Goal: Task Accomplishment & Management: Complete application form

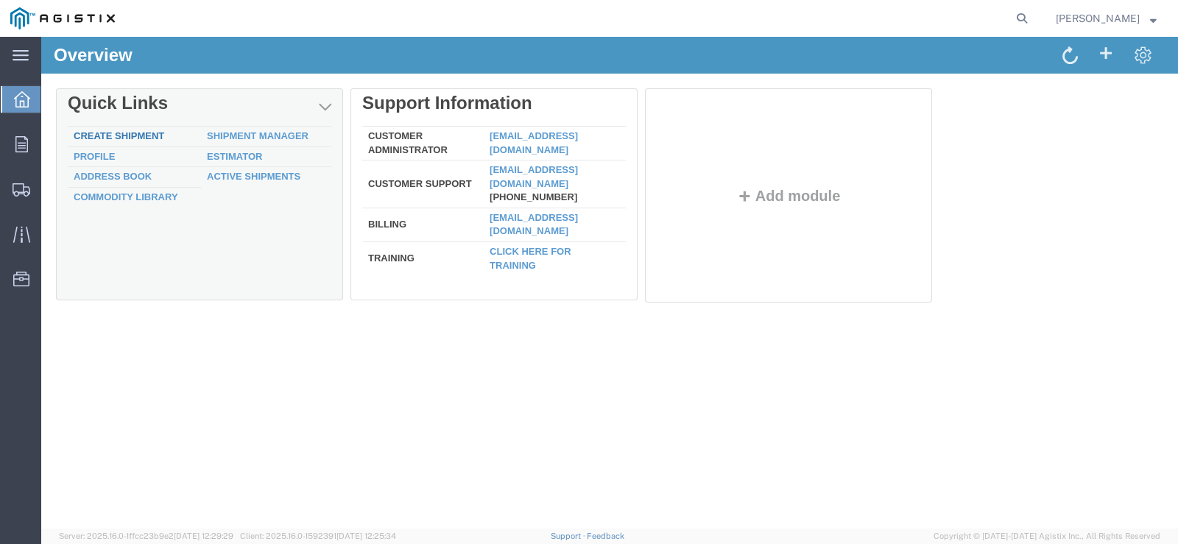
click at [147, 136] on link "Create Shipment" at bounding box center [119, 135] width 91 height 11
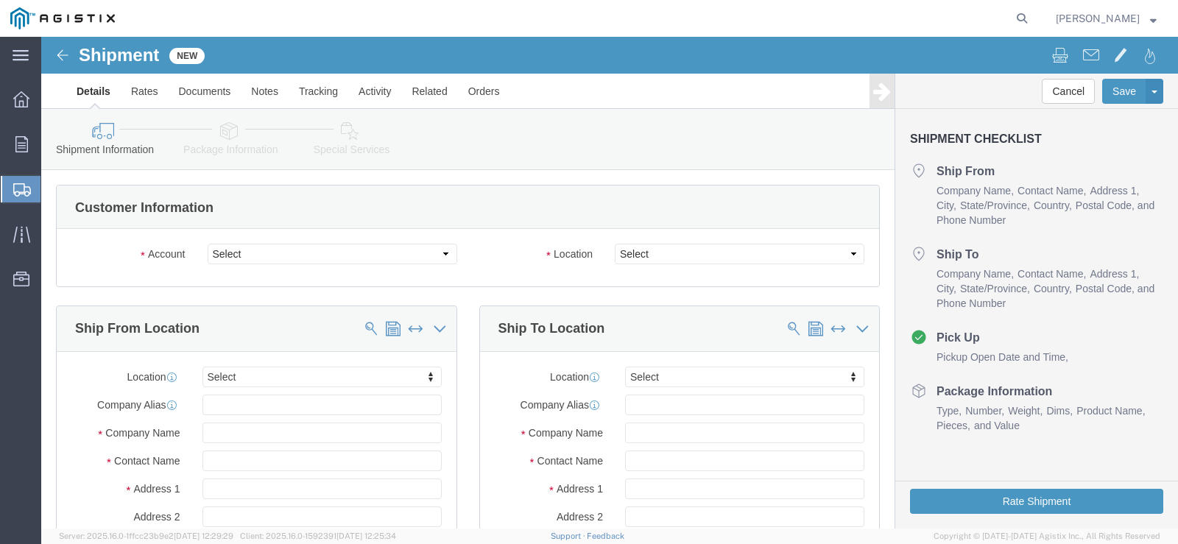
select select
click select "Select American Transit Supply PG&E"
select select "9596"
click select "Select American Transit Supply PG&E"
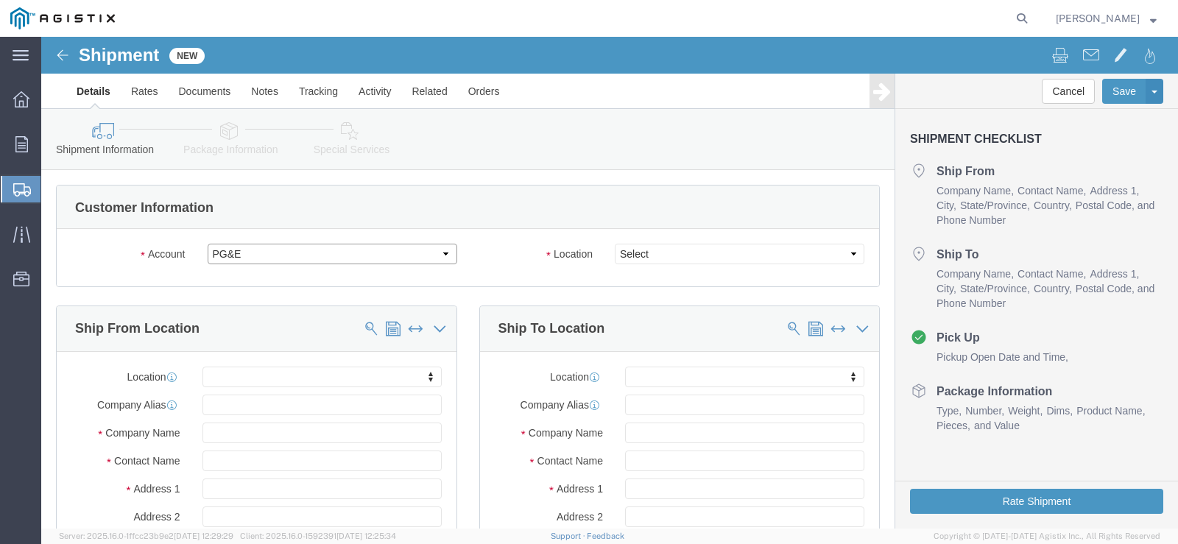
select select "PURCHORD"
select select
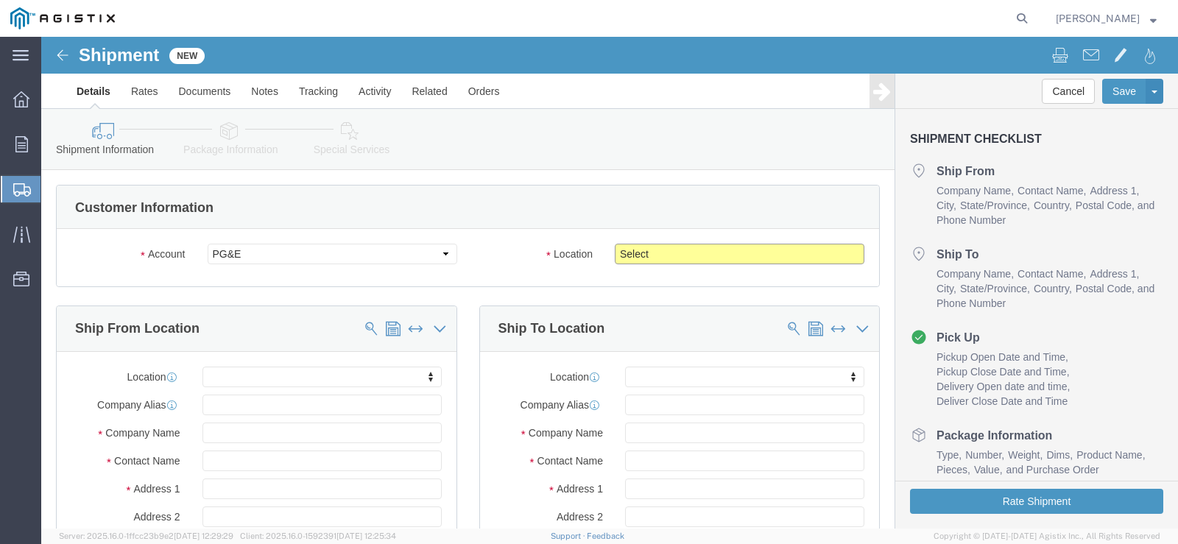
click select "Select All Others [GEOGRAPHIC_DATA] [GEOGRAPHIC_DATA] [GEOGRAPHIC_DATA] [GEOGRA…"
select select "19740"
click select "Select All Others [GEOGRAPHIC_DATA] [GEOGRAPHIC_DATA] [GEOGRAPHIC_DATA] [GEOGRA…"
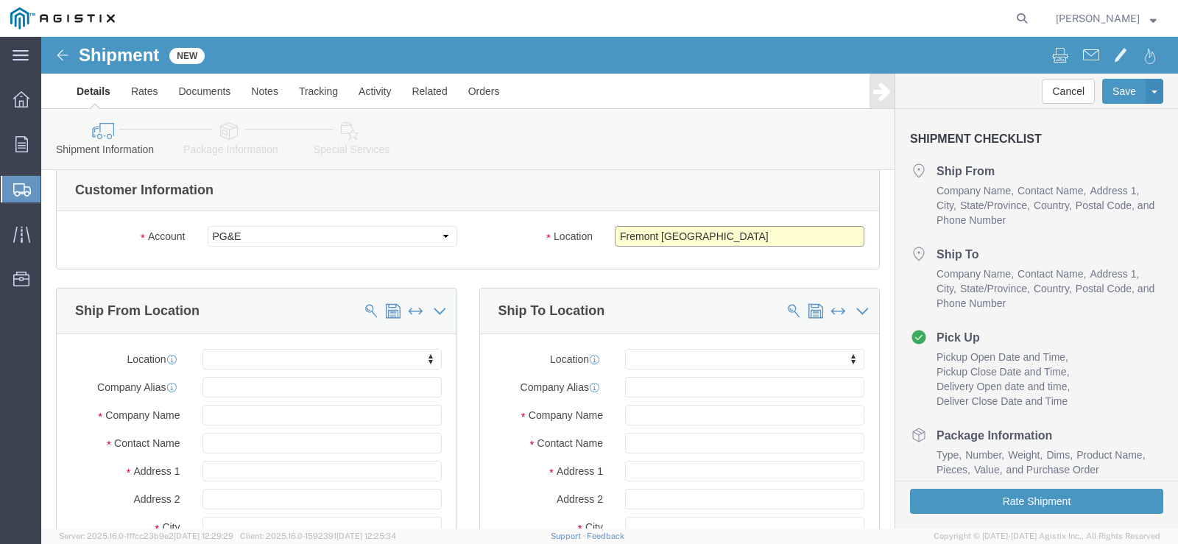
scroll to position [147, 0]
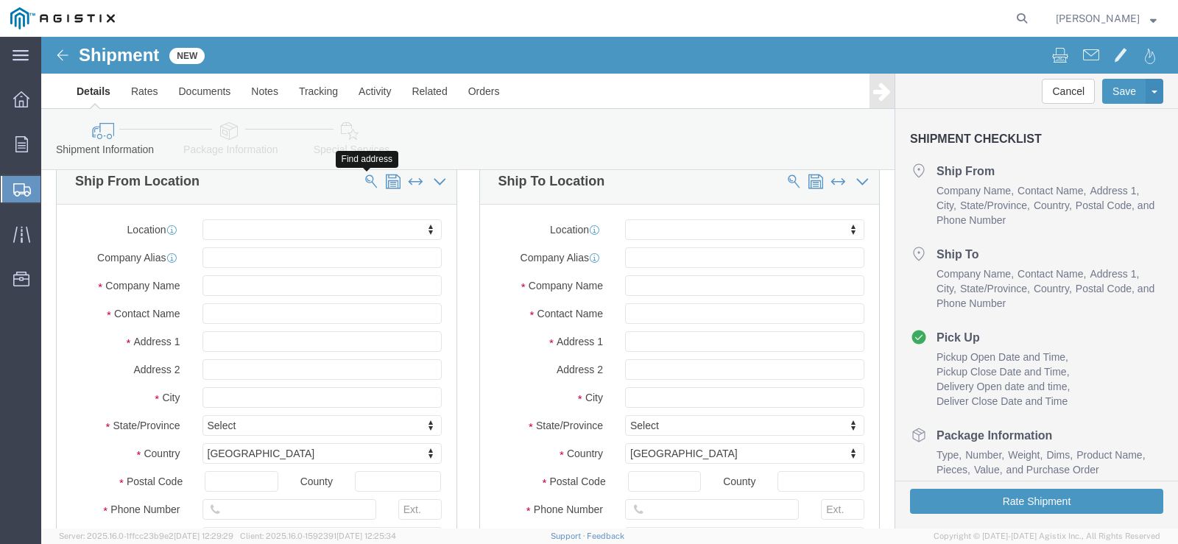
click span
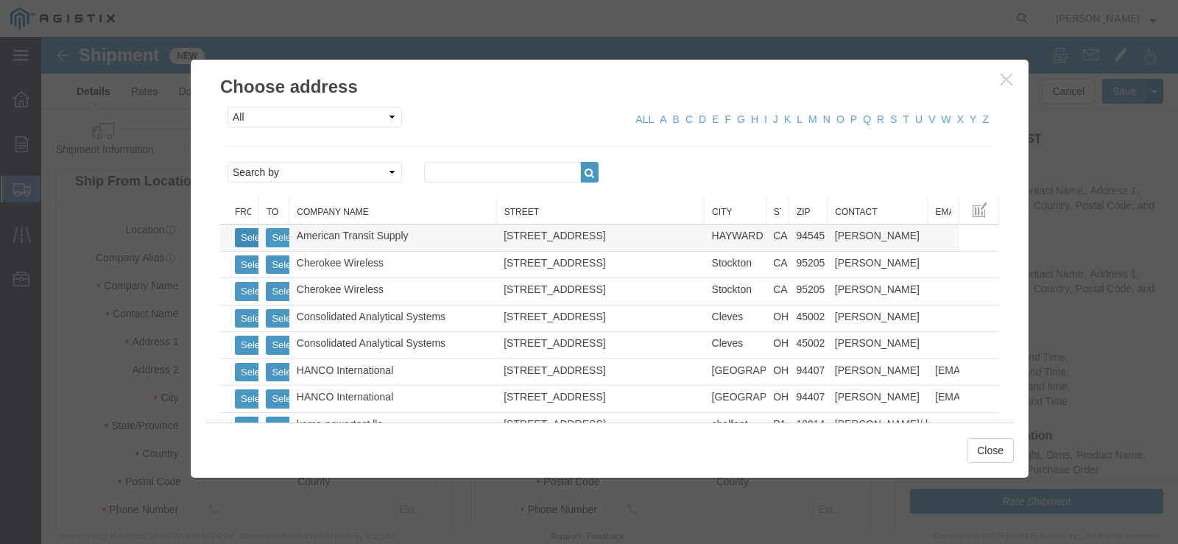
click button "Select"
select select
type input "American Transit Supply"
type input "[PERSON_NAME]"
type input "[STREET_ADDRESS]"
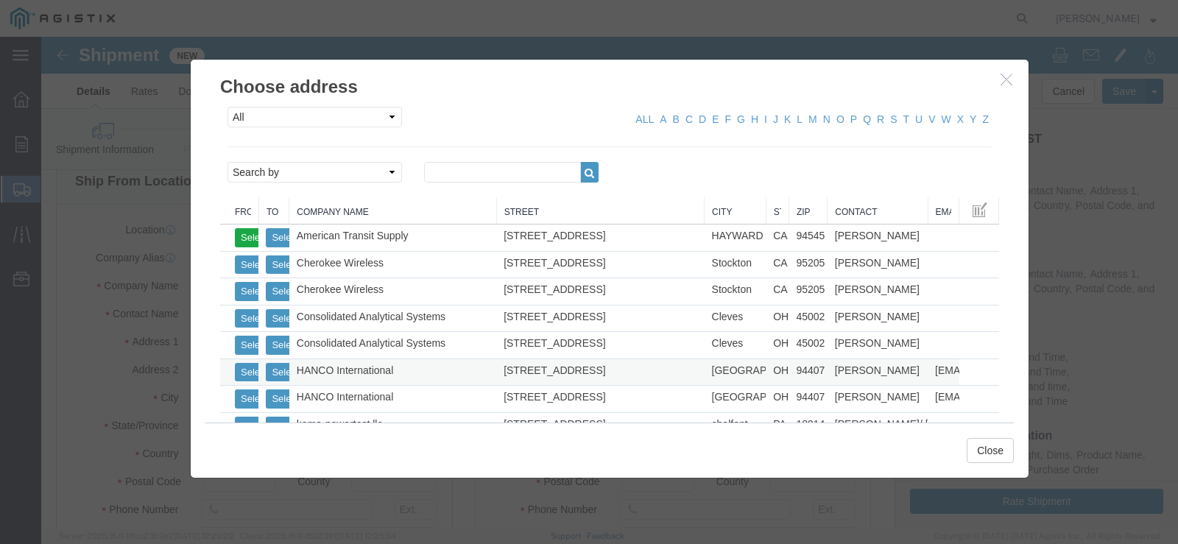
type input "HAYWARD"
type input "94545"
type input "5102936100"
select select "CA"
click button "Close"
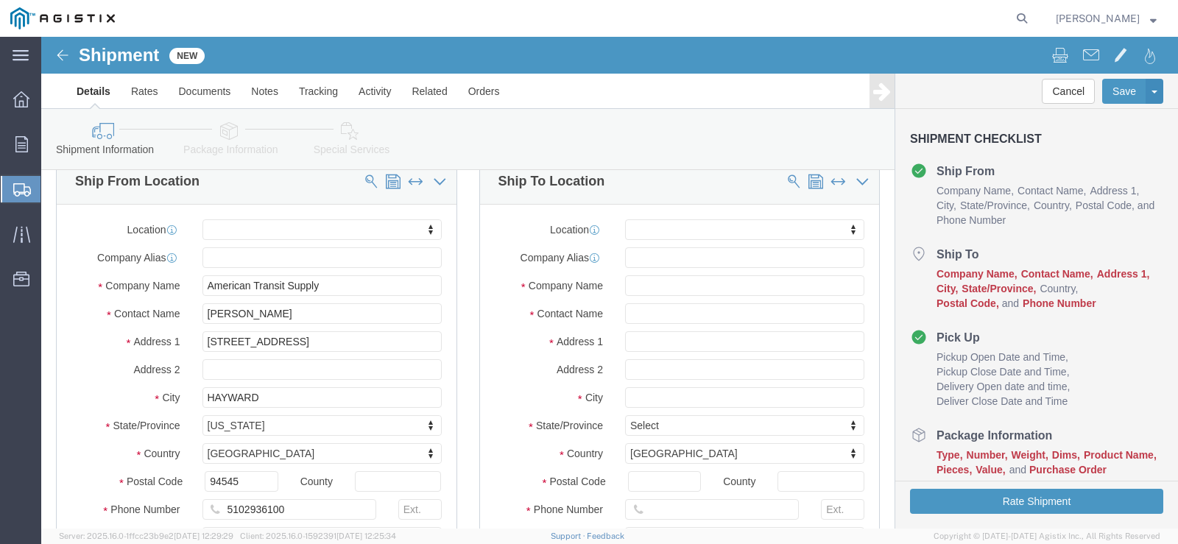
scroll to position [74, 0]
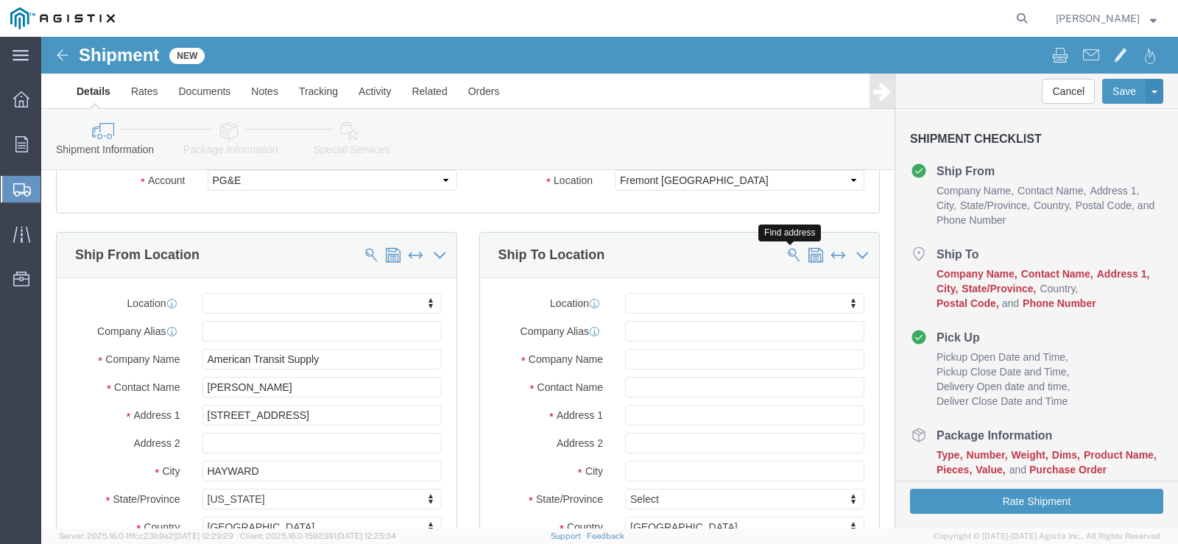
click button
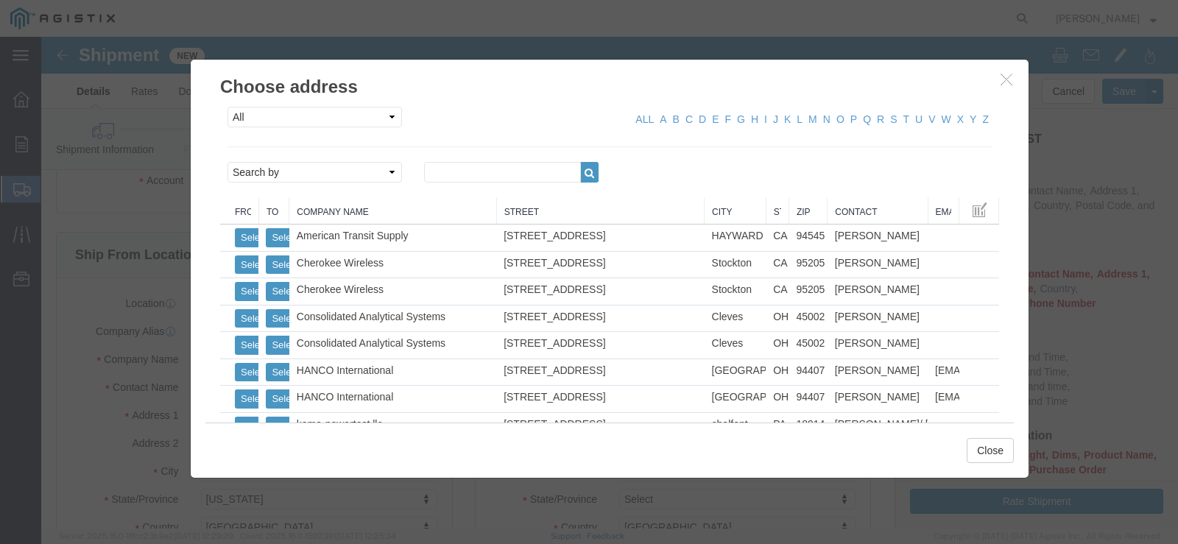
click div "All Company Location Other Personal Shared ALL A B C D E F G H I J K L M N O P …"
click select "Search by Address Book Name City Company Name Contact Name Country CustomerAlia…"
select select "zip"
click select "Search by Address Book Name City Company Name Contact Name Country CustomerAlia…"
click input "text"
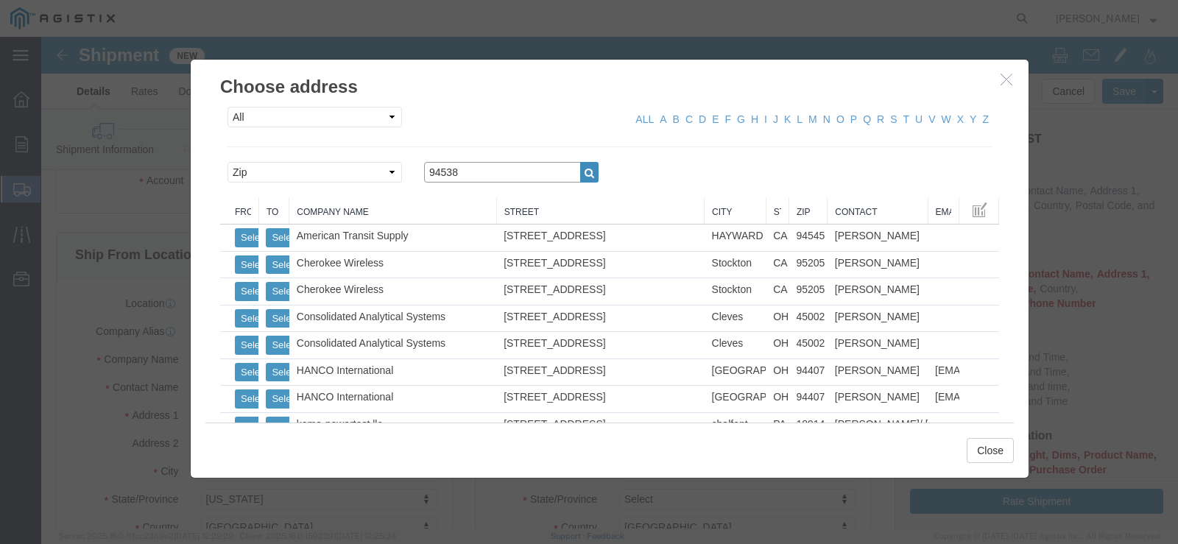
type input "94538"
click button "button"
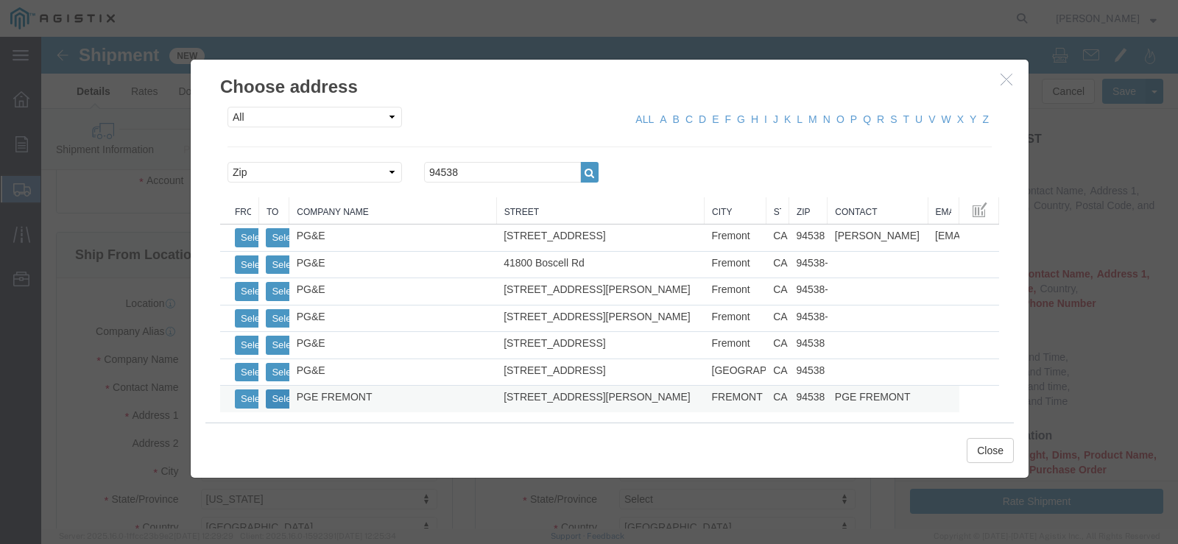
click button "Select"
select select
type input "PGE FREMONT"
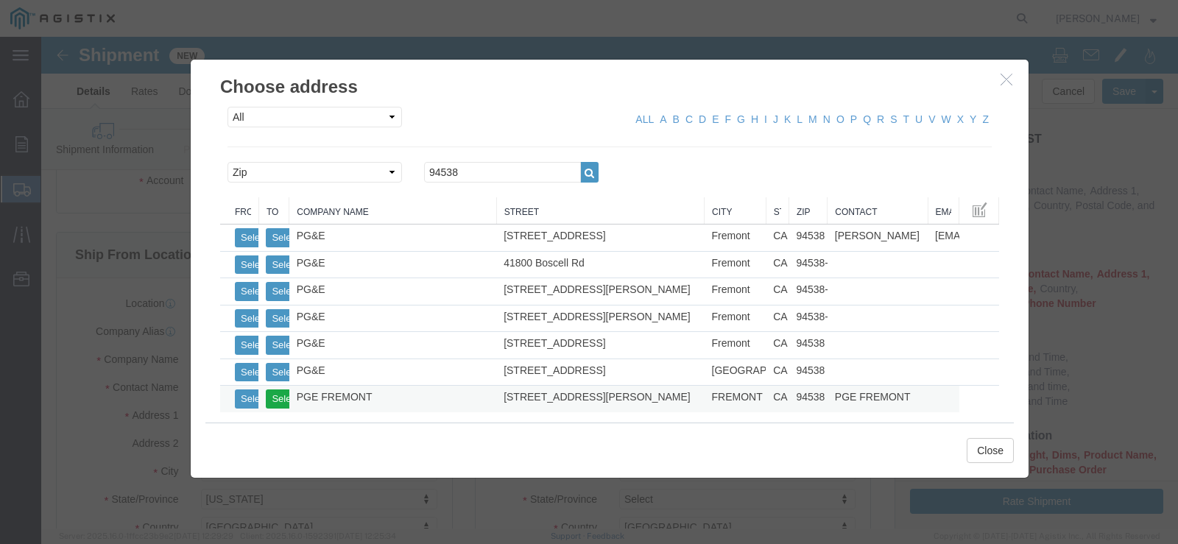
type input "[STREET_ADDRESS][PERSON_NAME]"
type input "FREMONT"
type input "94538"
type input "5102936100"
select select "CA"
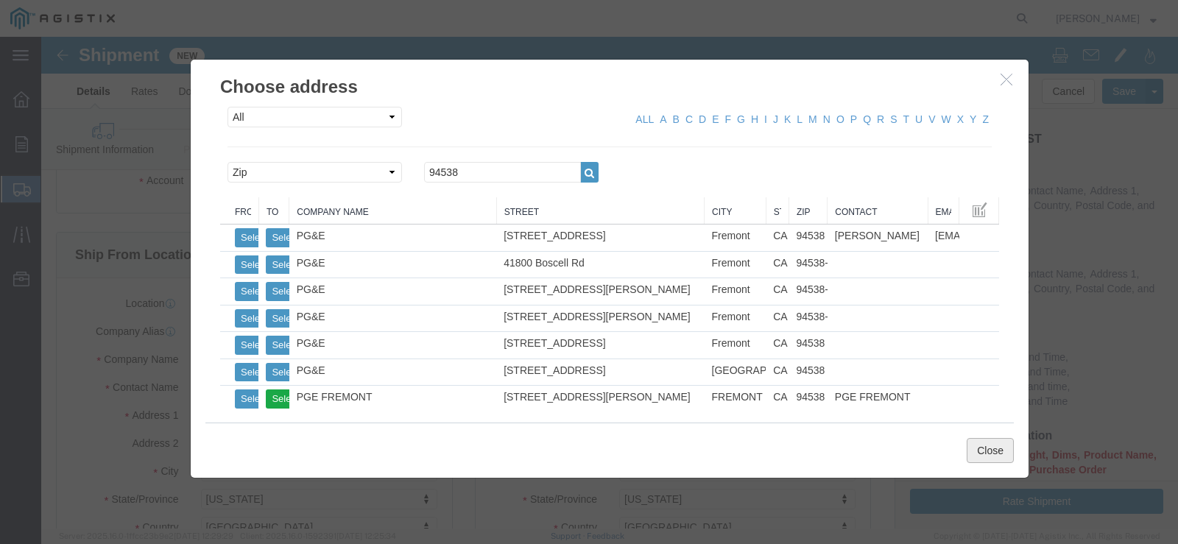
click button "Close"
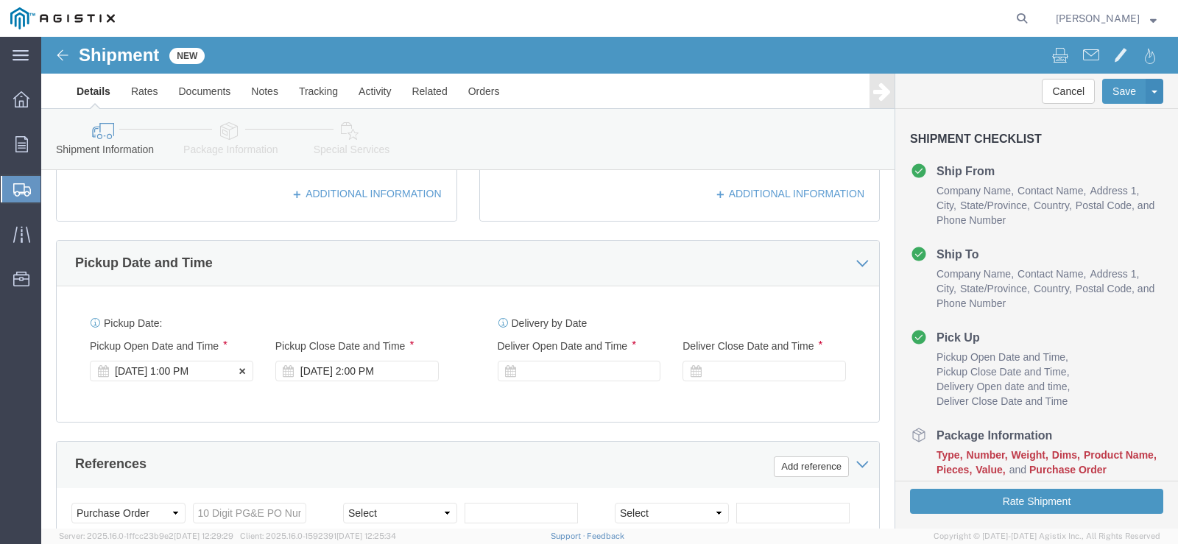
scroll to position [589, 0]
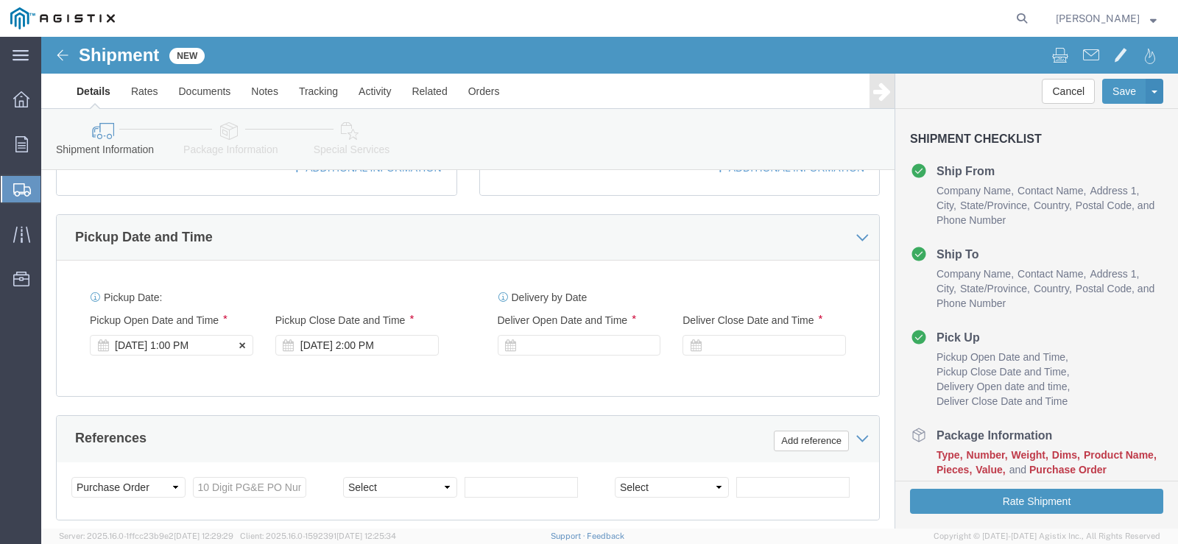
click icon
click div "[DATE] 1:00 PM"
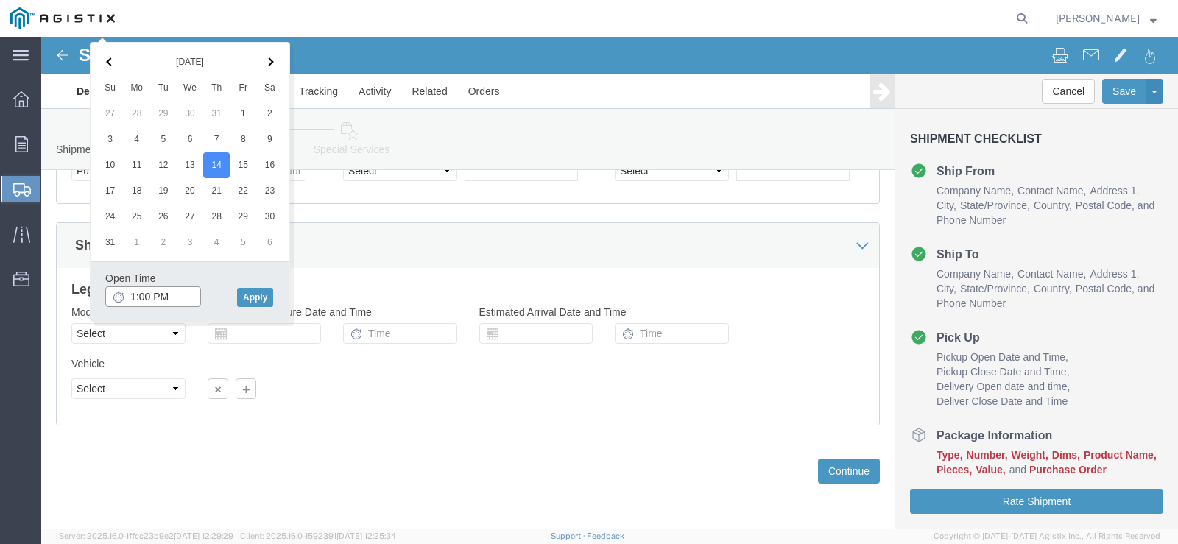
click input "1:00 PM"
type input "8:00 AM"
click button "Apply"
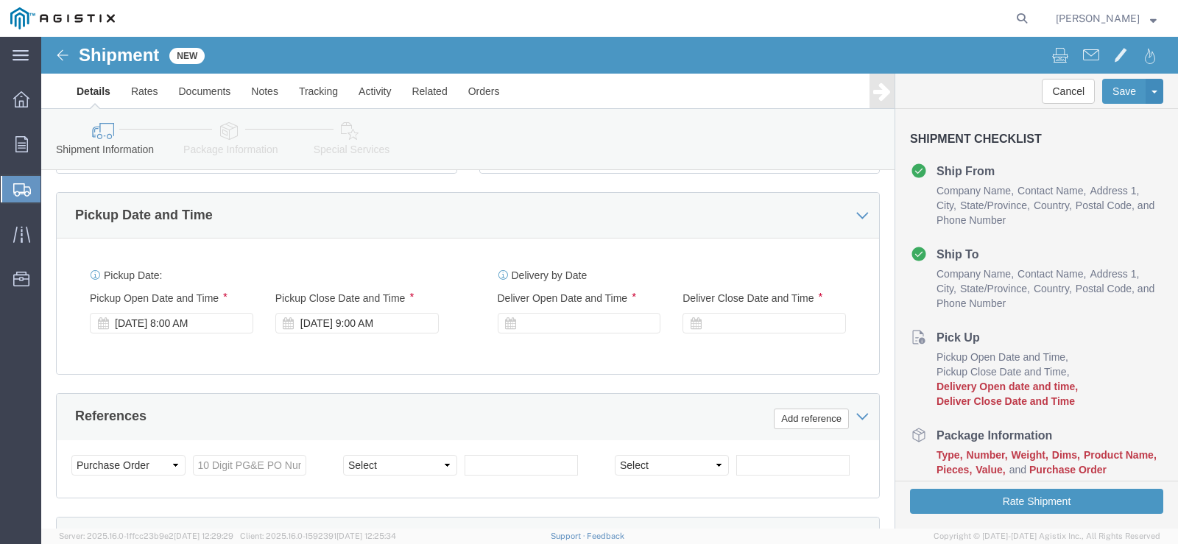
click div "[DATE] 9:00 AM"
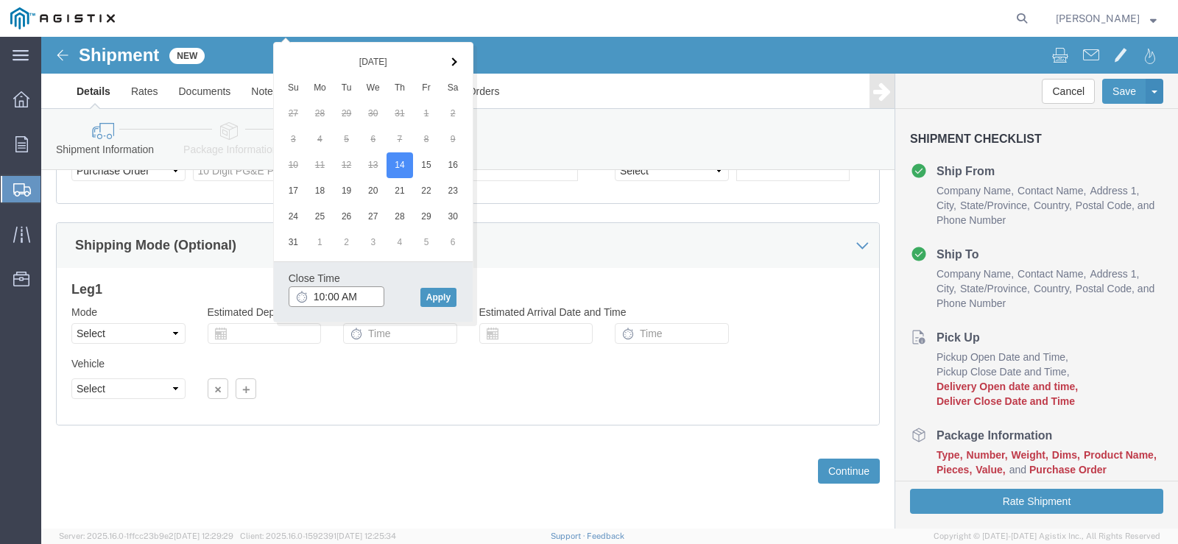
type input "11:00 AM"
click button "Apply"
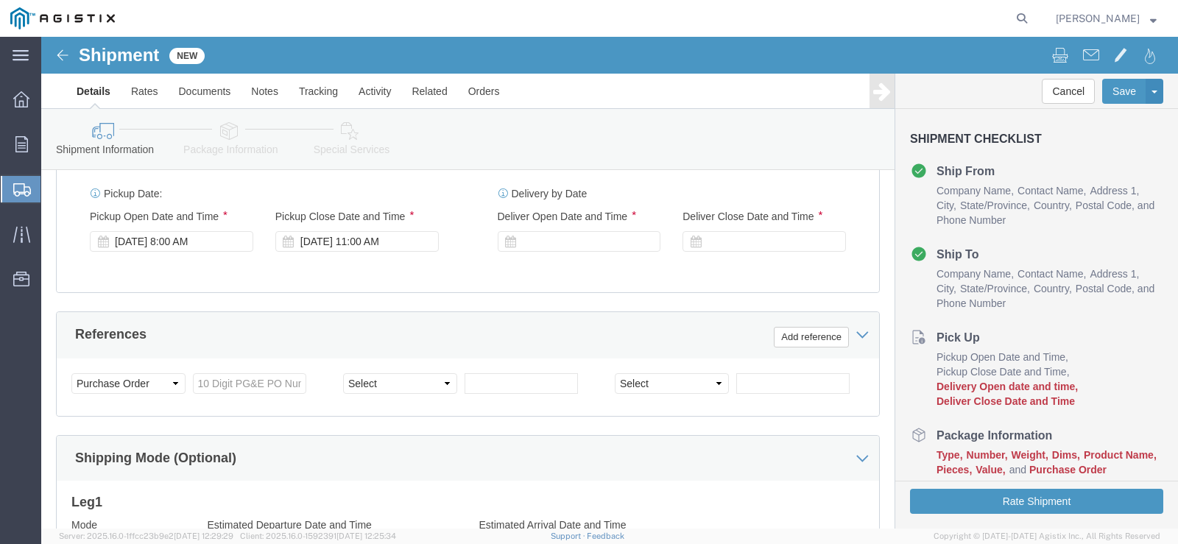
scroll to position [685, 0]
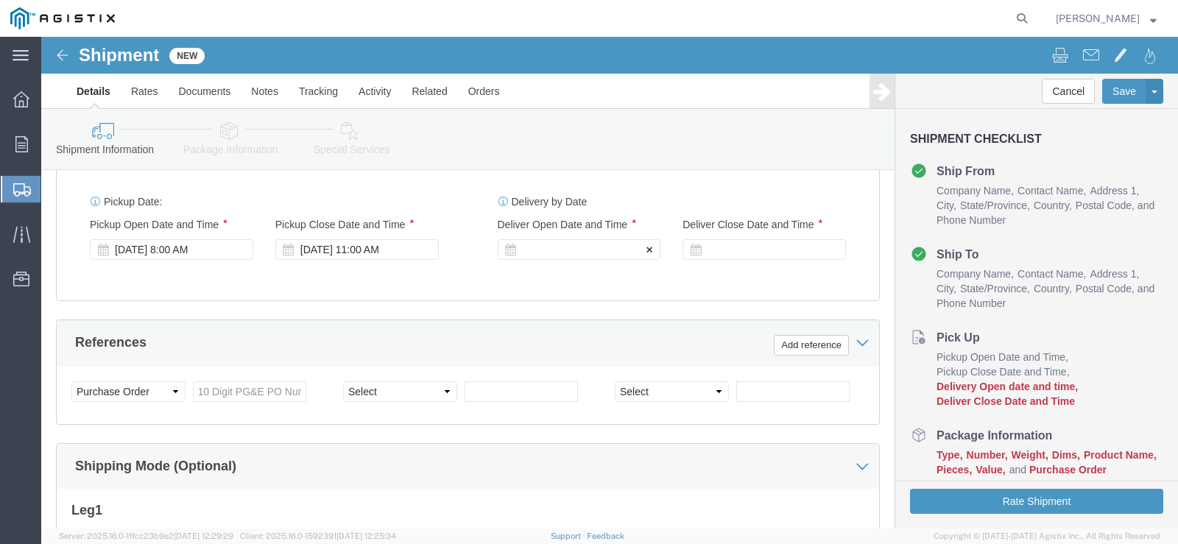
click div
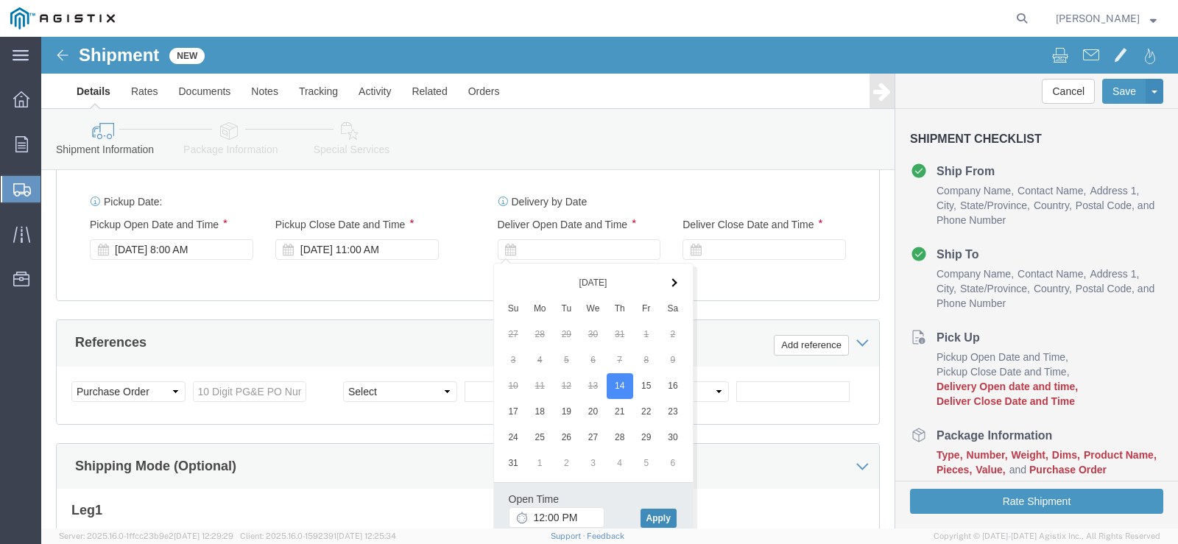
click button "Apply"
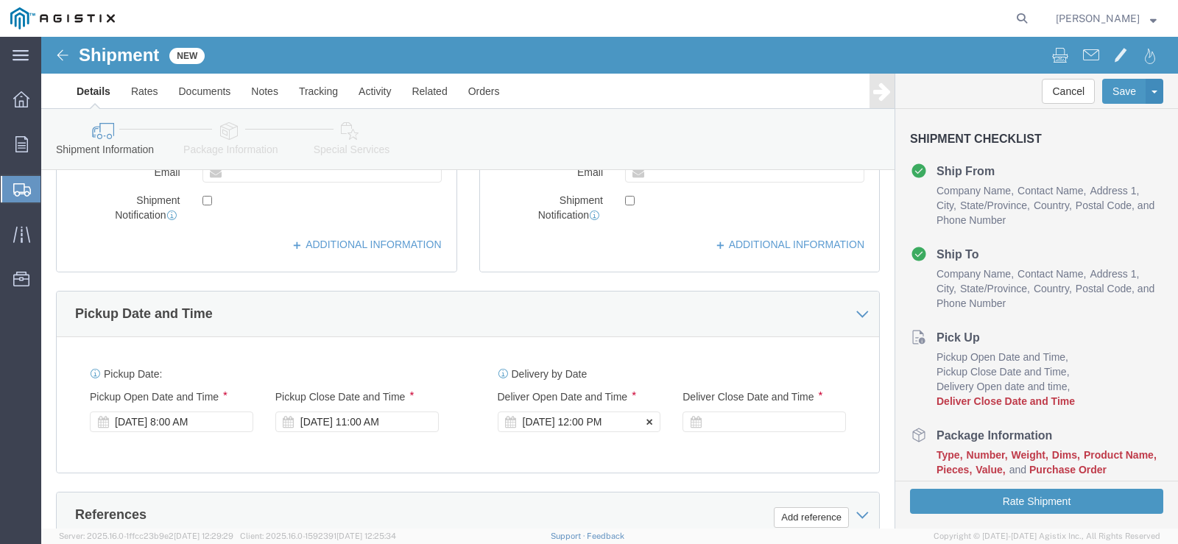
scroll to position [537, 0]
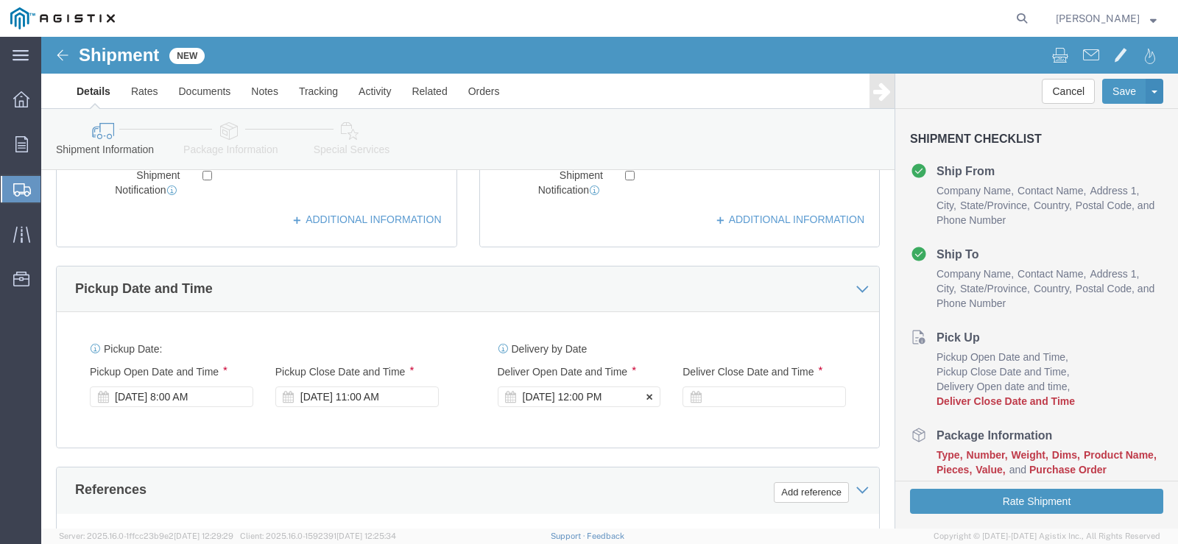
click div "[DATE] 12:00 PM"
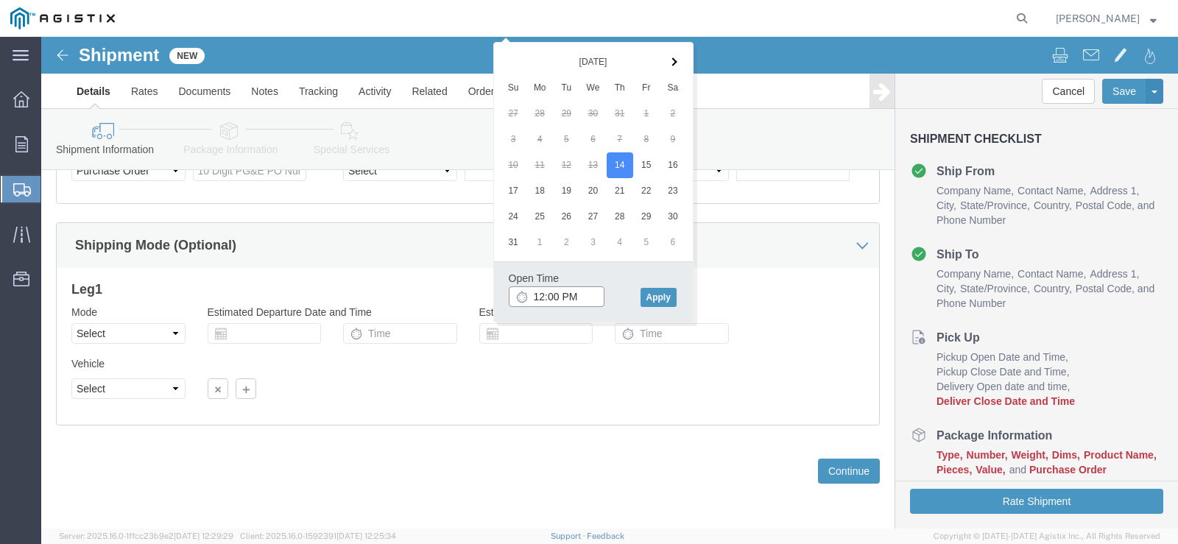
type input "12:30 PM"
click button "Apply"
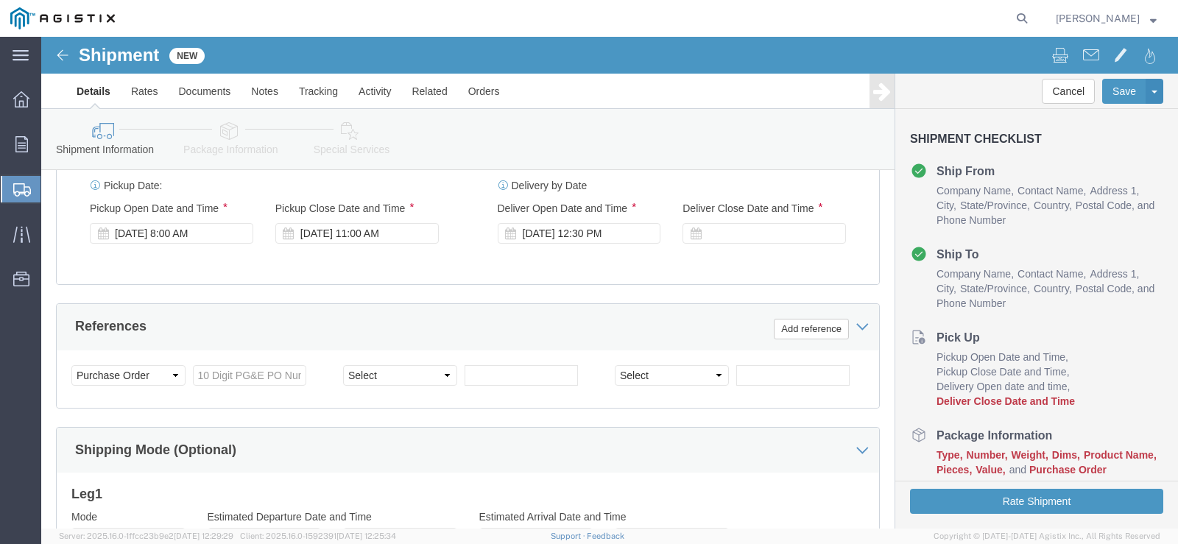
scroll to position [611, 0]
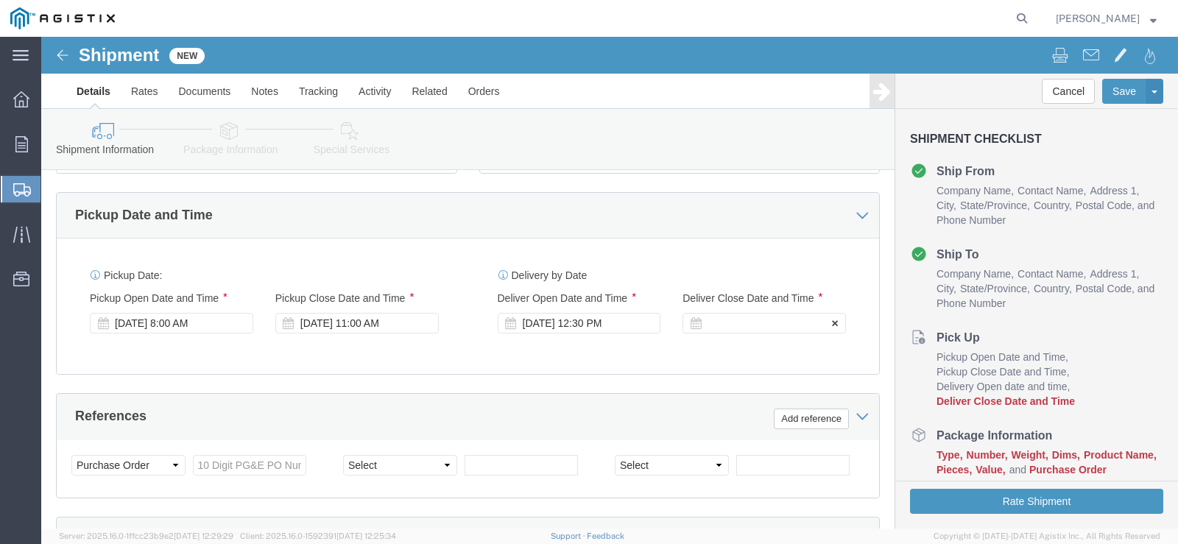
click icon
click div
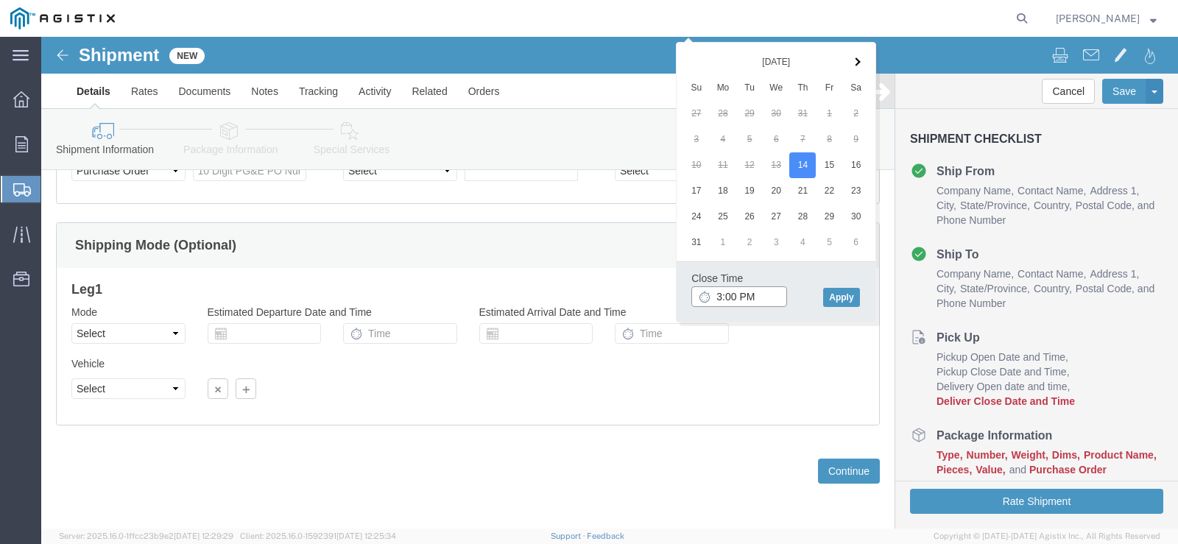
type input "3:30 PM"
click button "Apply"
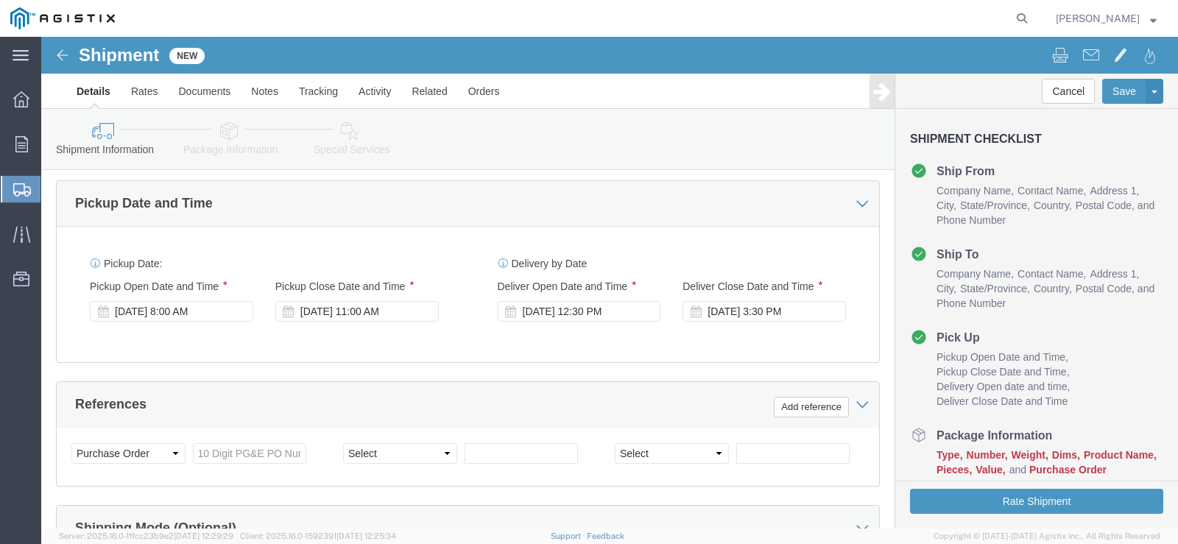
scroll to position [611, 0]
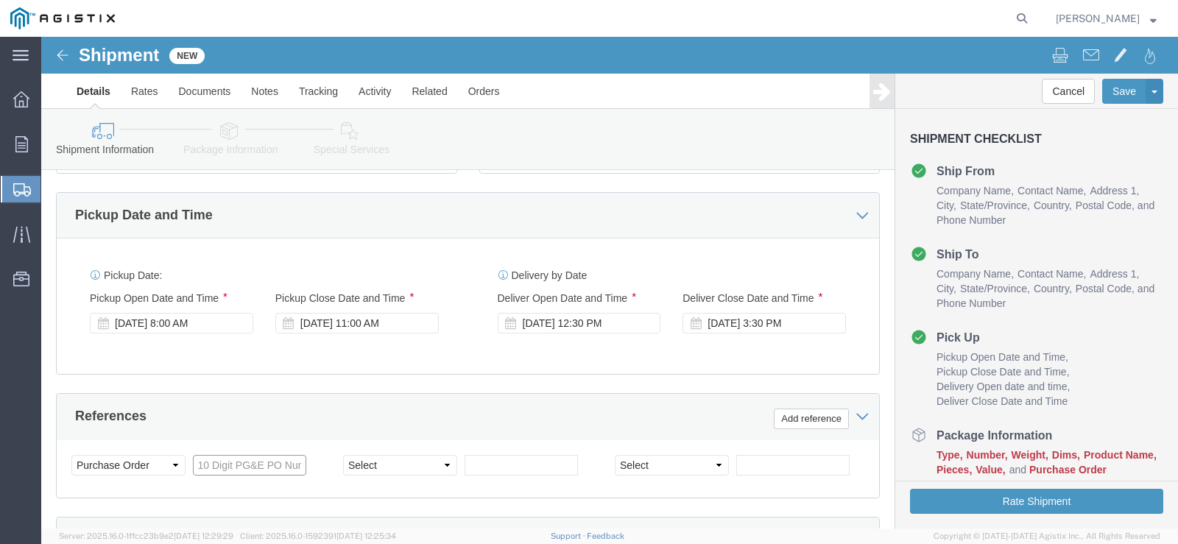
click input "text"
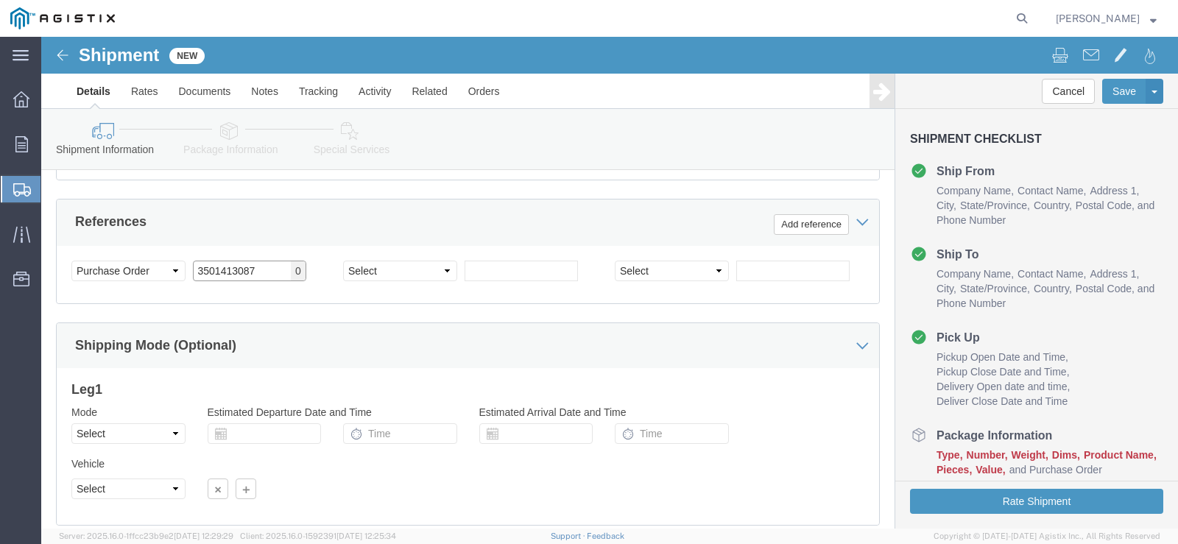
scroll to position [832, 0]
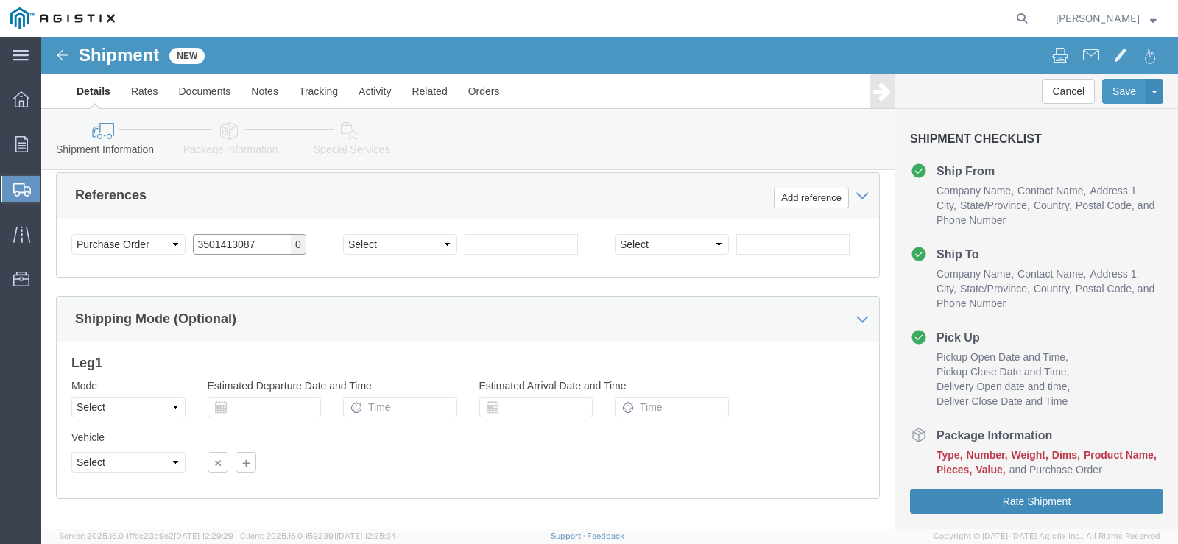
type input "3501413087"
click button "Rate Shipment"
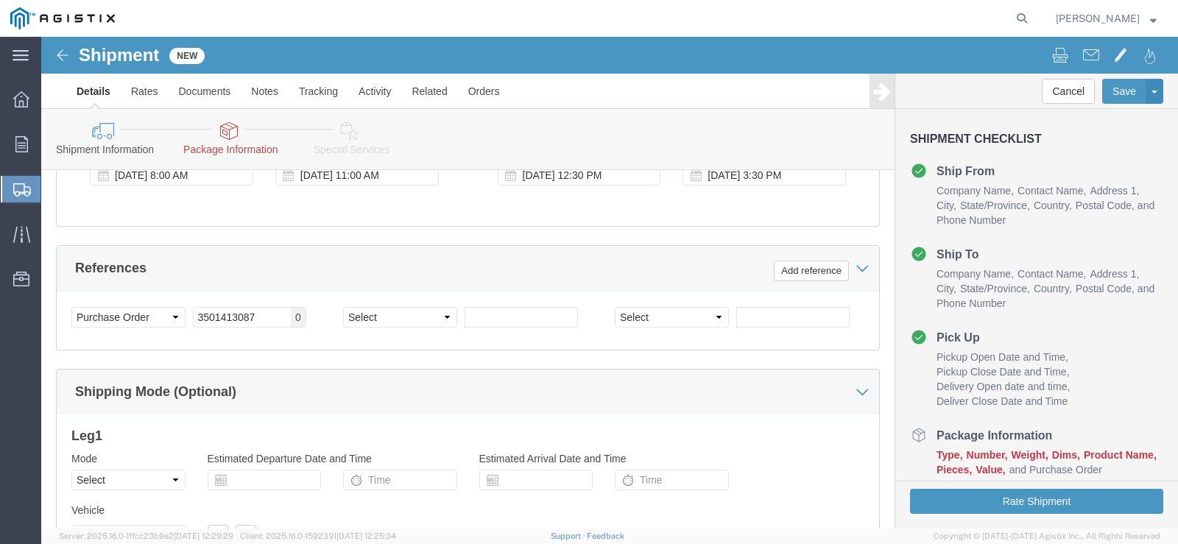
scroll to position [906, 0]
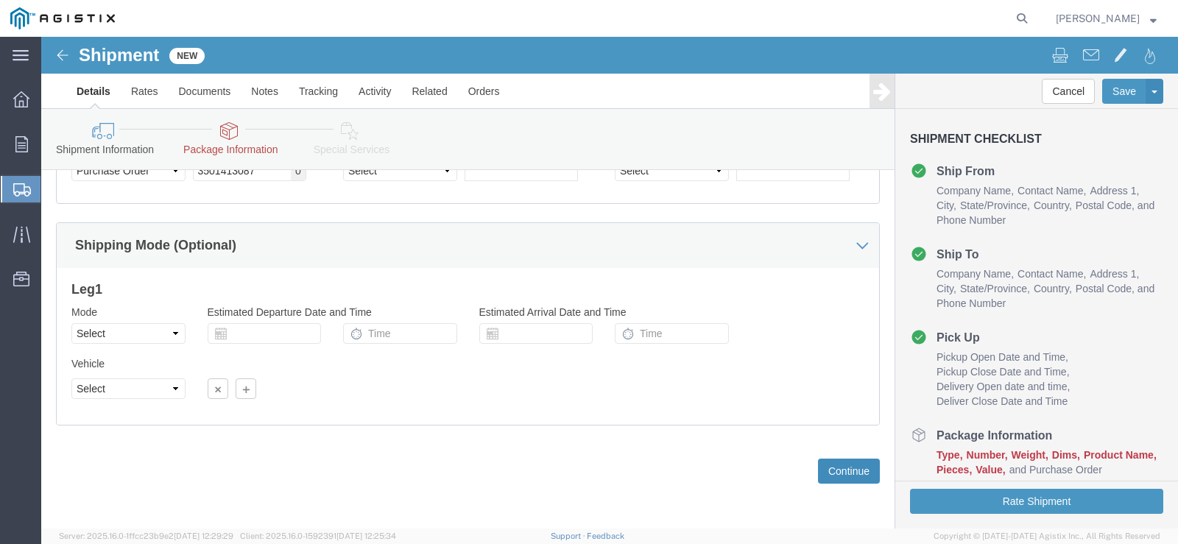
click button "Continue"
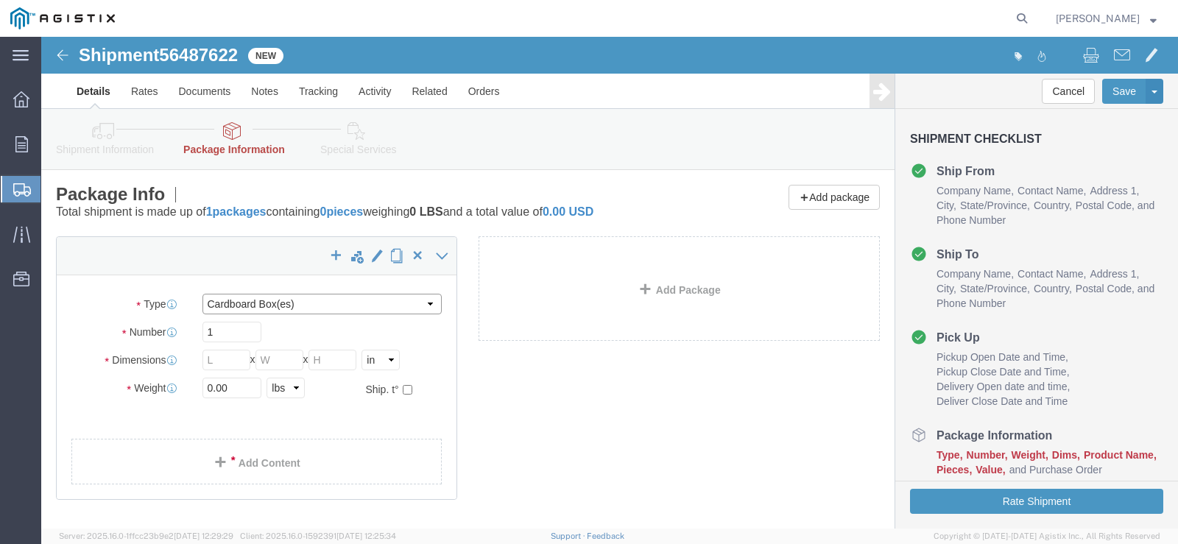
click select "Select Bulk Bundle(s) Cardboard Box(es) Carton(s) Crate(s) Drum(s) (Fiberboard)…"
select select "ENV"
click select "Select Bulk Bundle(s) Cardboard Box(es) Carton(s) Crate(s) Drum(s) (Fiberboard)…"
type input "9.50"
type input "12.50"
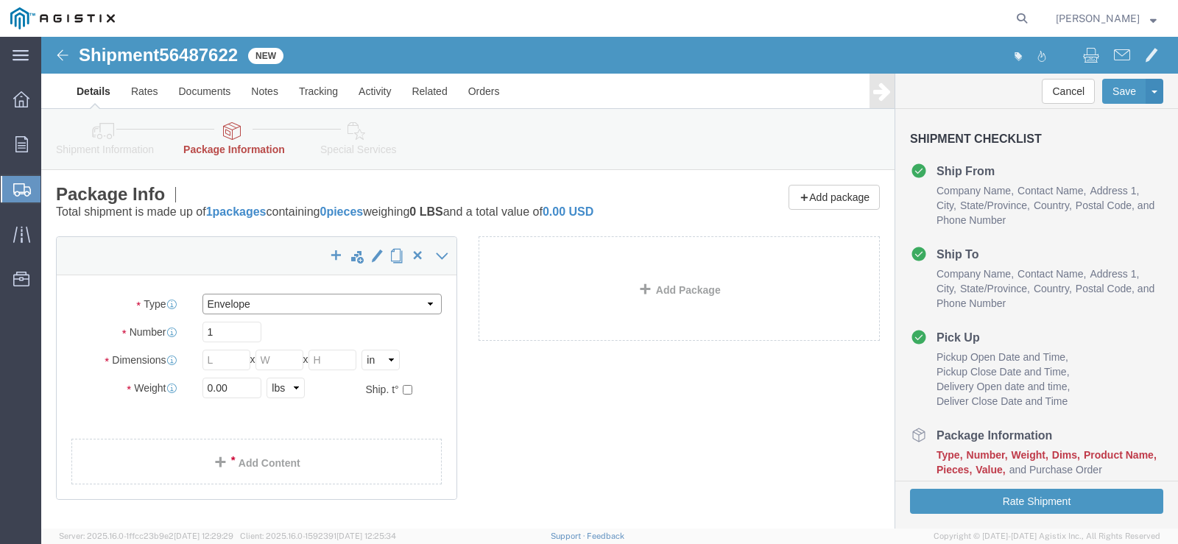
type input "0.25"
type input "1"
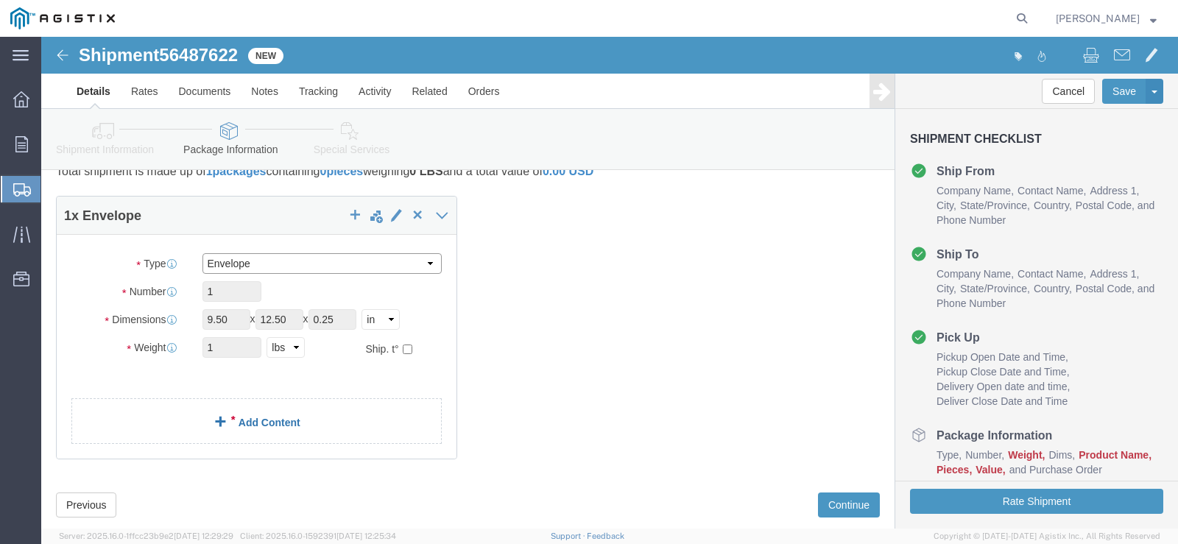
scroll to position [74, 0]
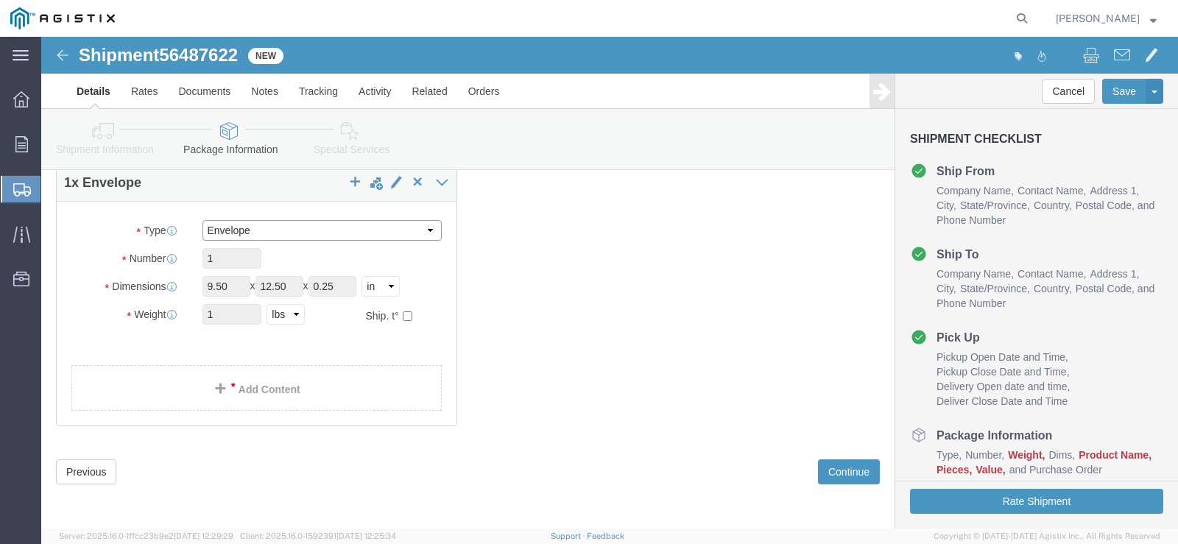
click select "Select Bulk Bundle(s) Cardboard Box(es) Carton(s) Crate(s) Drum(s) (Fiberboard)…"
select select "NKCR"
click select "Select Bulk Bundle(s) Cardboard Box(es) Carton(s) Crate(s) Drum(s) (Fiberboard)…"
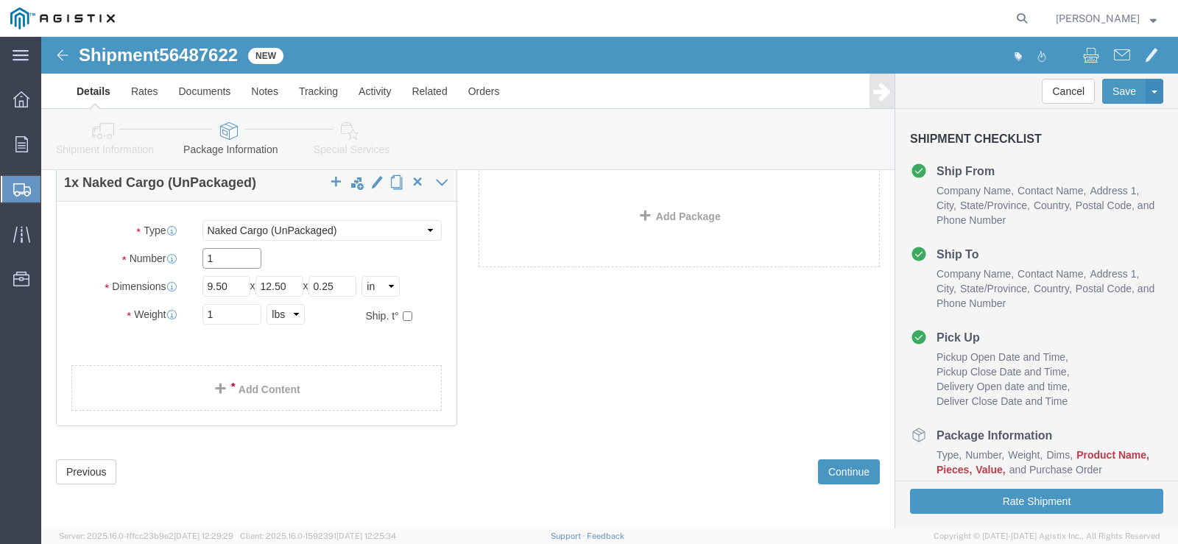
click input "1"
type input "360"
click input "9.50"
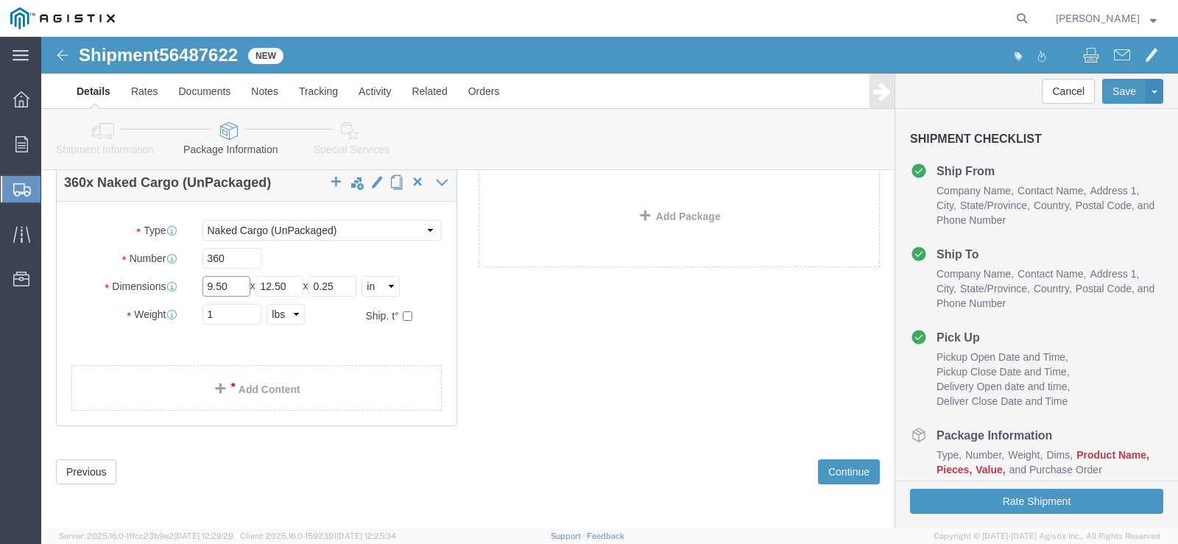
click input "9.50"
type input "40"
type input "36"
type input "0"
type input "32"
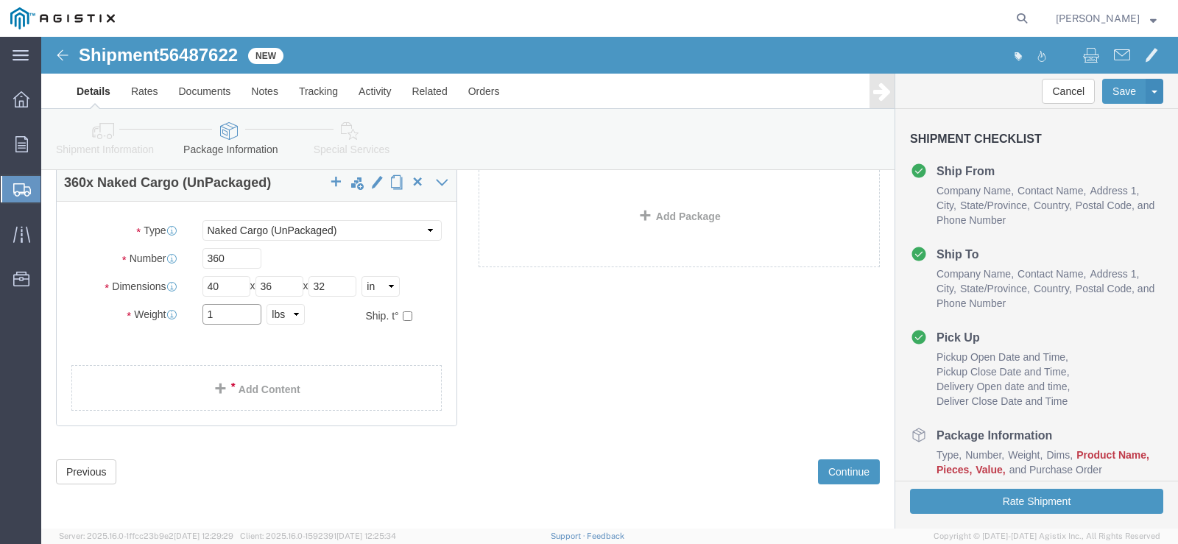
click input "1"
type input "2880"
click span
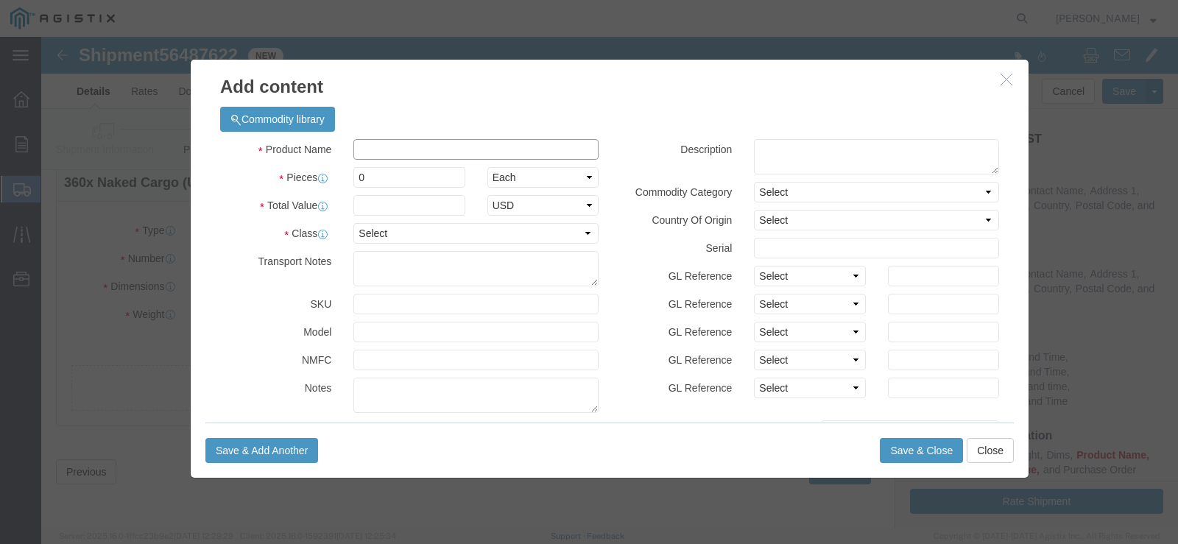
click input "text"
type input "561283"
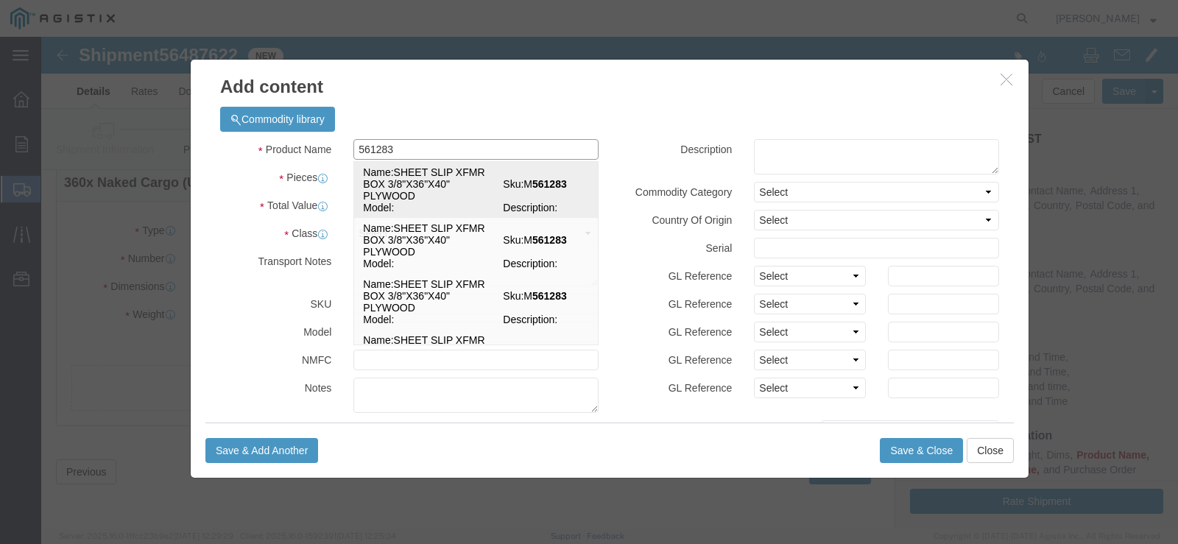
click td "Name: SHEET SLIP XFMR BOX 3/8"X36"X40" PLYWOOD"
select select
select select "USD"
type input "SHEET SLIP XFMR BOX 3/8"X36"X40" PLYWOOD"
type input "M561283"
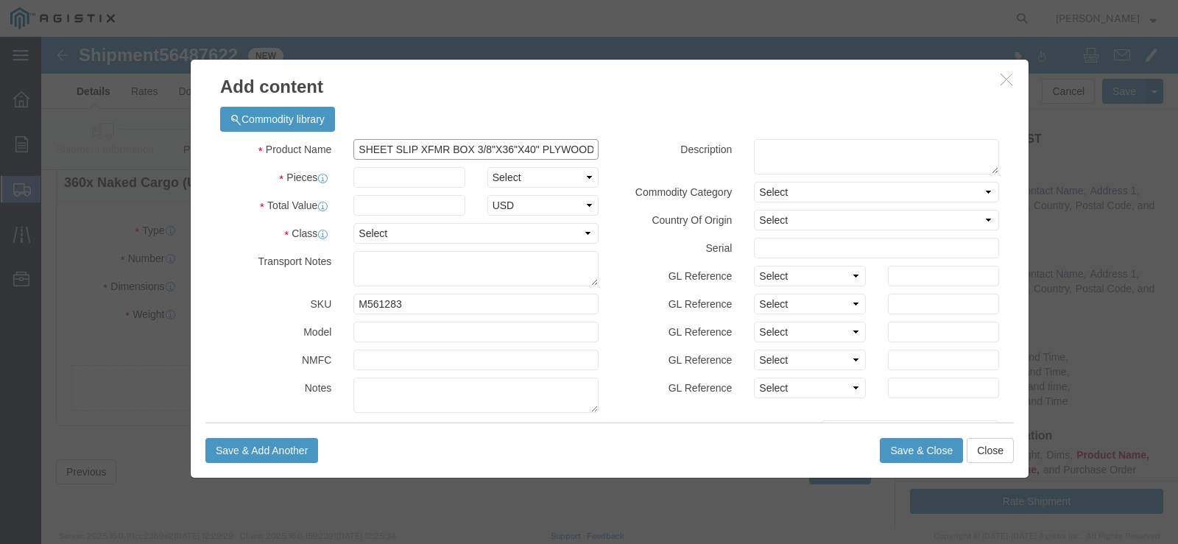
type input "SHEET SLIP XFMR BOX 3/8"X36"X40" PLYWOOD"
click input "text"
type input "360"
click select "Select Bag Barrels 100Board Feet Bottle Box Blister Pack Carats Can Capsule Car…"
select select "EA"
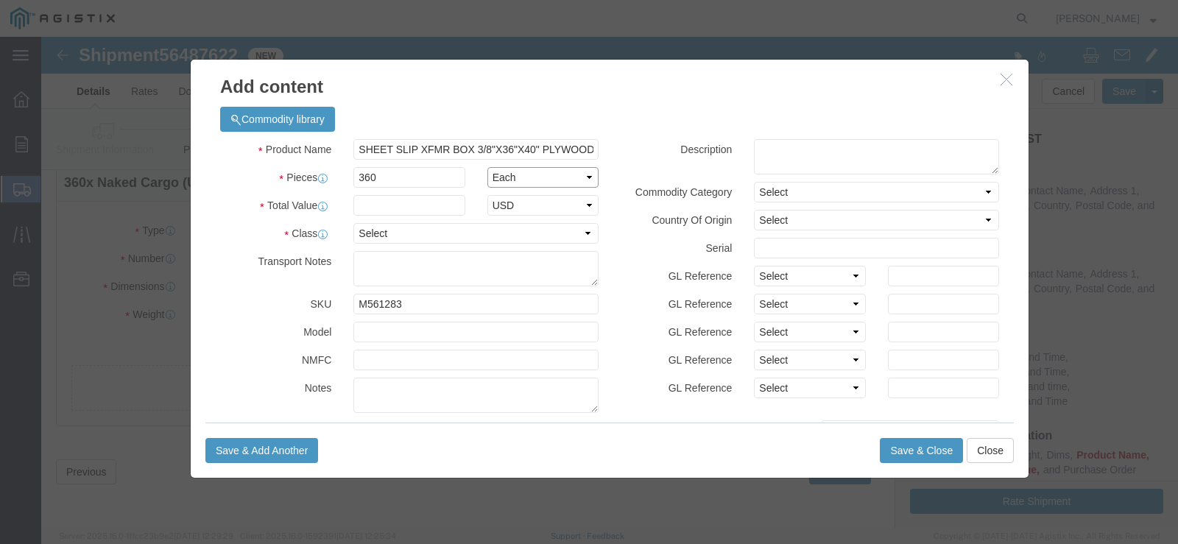
click select "Select Bag Barrels 100Board Feet Bottle Box Blister Pack Carats Can Capsule Car…"
click input "text"
type input "10288.80"
drag, startPoint x: 364, startPoint y: 195, endPoint x: 355, endPoint y: 201, distance: 11.2
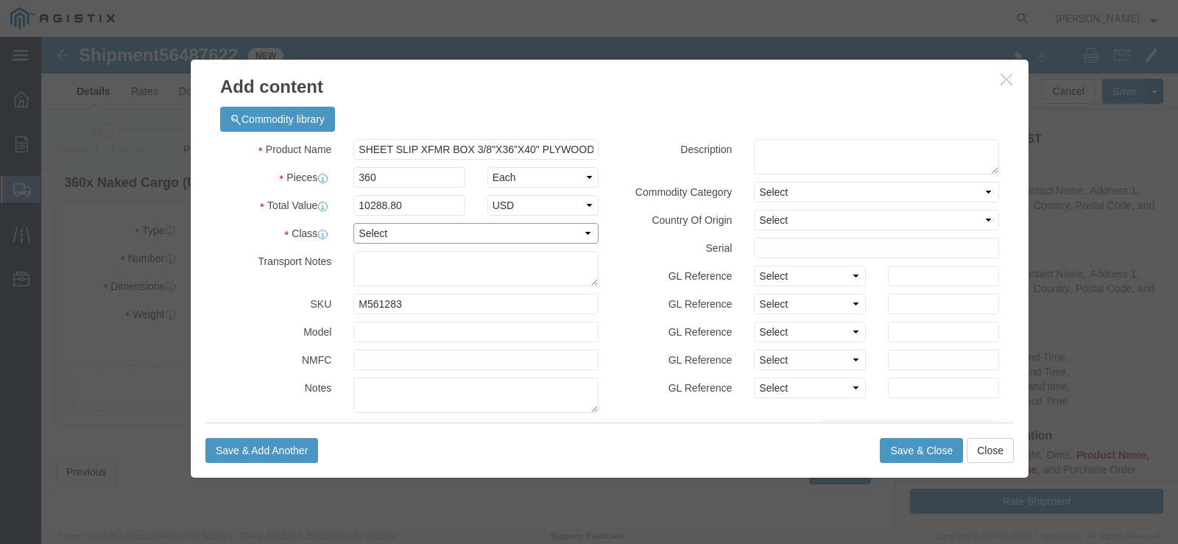
click select "Select 50 55 60 65 70 85 92.5 100 125 175 250 300 400"
select select "65"
click select "Select 50 55 60 65 70 85 92.5 100 125 175 250 300 400"
click button "Save & Close"
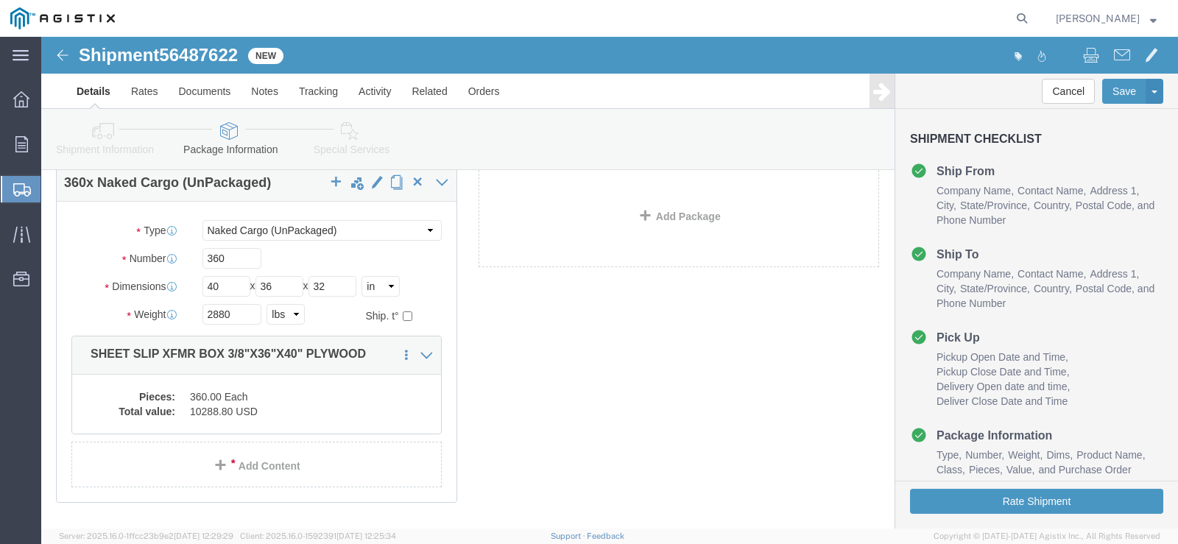
scroll to position [147, 0]
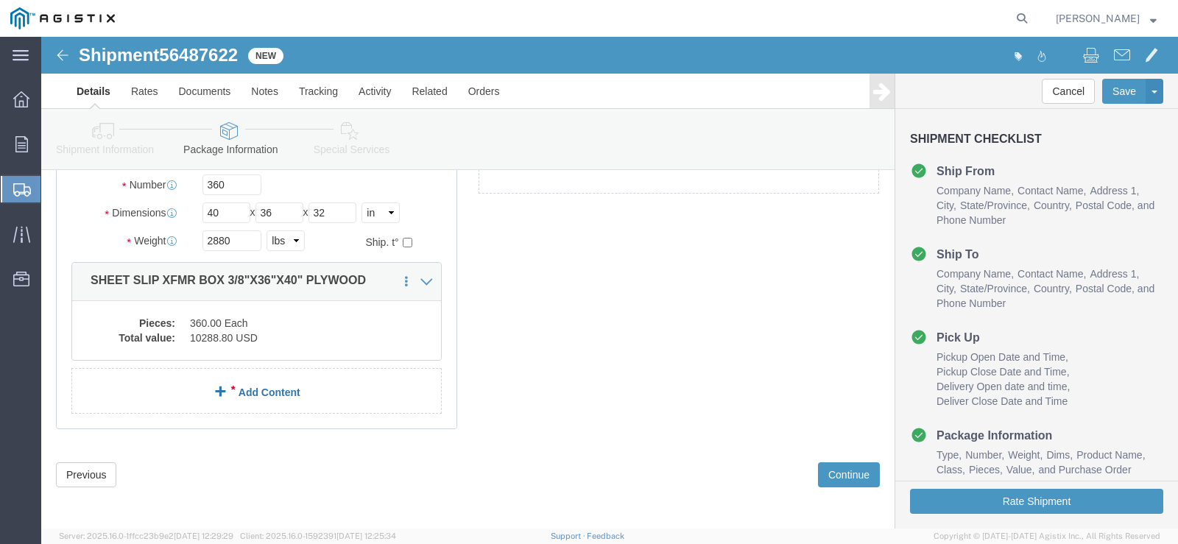
click link "Add Content"
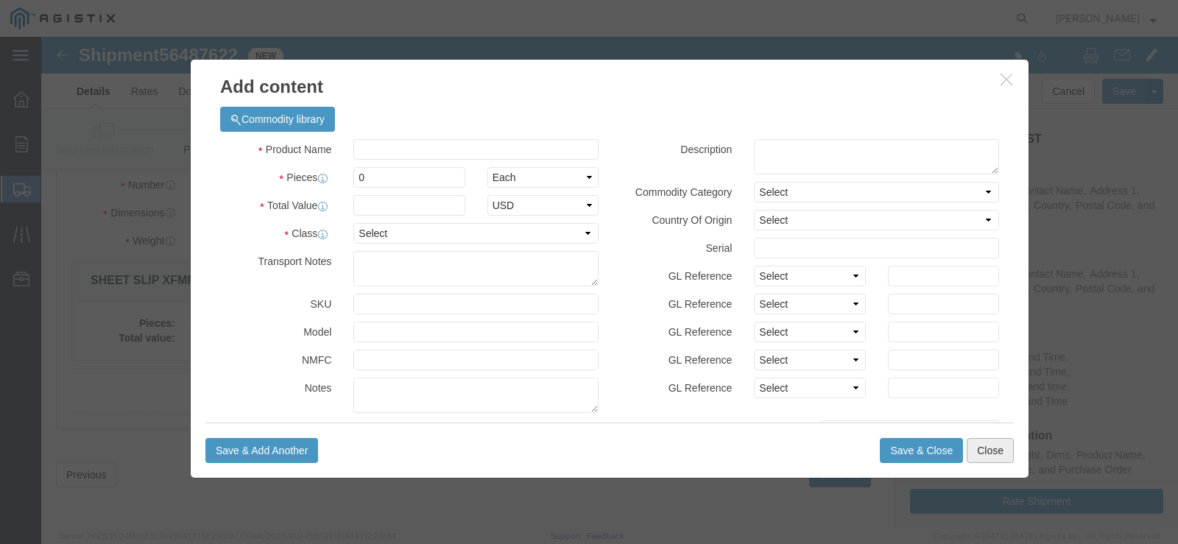
click button "Close"
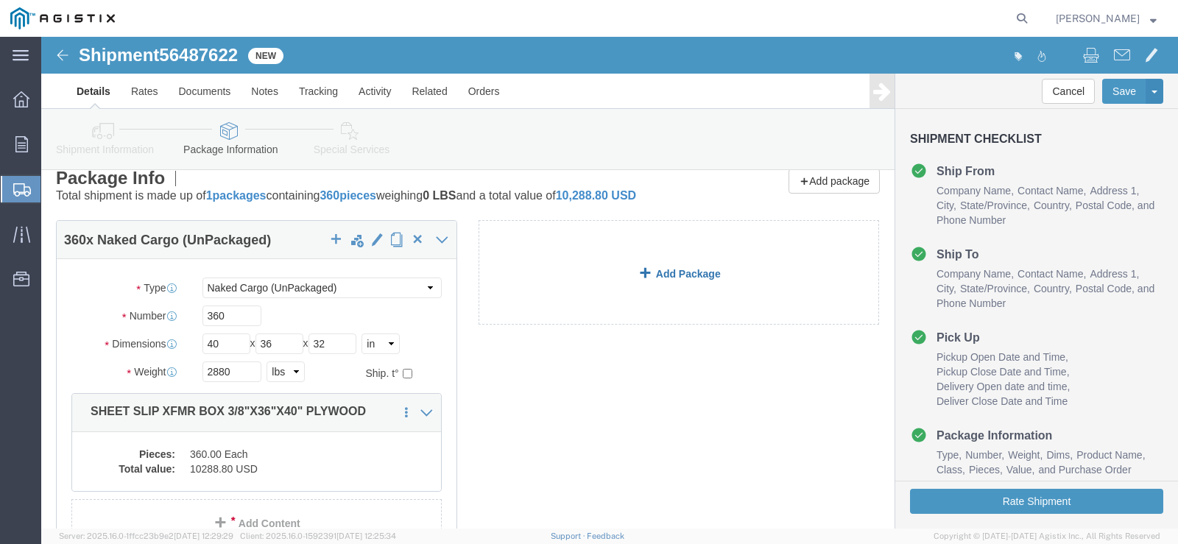
scroll to position [0, 0]
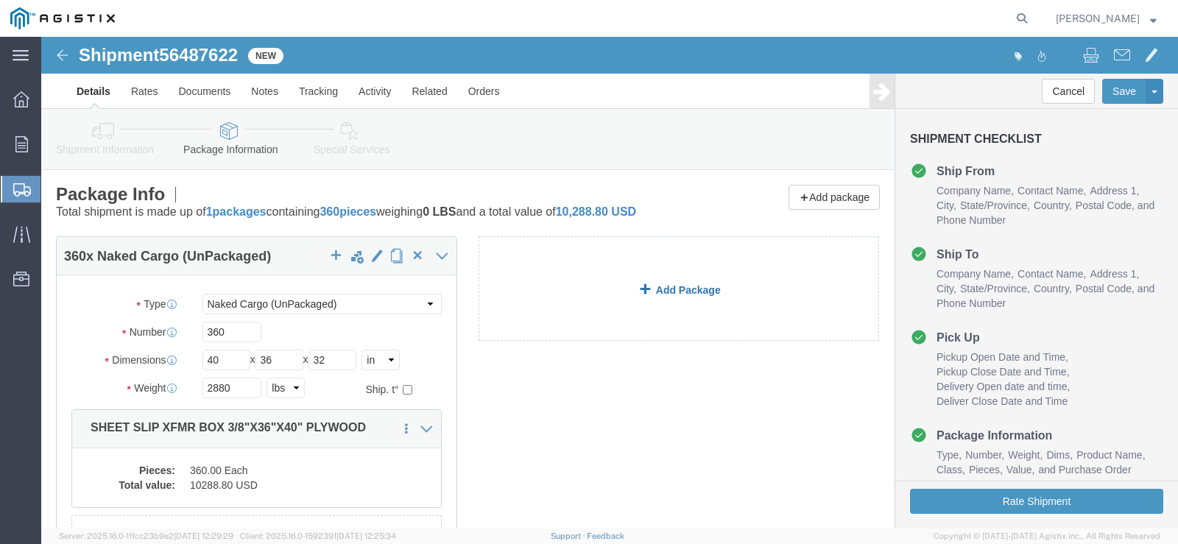
click link "Add Package"
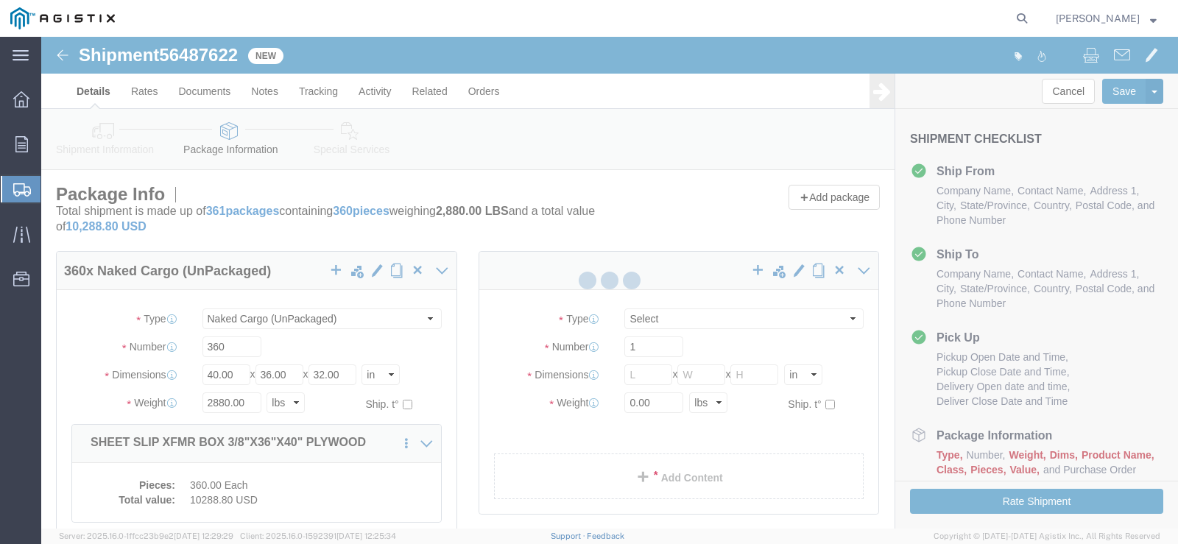
select select "NKCR"
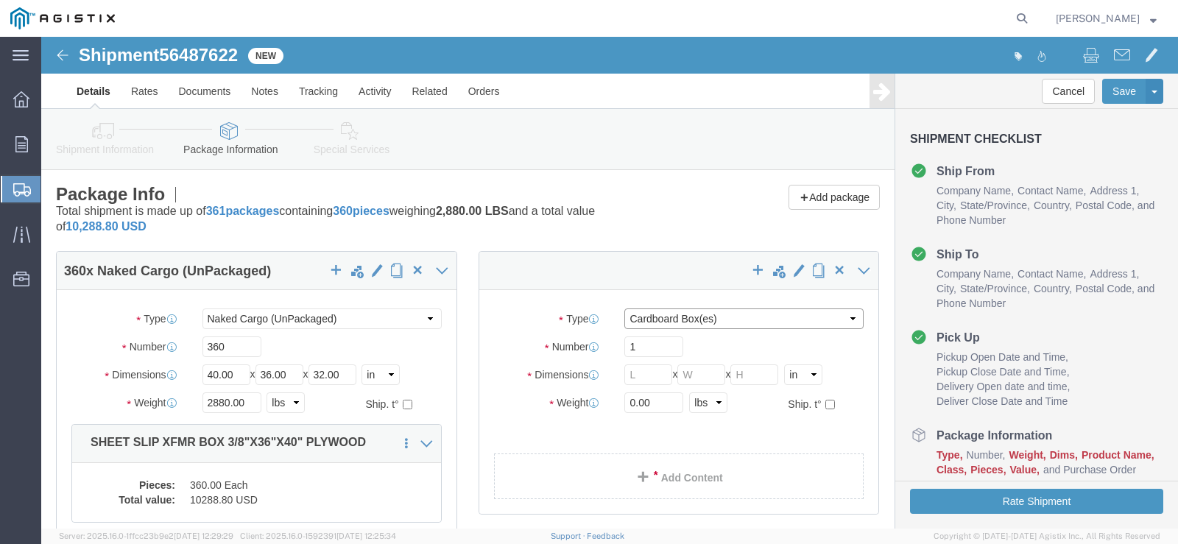
click select "Select Bulk Bundle(s) Cardboard Box(es) Carton(s) Crate(s) Drum(s) (Fiberboard)…"
select select "NKCR"
click select "Select Bulk Bundle(s) Cardboard Box(es) Carton(s) Crate(s) Drum(s) (Fiberboard)…"
click input "1"
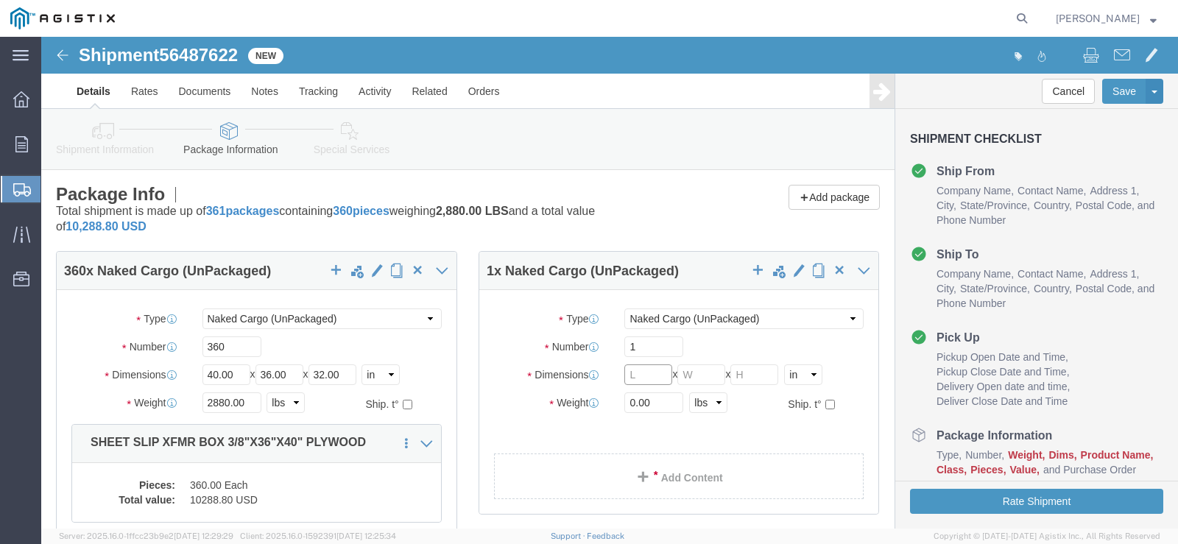
click input "text"
type input "40"
type input "36"
type input "21"
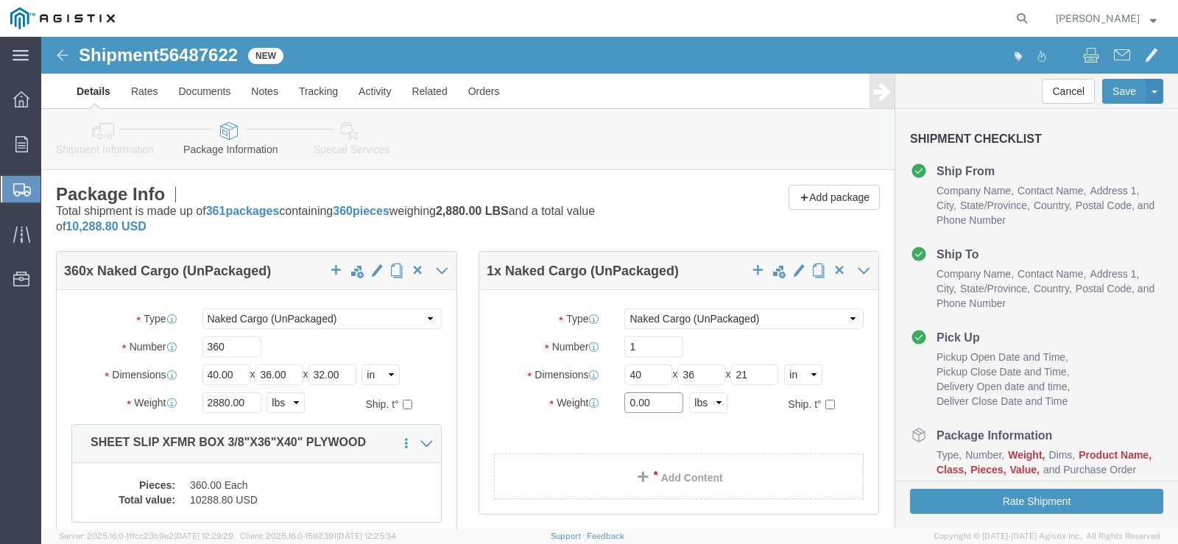
click input "0.00"
type input "0"
type input "320"
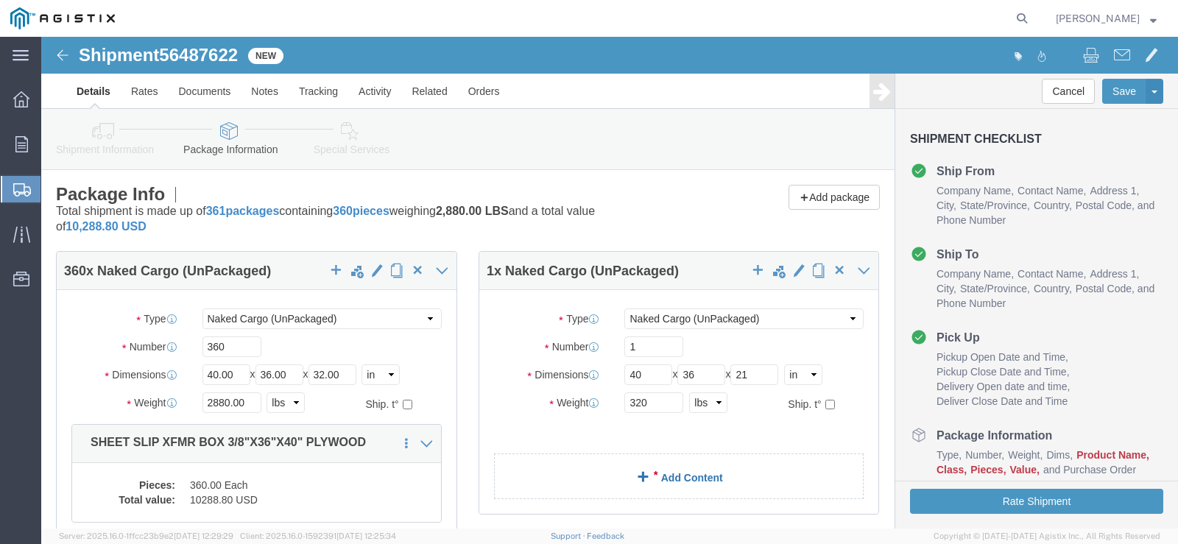
click link "Add Content"
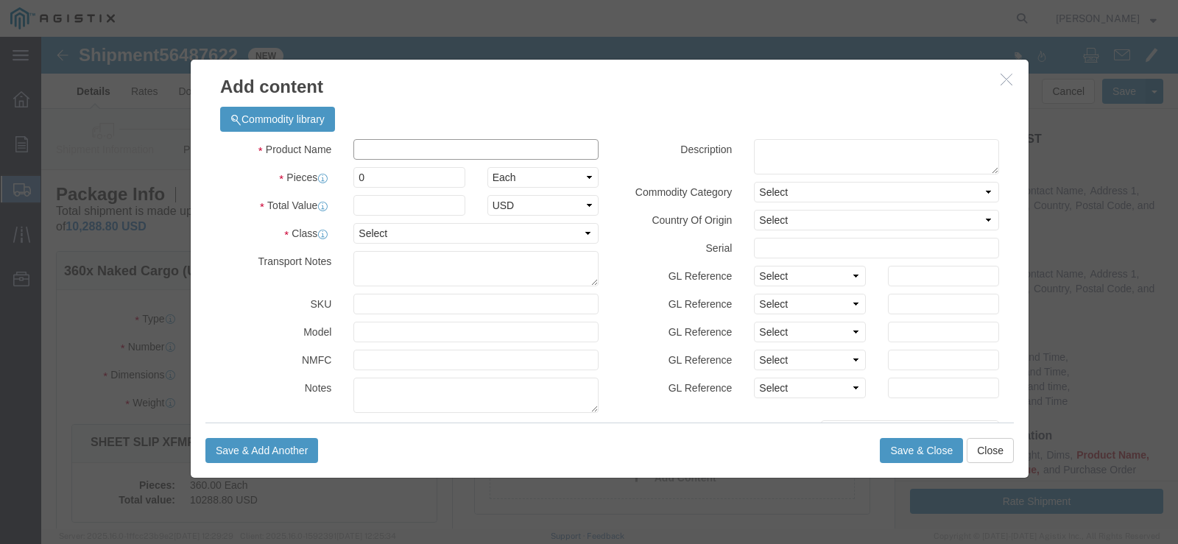
click input "text"
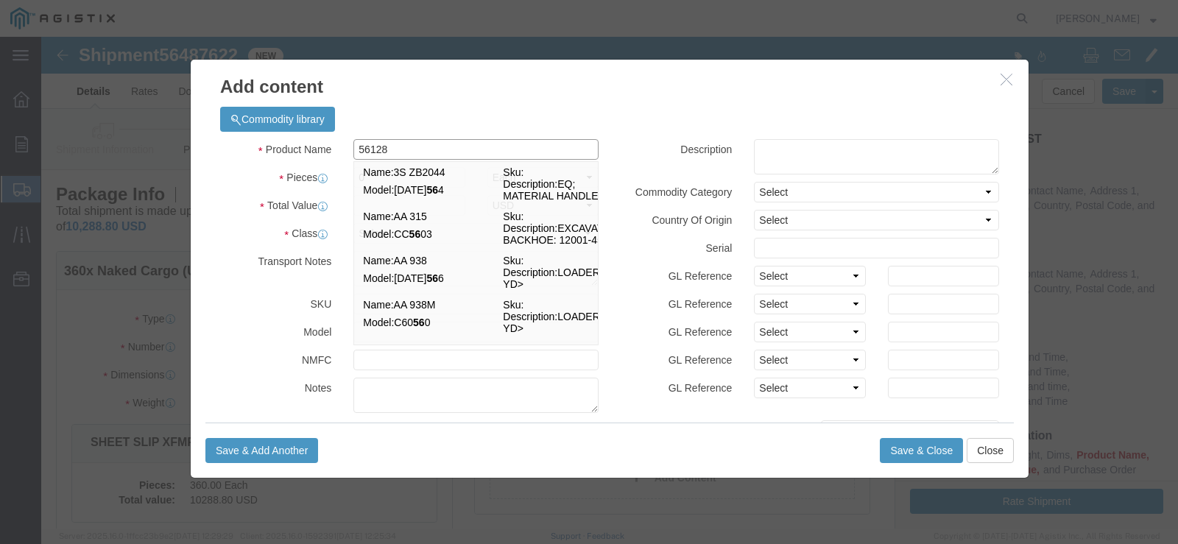
type input "561283"
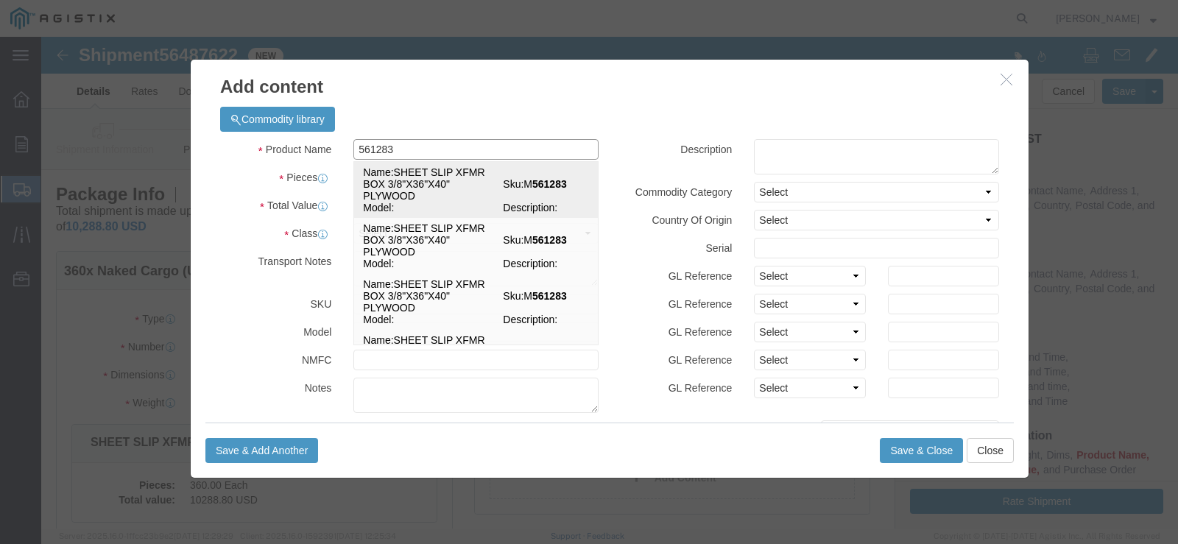
click td "Name: SHEET SLIP XFMR BOX 3/8"X36"X40" PLYWOOD"
select select
select select "USD"
type input "SHEET SLIP XFMR BOX 3/8"X36"X40" PLYWOOD"
type input "M561283"
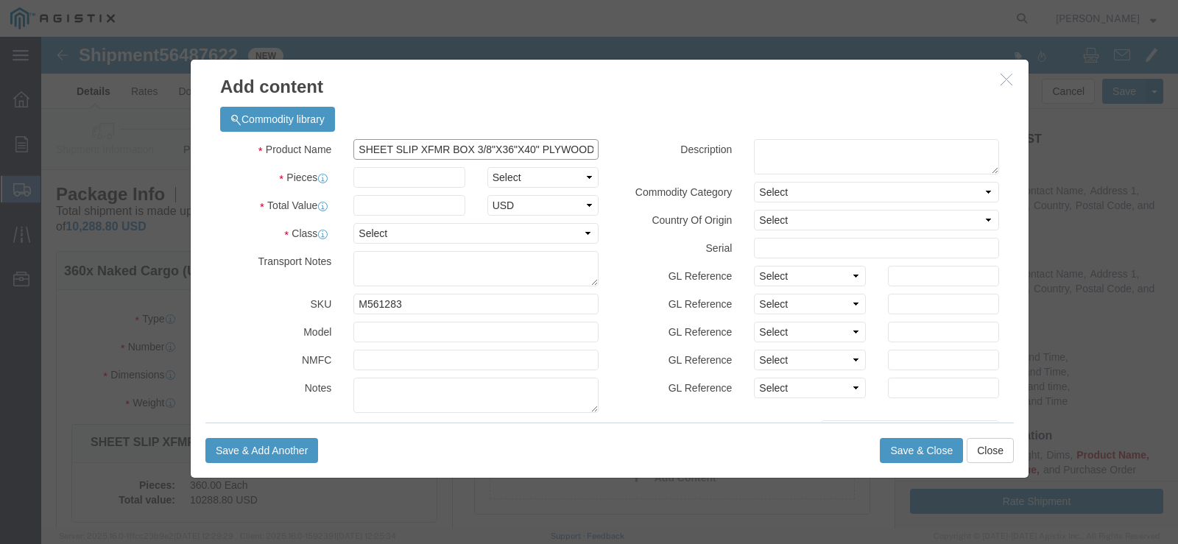
type input "SHEET SLIP XFMR BOX 3/8"X36"X40" PLYWOOD"
click input "text"
type input "40"
click div "Product Name SHEET SLIP XFMR BOX 3/8"X36"X40" PLYWOOD 561283 Pieces 40 Select B…"
click select "Select Bag Barrels 100Board Feet Bottle Box Blister Pack Carats Can Capsule Car…"
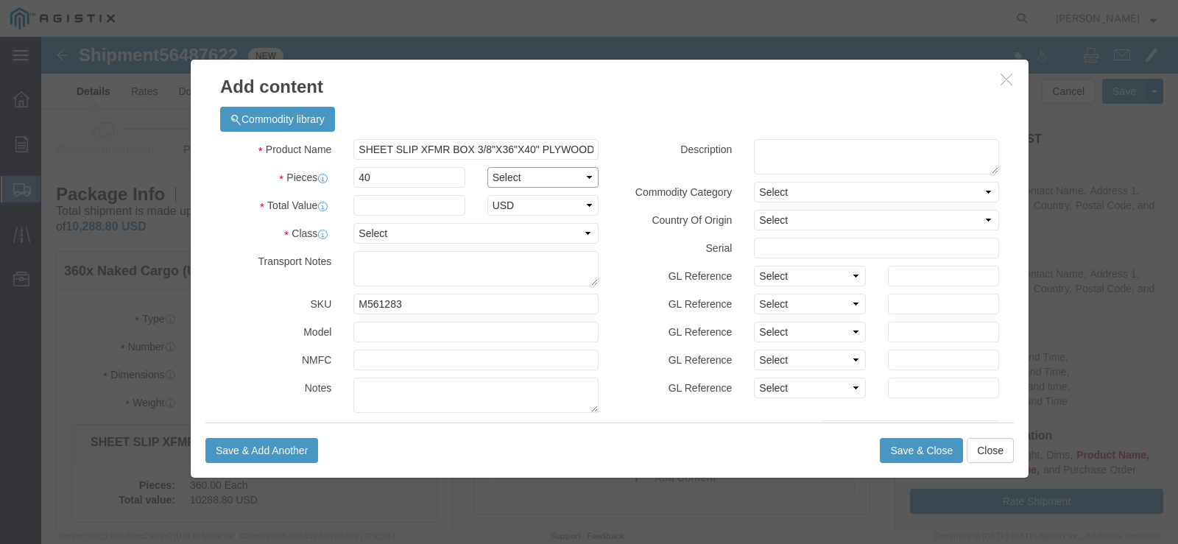
select select "EA"
click select "Select Bag Barrels 100Board Feet Bottle Box Blister Pack Carats Can Capsule Car…"
click input "text"
type input "1143.20"
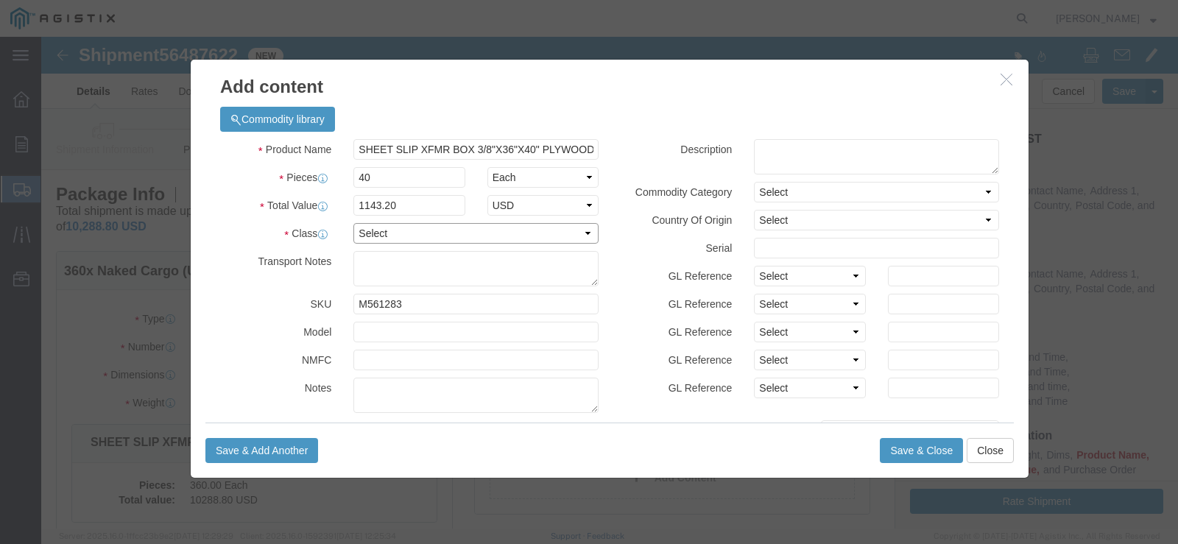
click select "Select 50 55 60 65 70 85 92.5 100 125 175 250 300 400"
select select "65"
click select "Select 50 55 60 65 70 85 92.5 100 125 175 250 300 400"
click button "Save & Close"
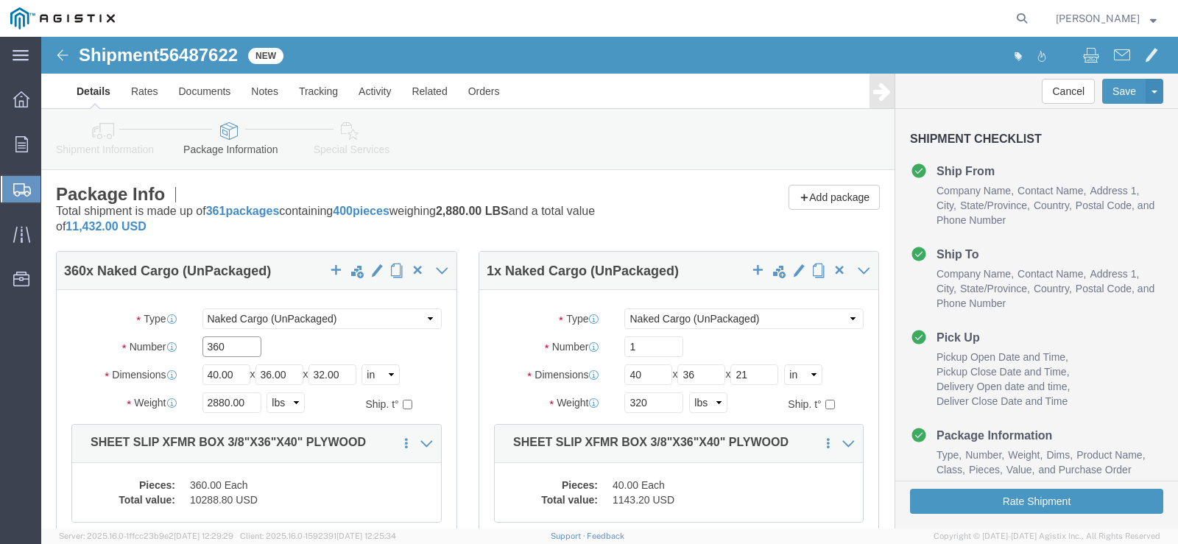
click input "360"
type input "4"
click div "Length 40.00 x Width 36.00 x Height 32.00 Select cm ft in"
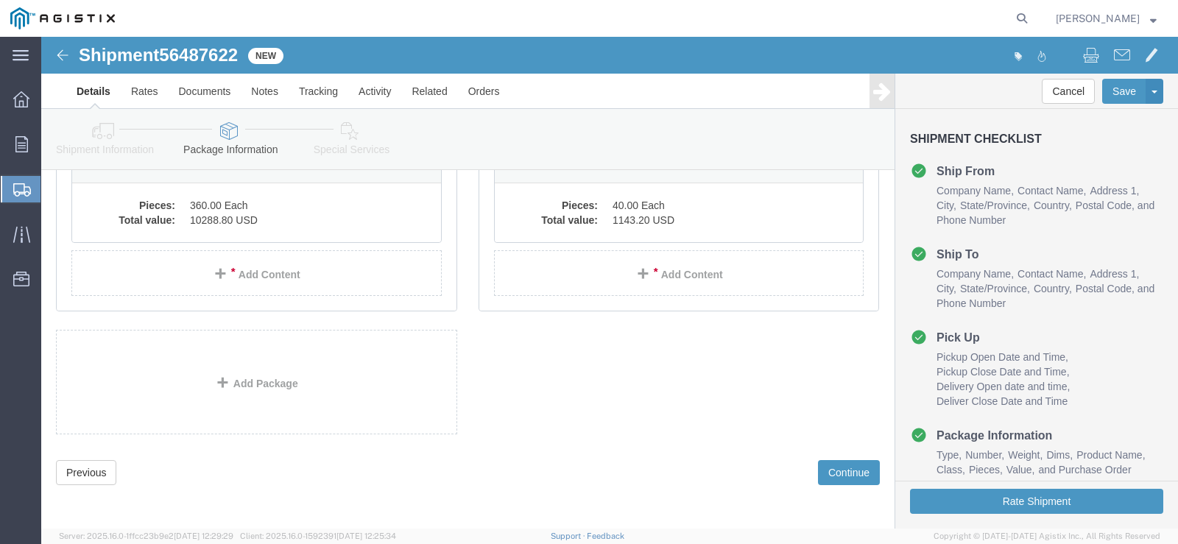
scroll to position [281, 0]
click button "Rate Shipment"
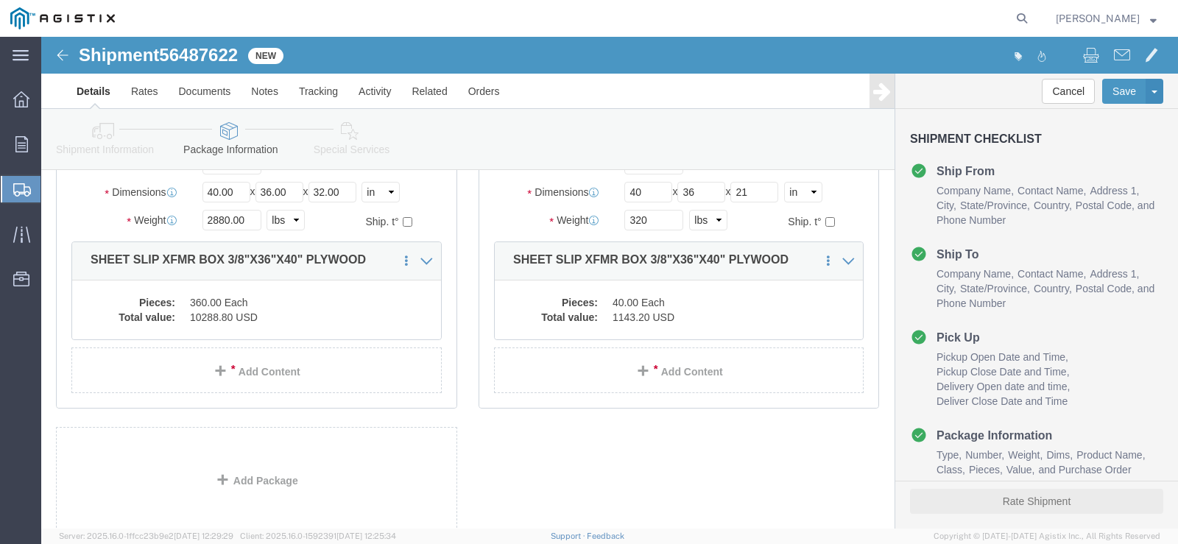
scroll to position [0, 0]
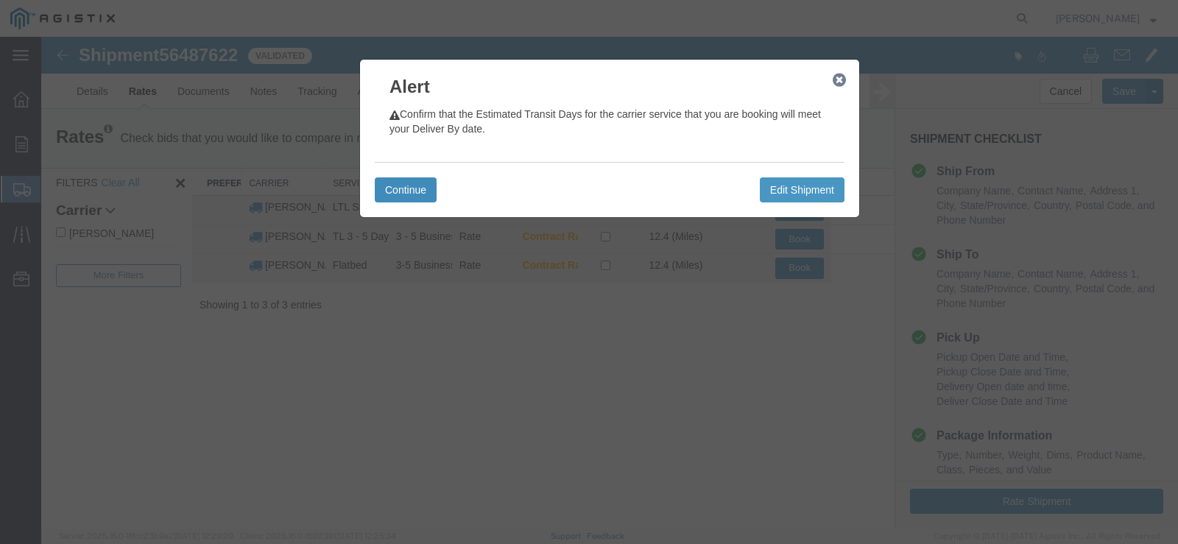
click at [417, 195] on button "Continue" at bounding box center [406, 189] width 62 height 25
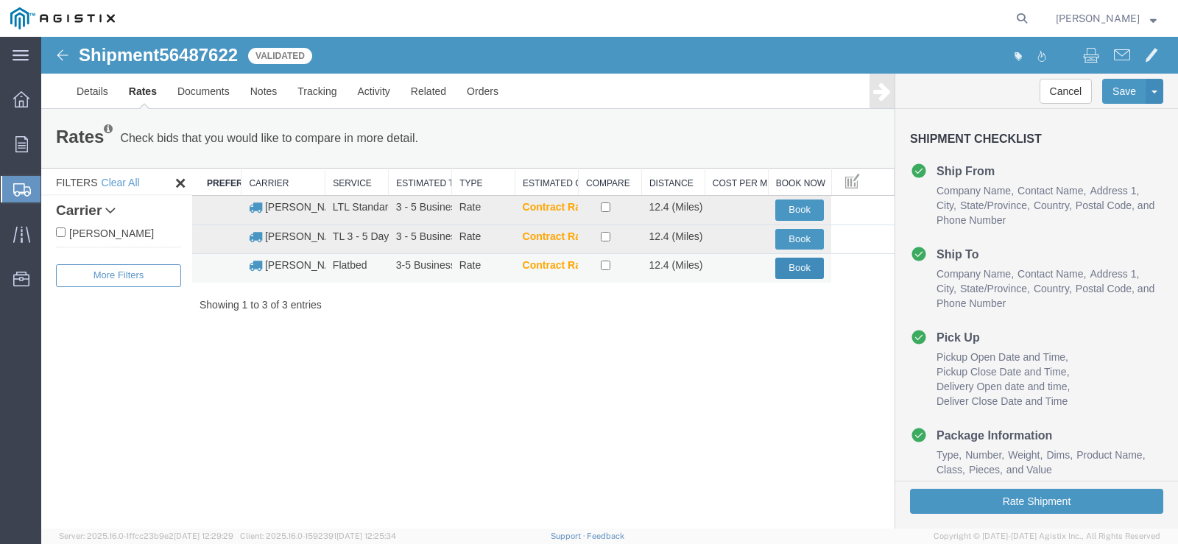
click at [794, 272] on button "Book" at bounding box center [799, 268] width 49 height 21
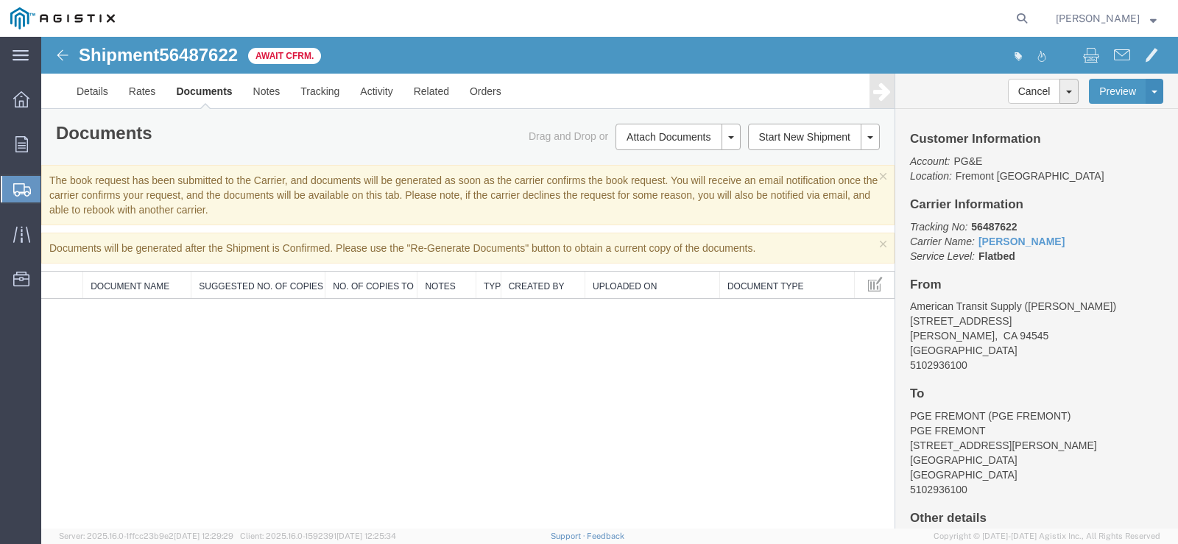
click at [0, 0] on span "Create Shipment" at bounding box center [0, 0] width 0 height 0
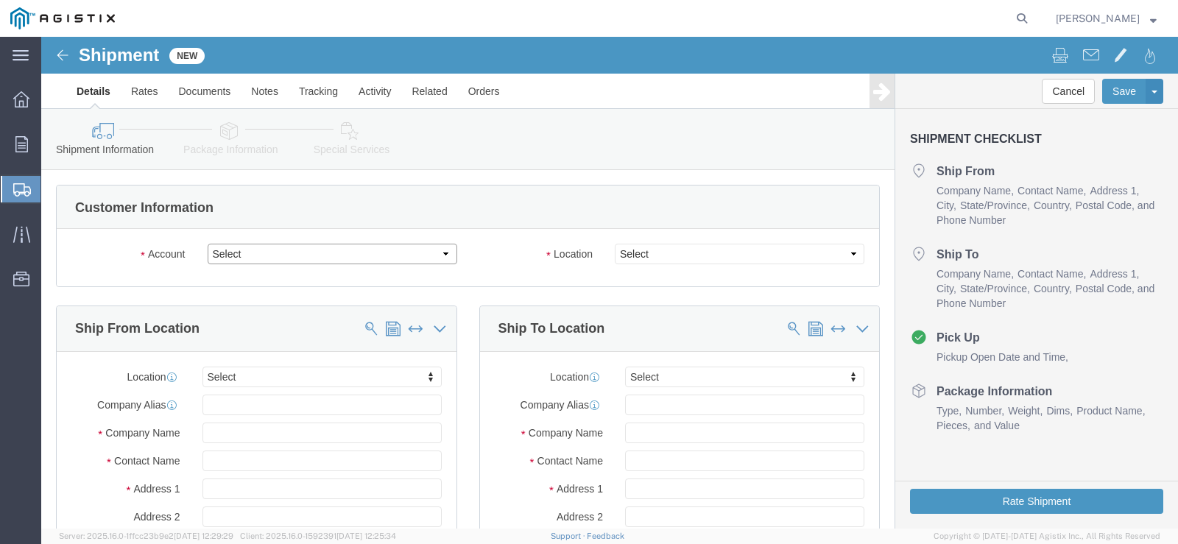
drag, startPoint x: 350, startPoint y: 217, endPoint x: 346, endPoint y: 226, distance: 9.6
click select "Select American Transit Supply PG&E"
select select "9596"
click select "Select American Transit Supply PG&E"
select select "PURCHORD"
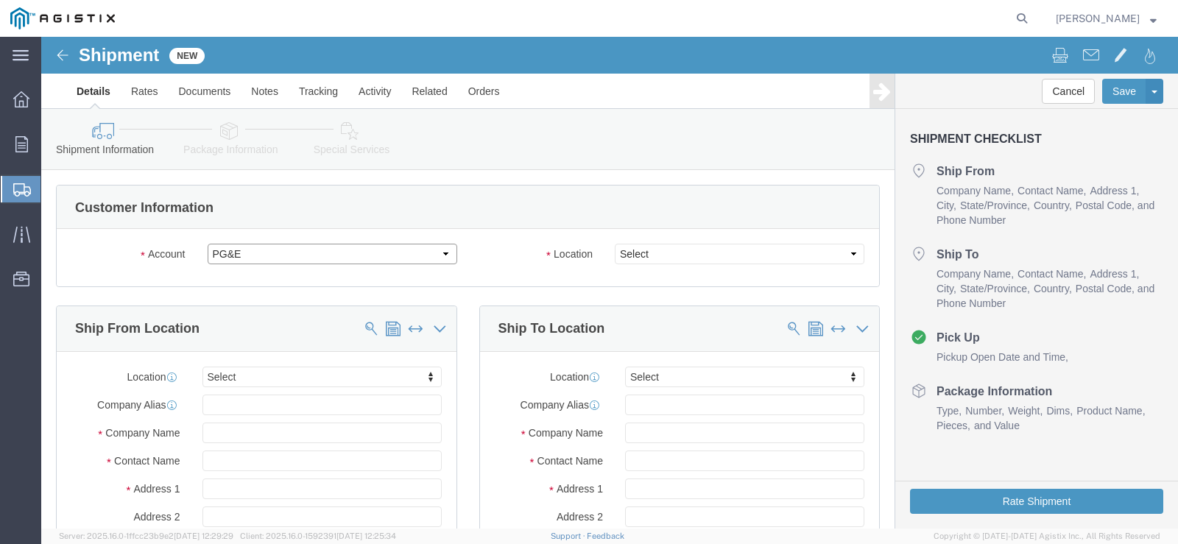
select select
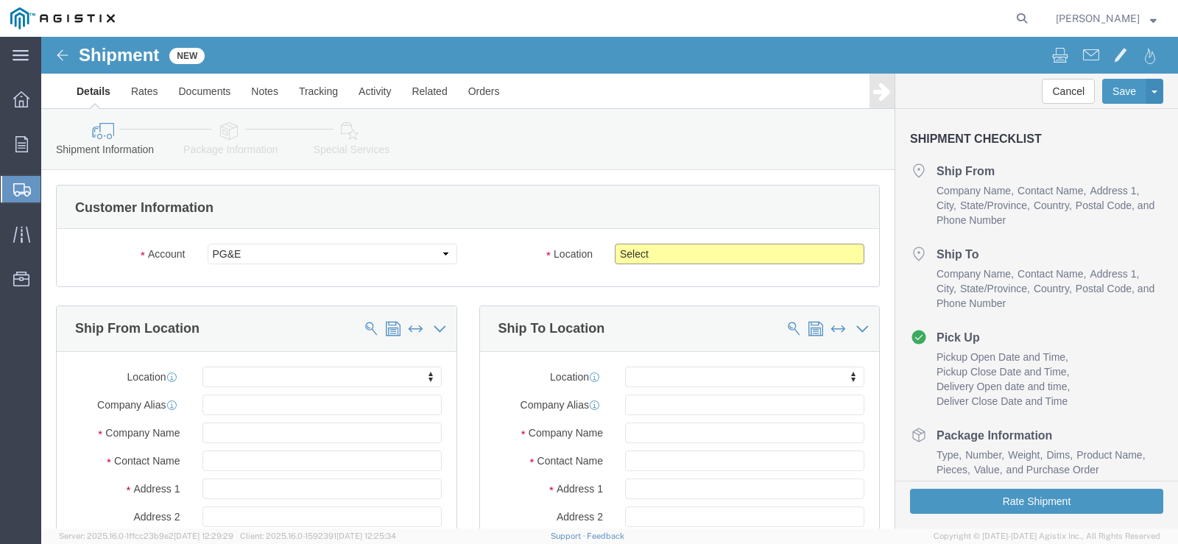
click select "Select All Others [GEOGRAPHIC_DATA] [GEOGRAPHIC_DATA] [GEOGRAPHIC_DATA] [GEOGRA…"
select select "19996"
click select "Select All Others [GEOGRAPHIC_DATA] [GEOGRAPHIC_DATA] [GEOGRAPHIC_DATA] [GEOGRA…"
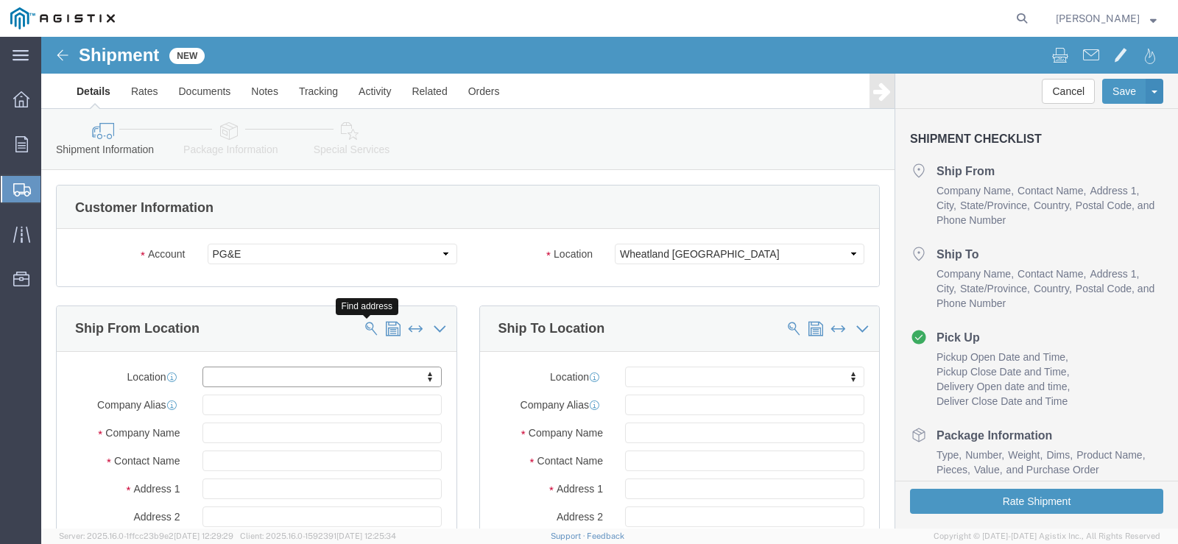
click span
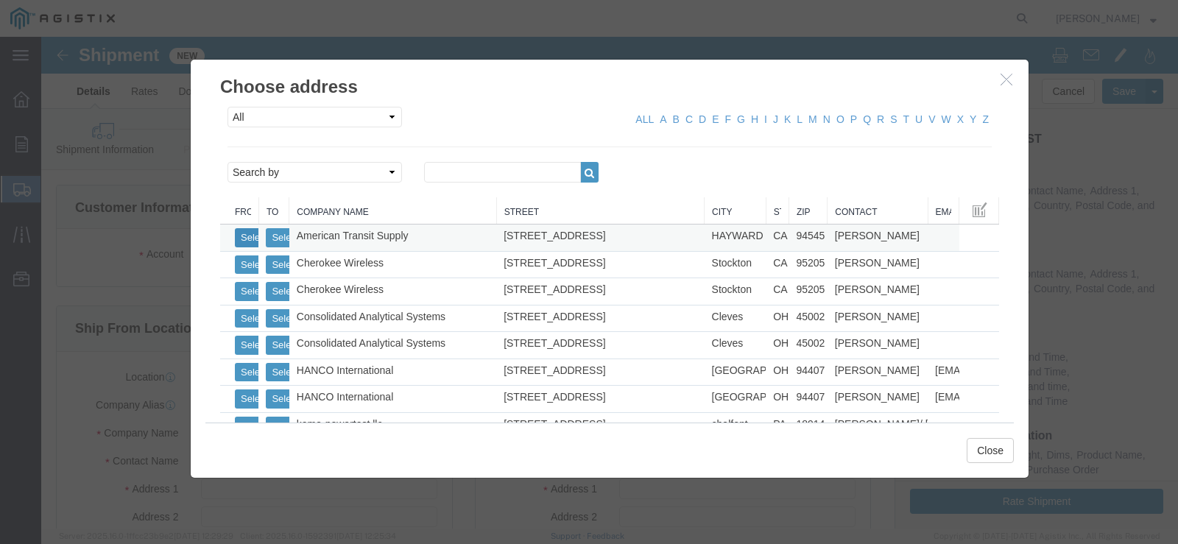
click button "Select"
select select
type input "[STREET_ADDRESS]"
type input "94545"
type input "5102936100"
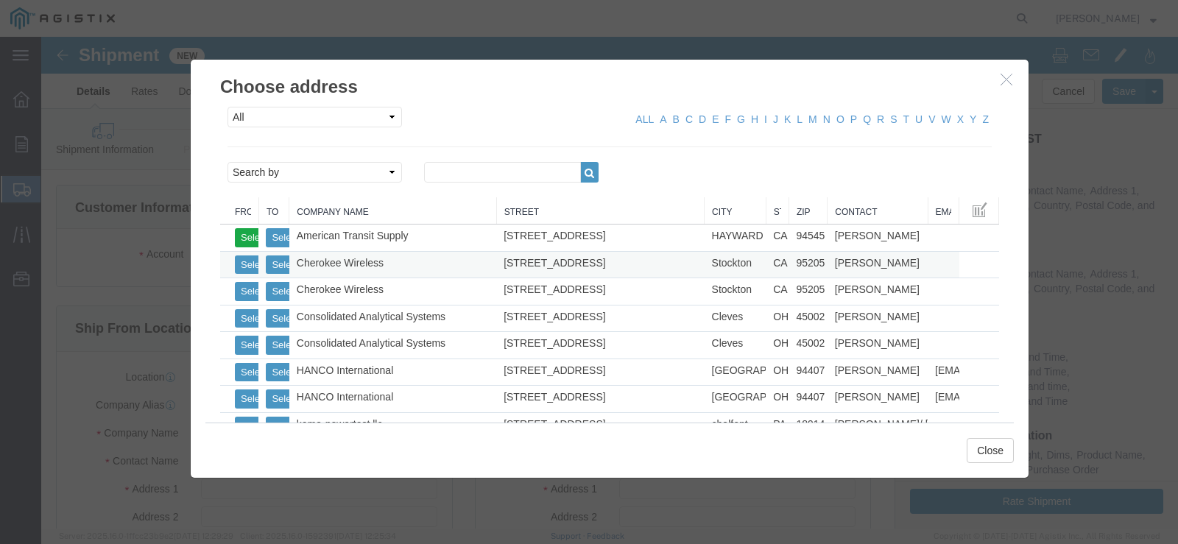
type input "American Transit Supply"
type input "[PERSON_NAME]"
type input "HAYWARD"
select select "CA"
click button "Close"
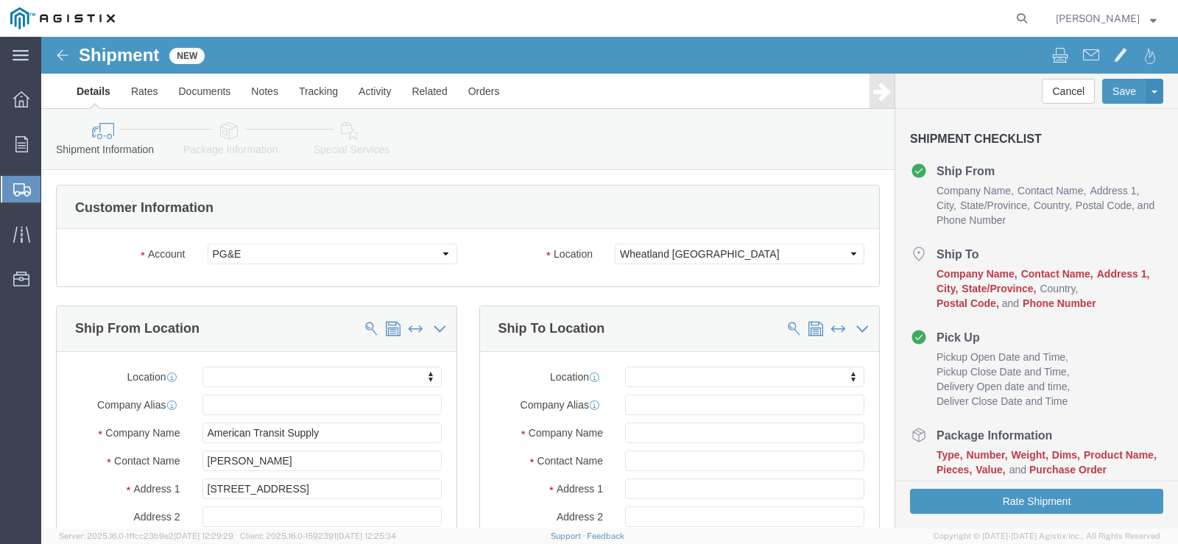
click div "Ship To Location Find address"
click button
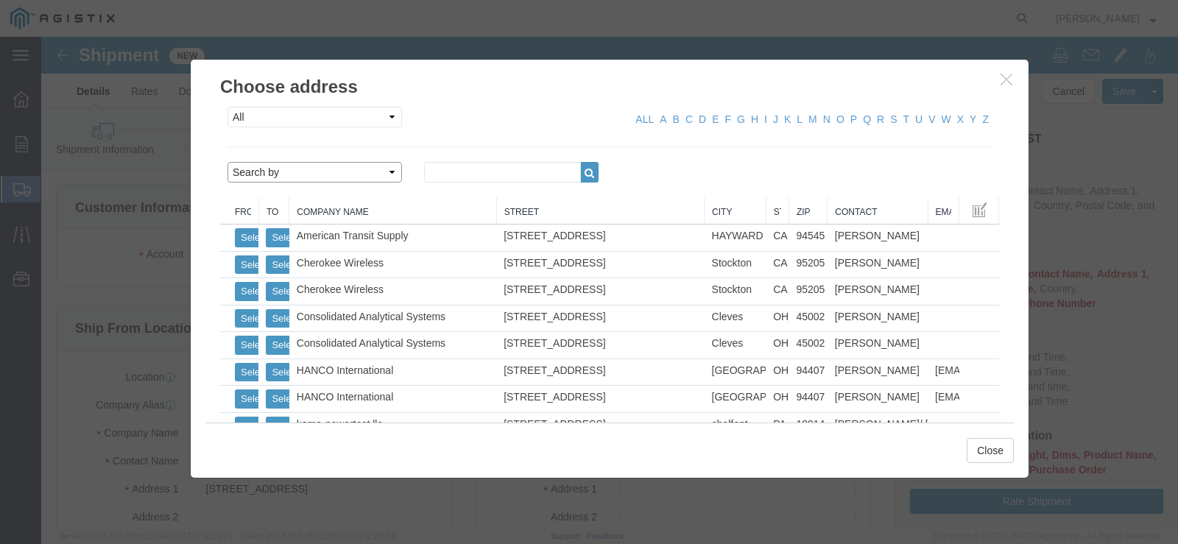
drag, startPoint x: 289, startPoint y: 143, endPoint x: 294, endPoint y: 135, distance: 9.6
click select "Search by Address Book Name City Company Name Contact Name Country CustomerAlia…"
select select "zip"
click select "Search by Address Book Name City Company Name Contact Name Country CustomerAlia…"
click input "text"
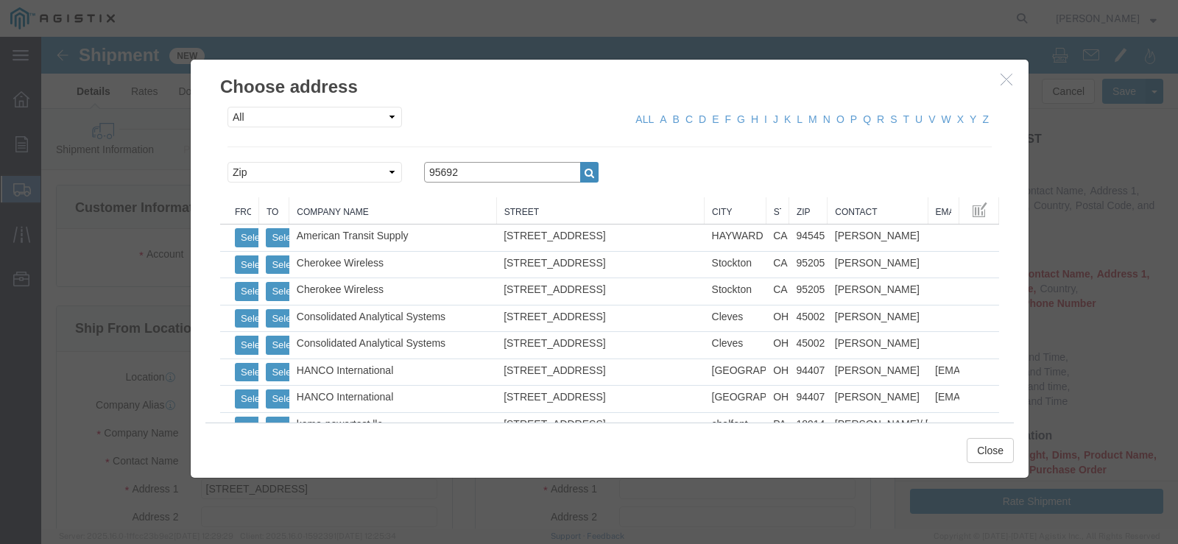
type input "95692"
click button "button"
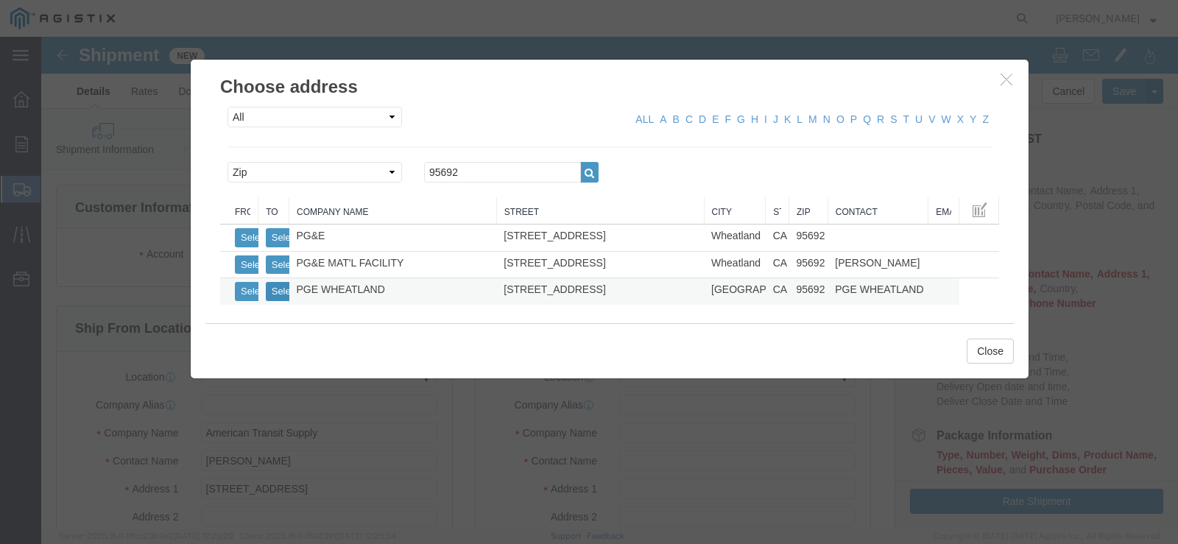
click button "Select"
select select
type input "[STREET_ADDRESS]"
type input "95692"
type input "5102936100"
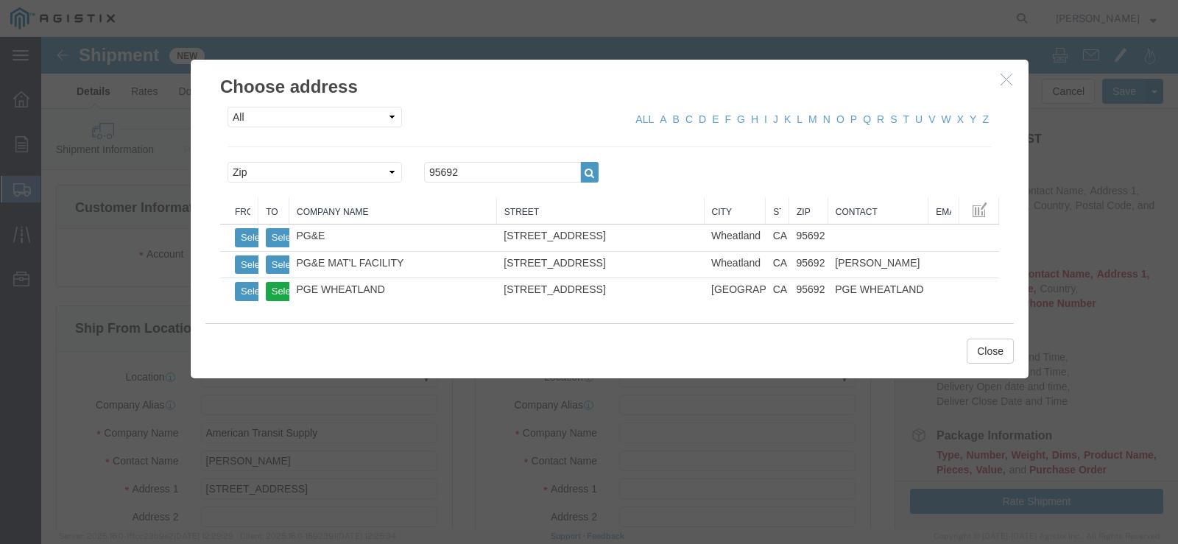
type input "PGE WHEATLAND"
type input "[GEOGRAPHIC_DATA]"
select select "CA"
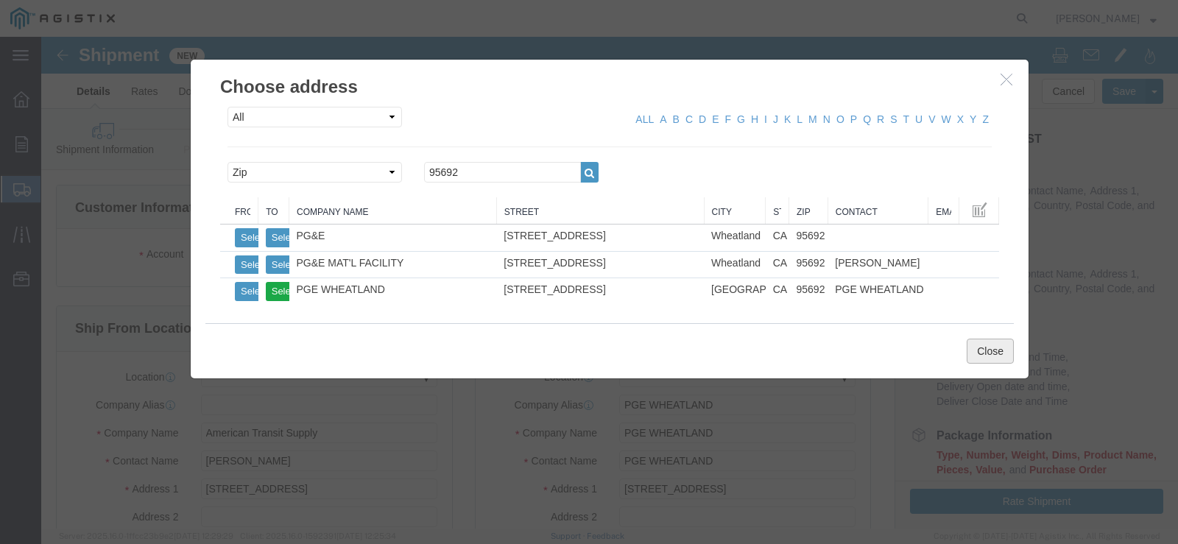
click button "Close"
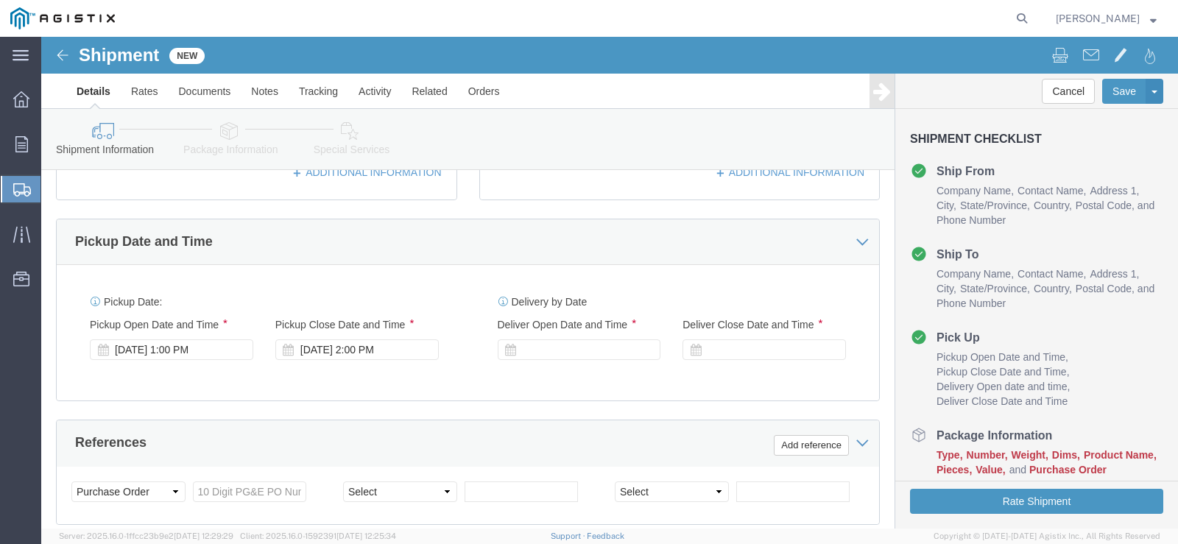
scroll to position [589, 0]
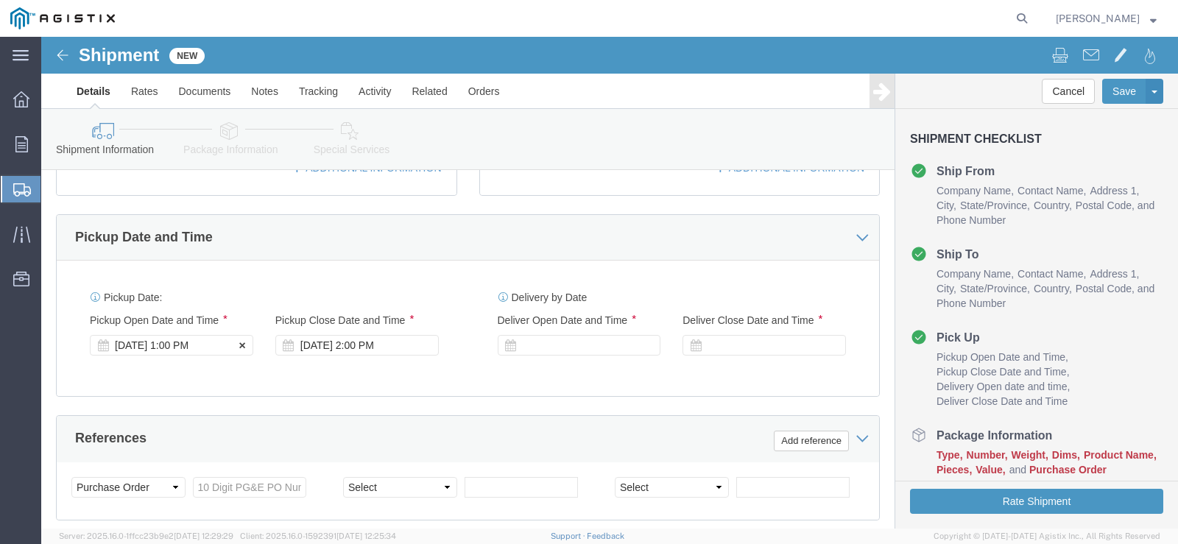
click div "[DATE] 1:00 PM"
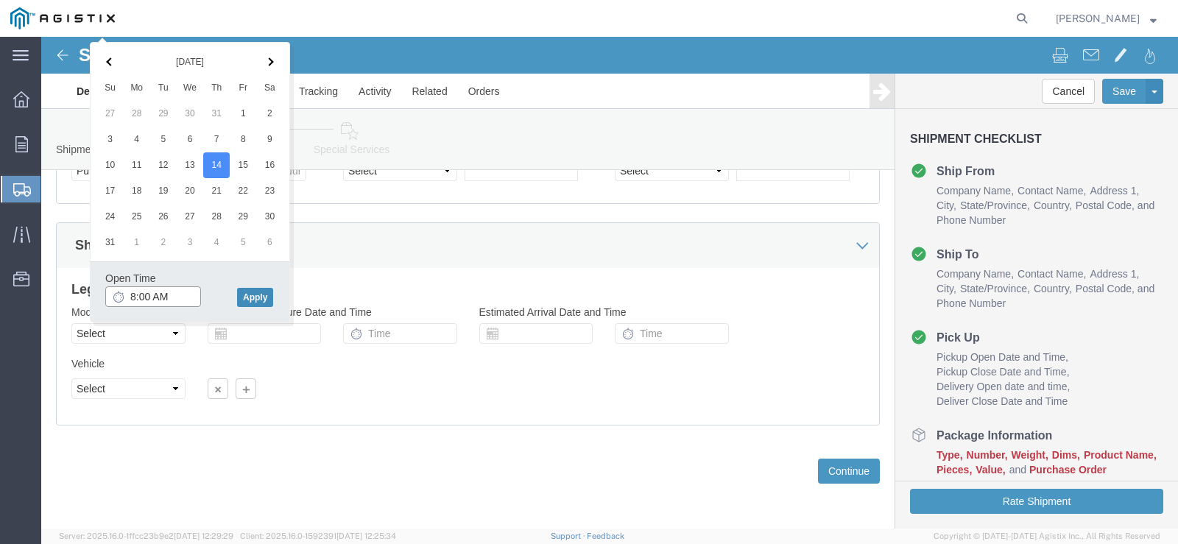
type input "8:00 AM"
click button "Apply"
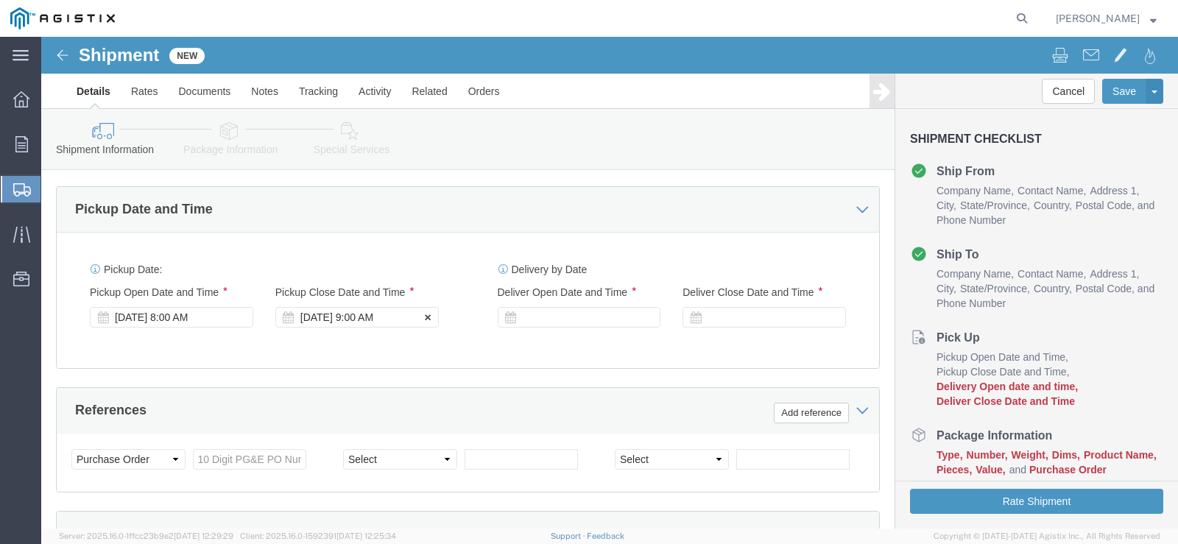
scroll to position [611, 0]
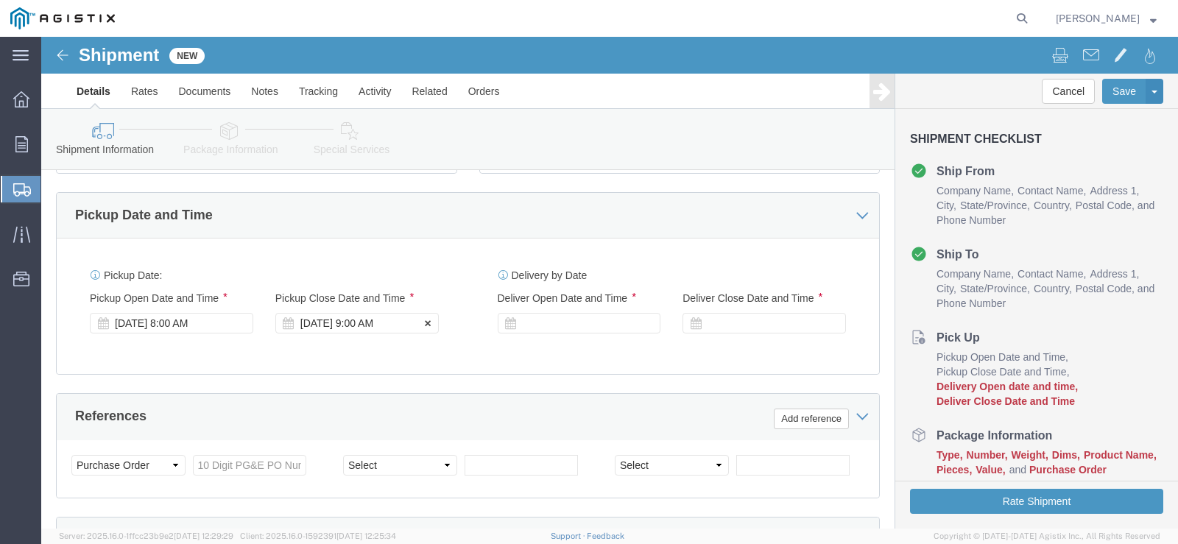
click div "[DATE] 9:00 AM"
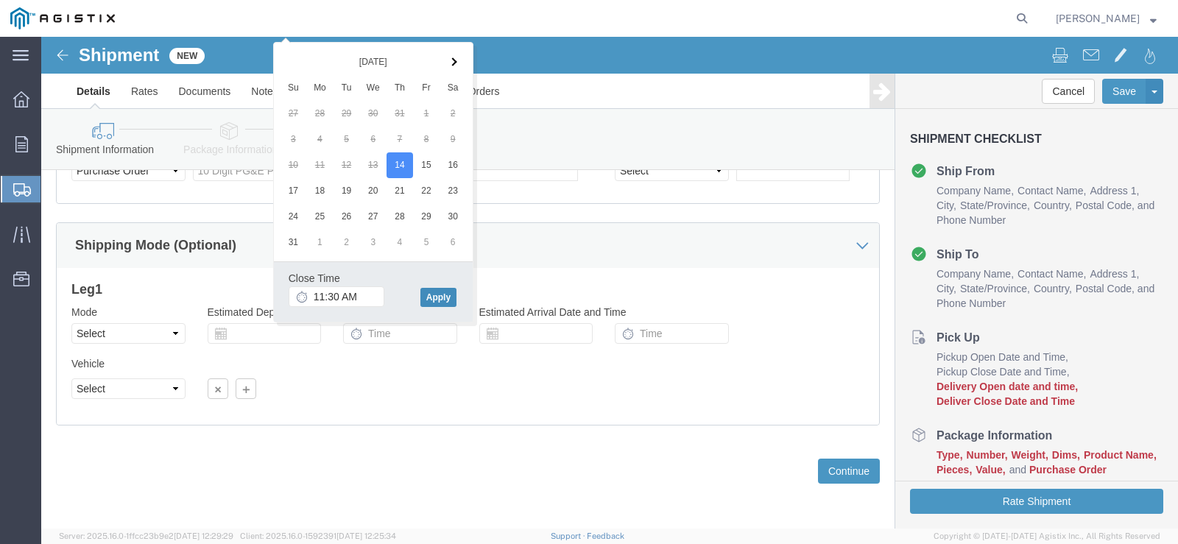
click button "Apply"
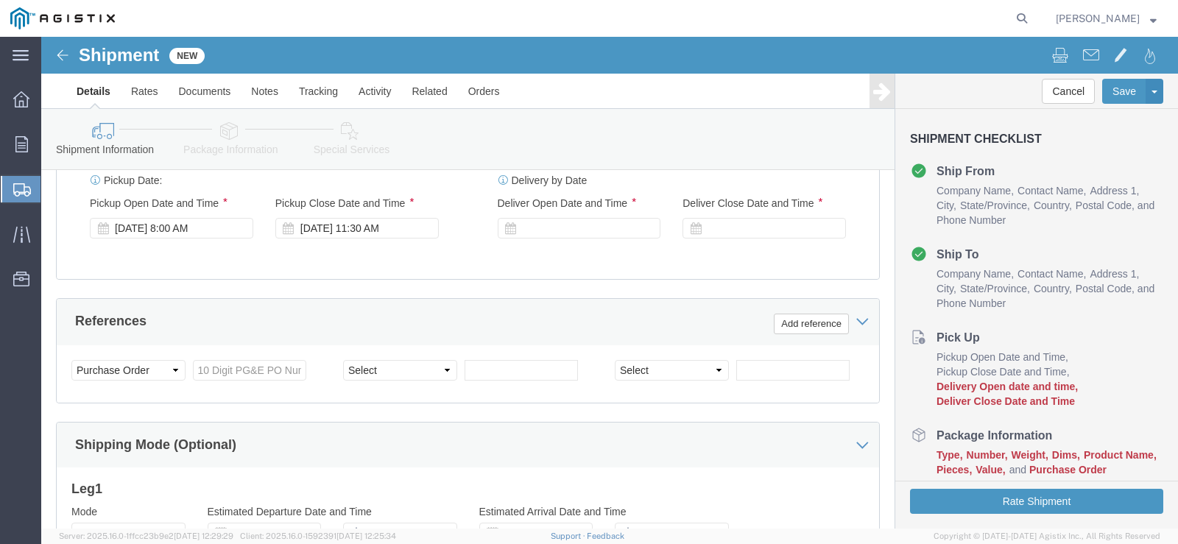
scroll to position [685, 0]
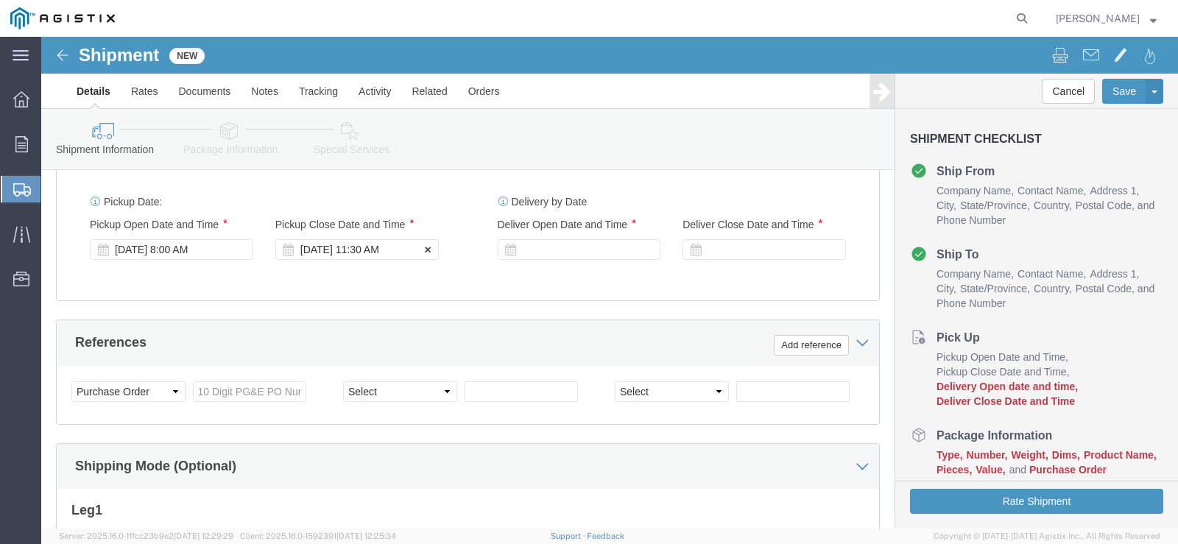
click div "[DATE] 11:30 AM"
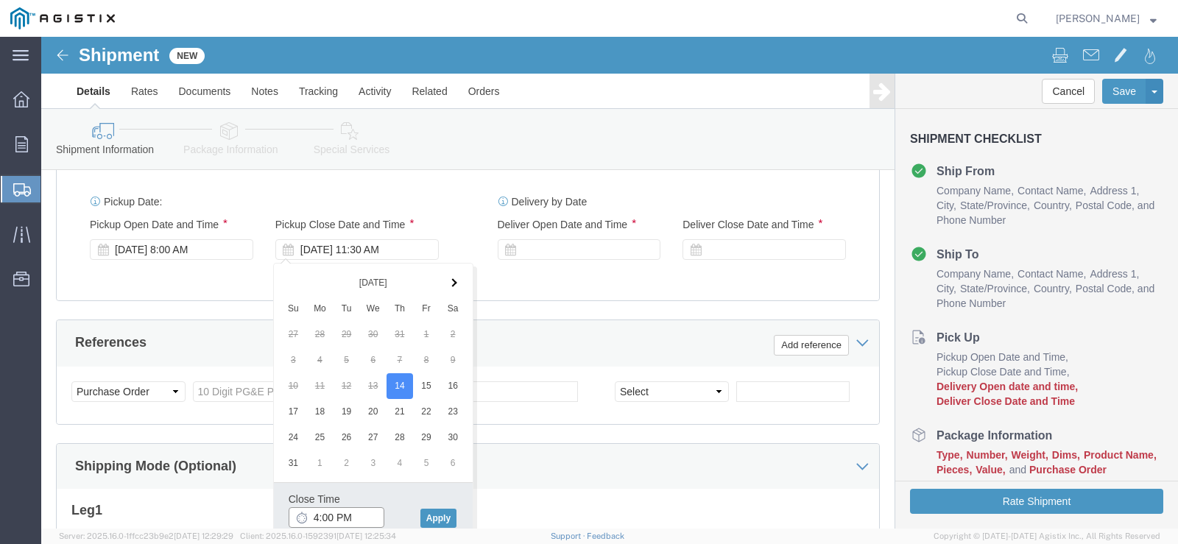
type input "3:30 PM"
click button "Apply"
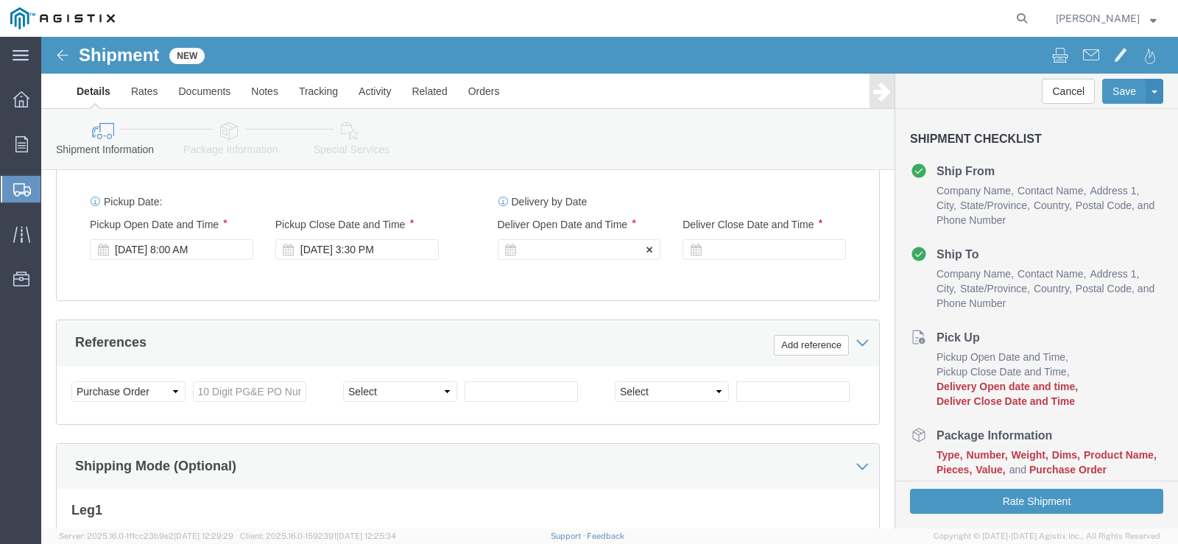
click icon
click div
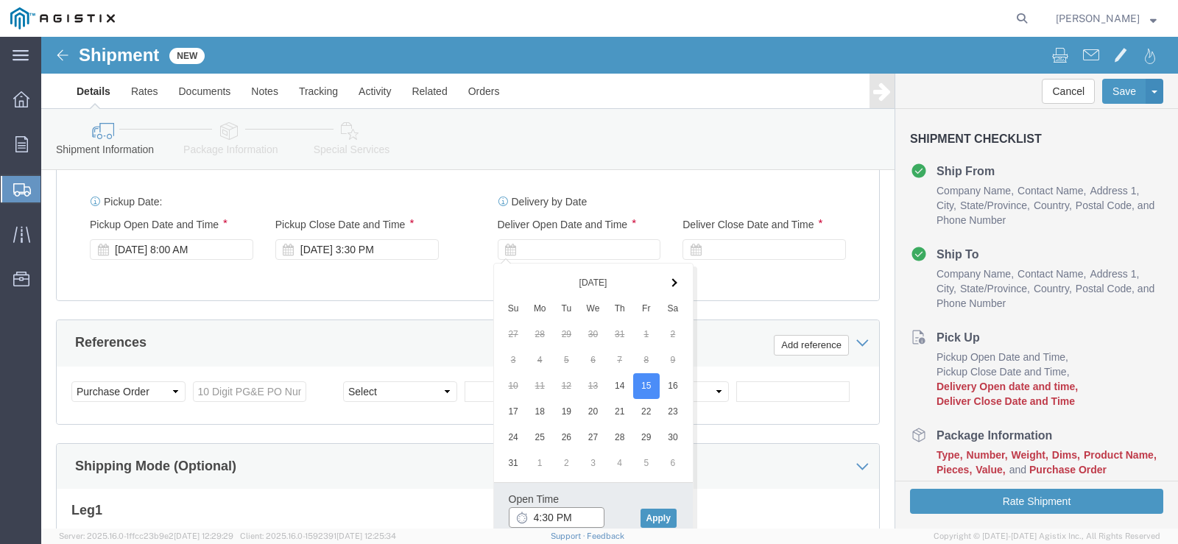
drag, startPoint x: 496, startPoint y: 482, endPoint x: 510, endPoint y: 485, distance: 14.3
click input "4:30 PM"
type input "9:00 PM"
click button "Apply"
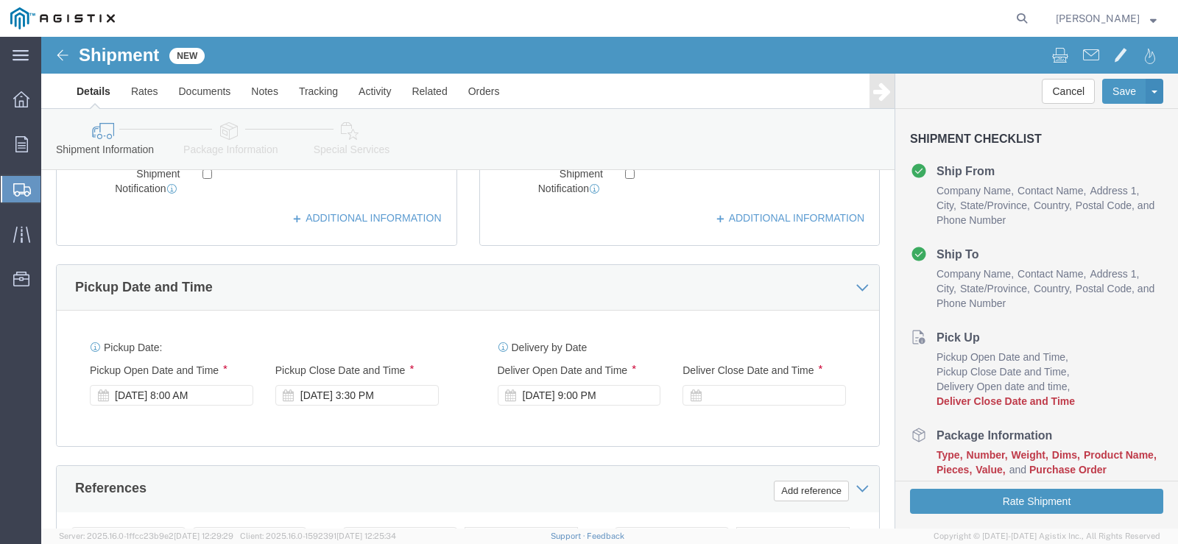
scroll to position [537, 0]
click icon
click div
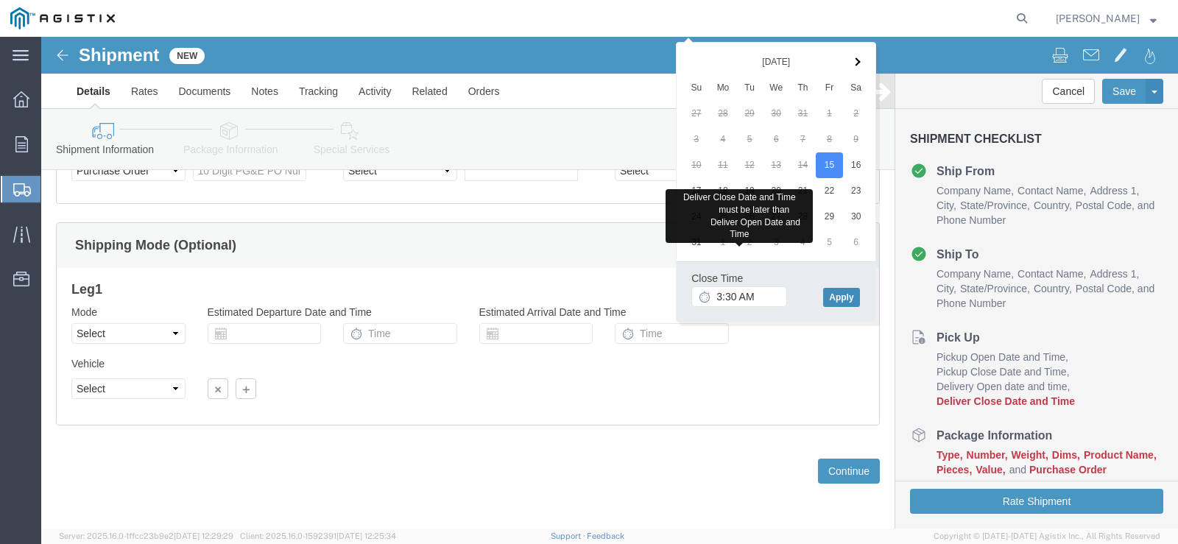
click button "Apply"
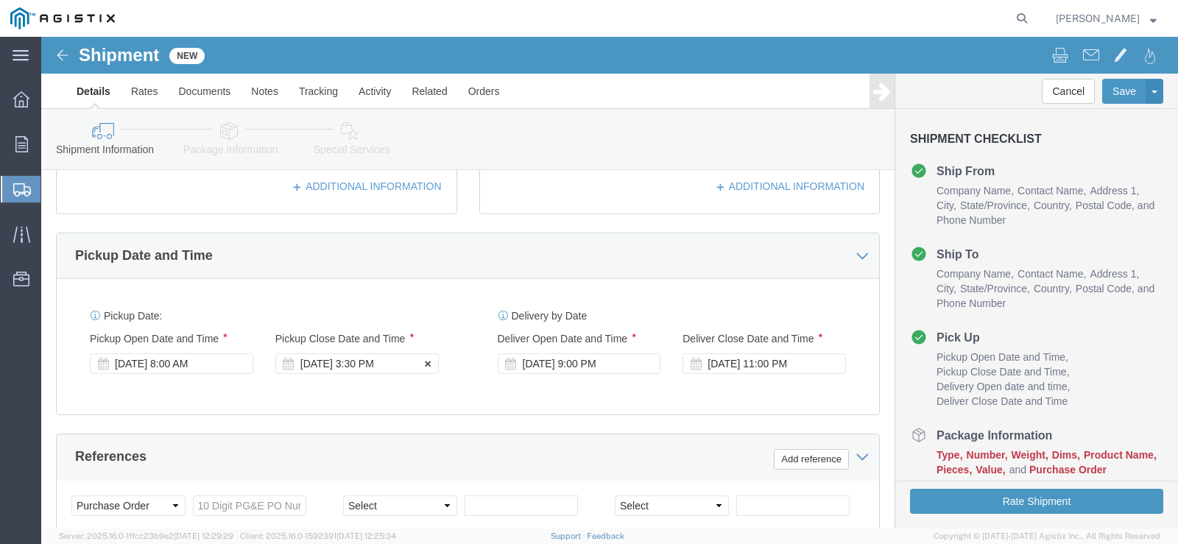
scroll to position [537, 0]
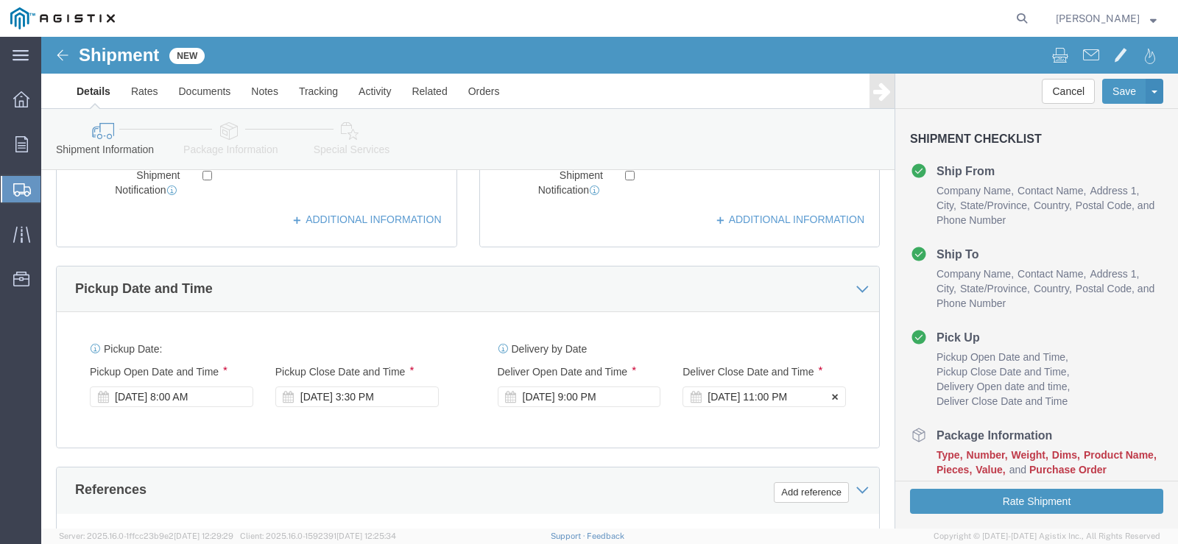
click div "[DATE] 11:00 PM"
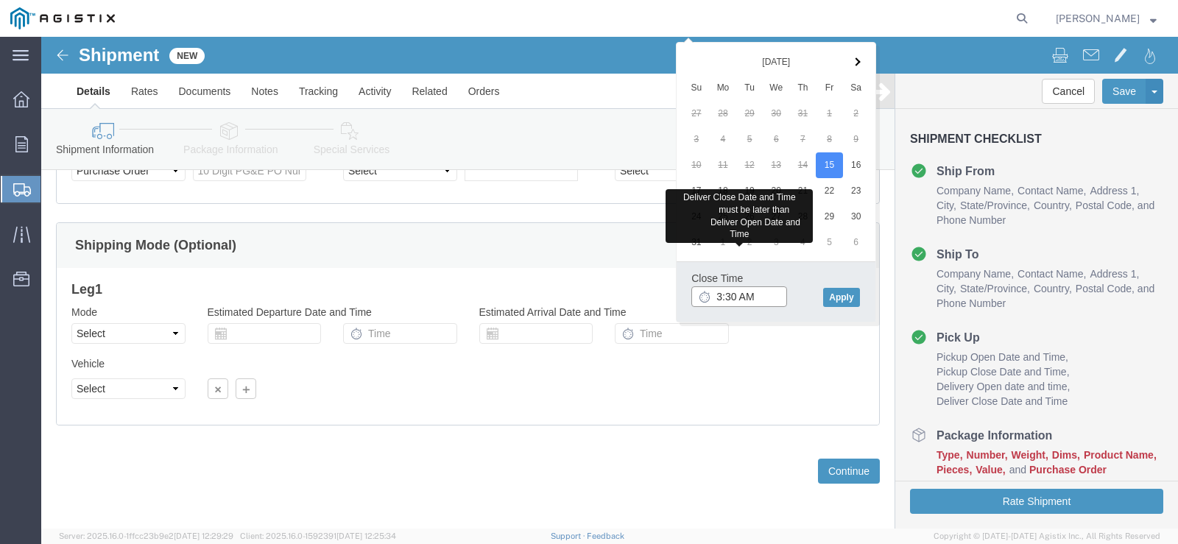
click input "3:30 AM"
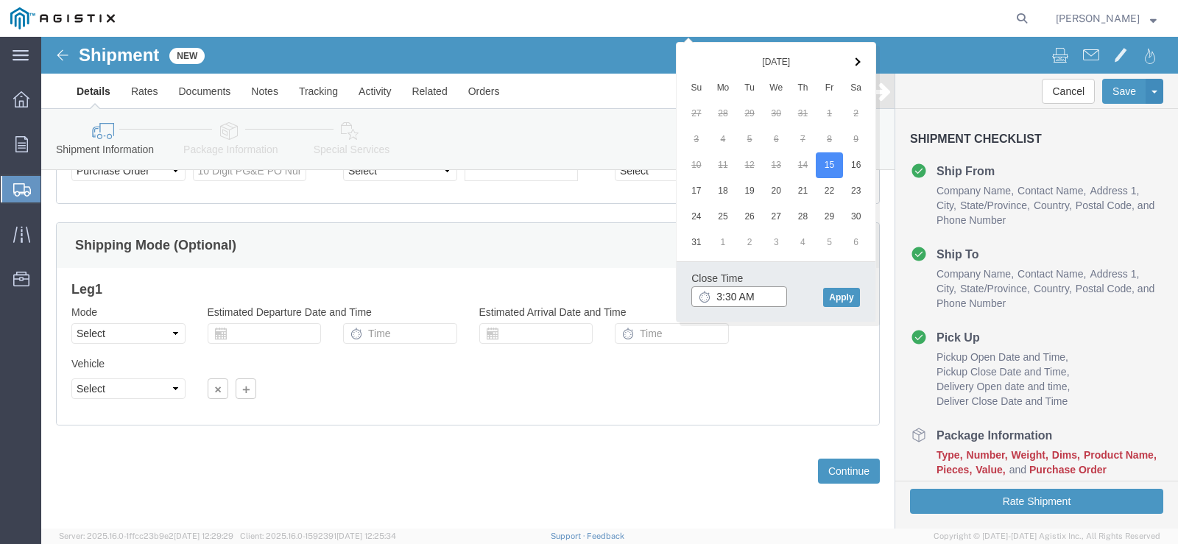
type input "3:30 PM"
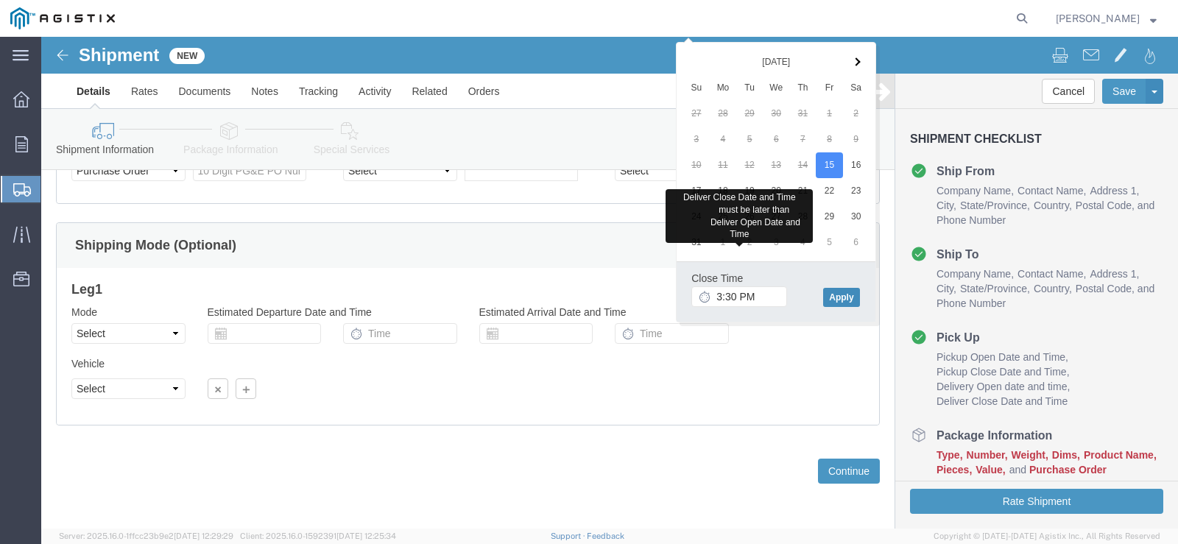
click button "Apply"
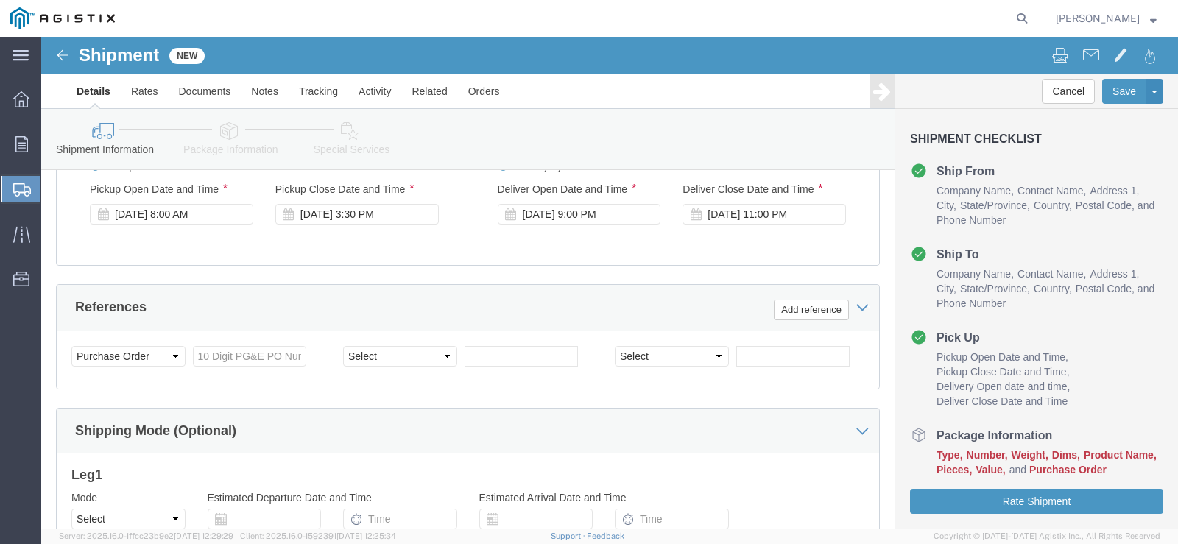
scroll to position [685, 0]
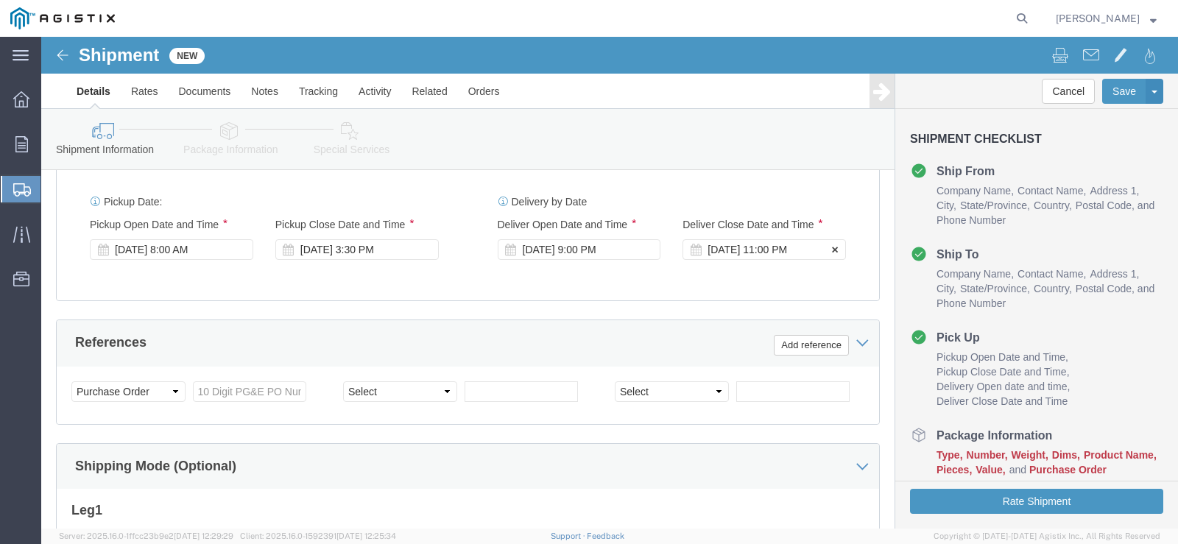
click div "[DATE] 11:00 PM"
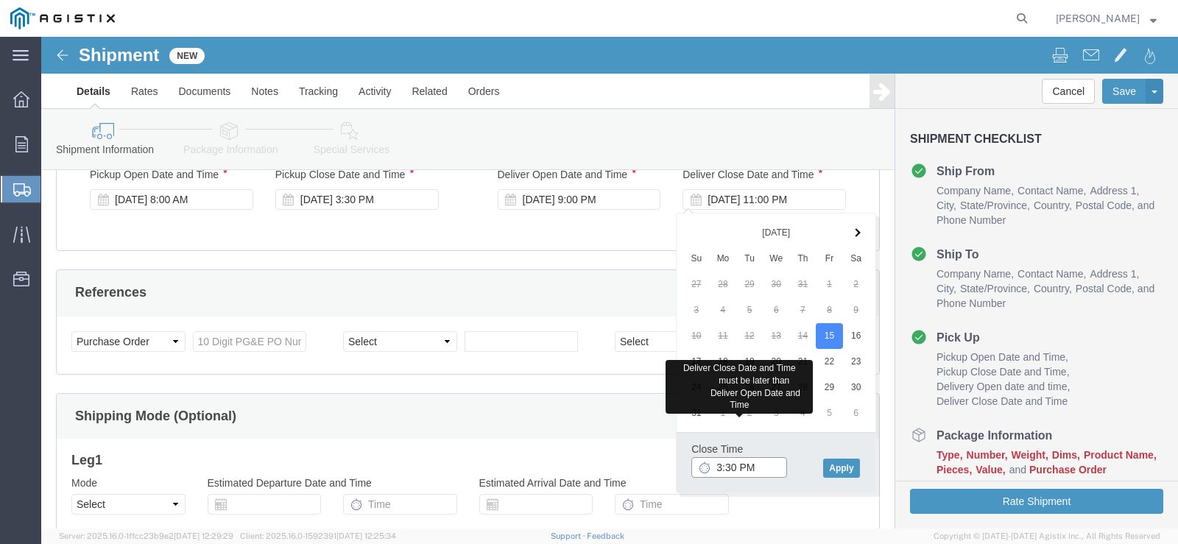
scroll to position [758, 0]
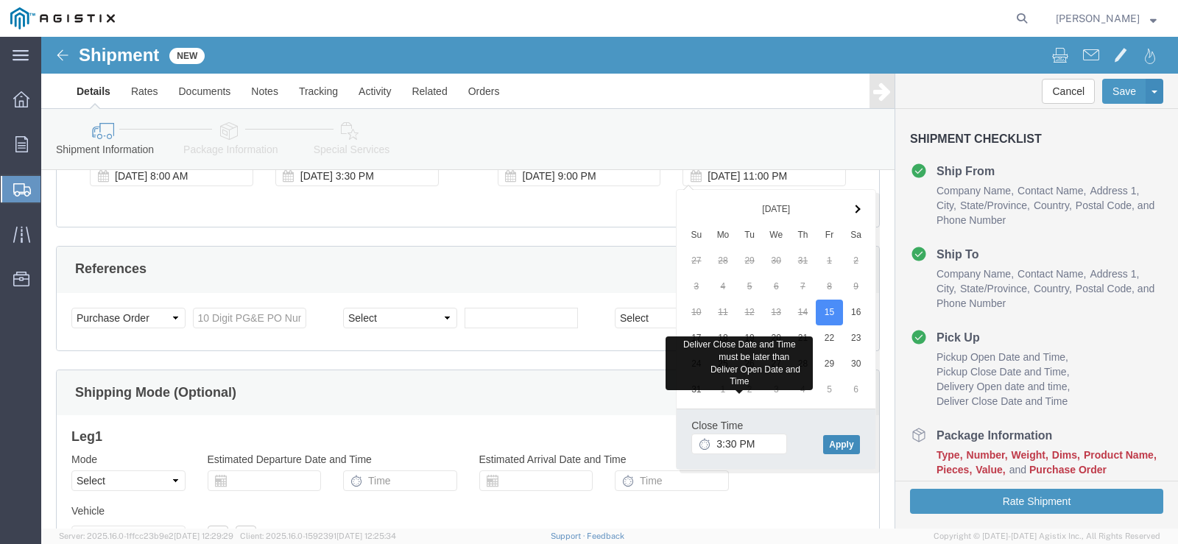
click button "Apply"
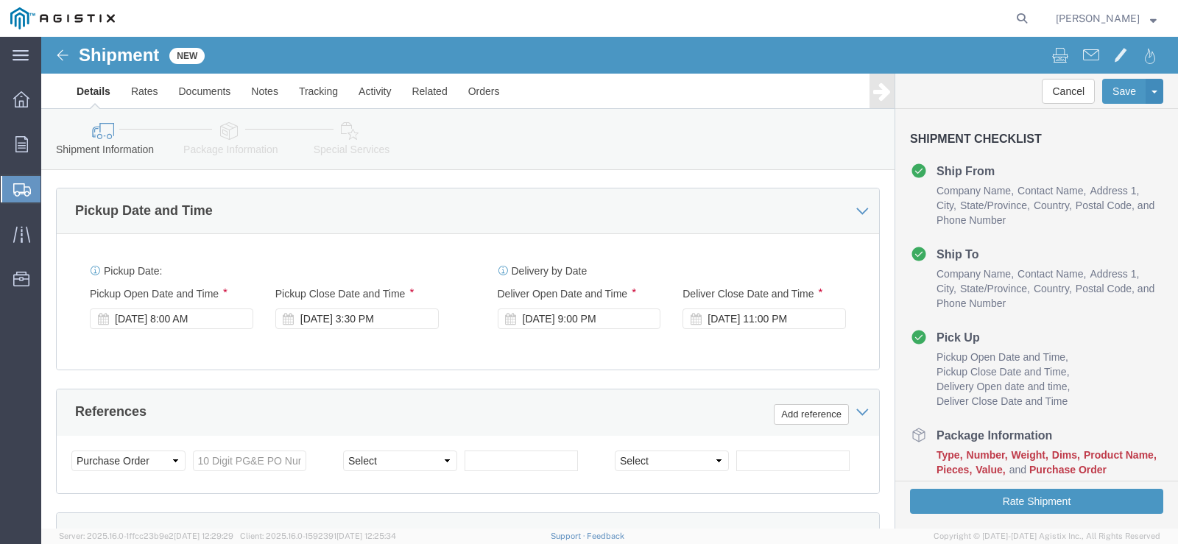
scroll to position [611, 0]
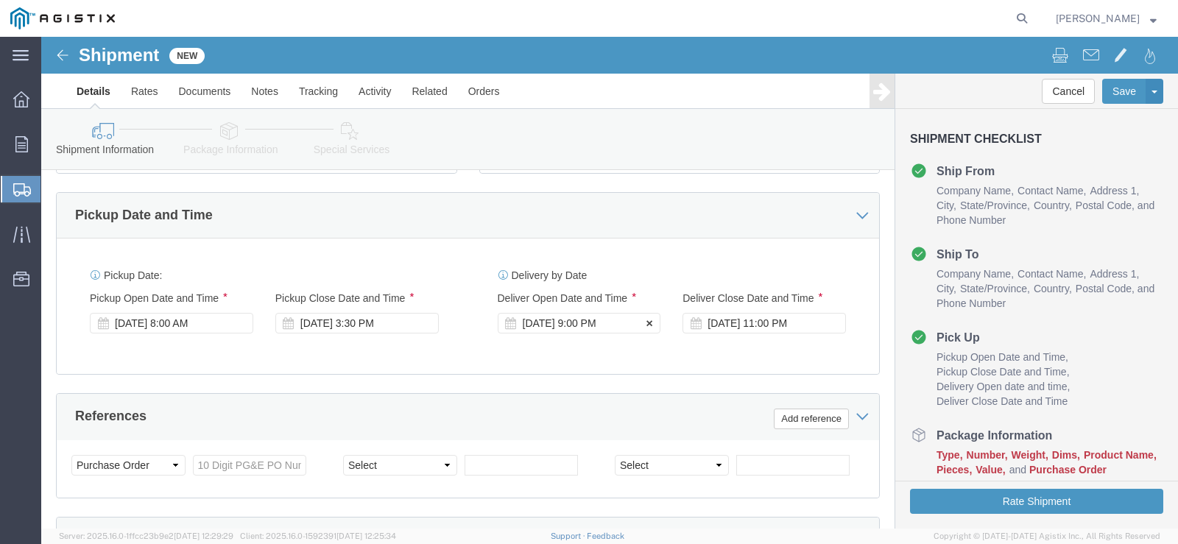
click icon
click div "[DATE] 9:00 PM"
click icon
click div "[DATE] 9:00 PM"
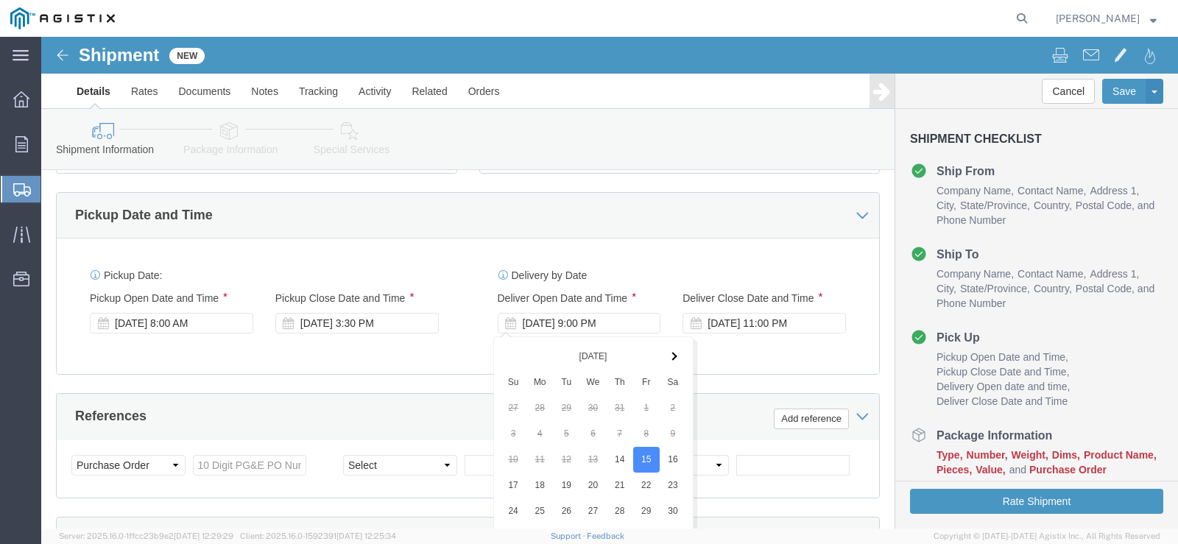
scroll to position [906, 0]
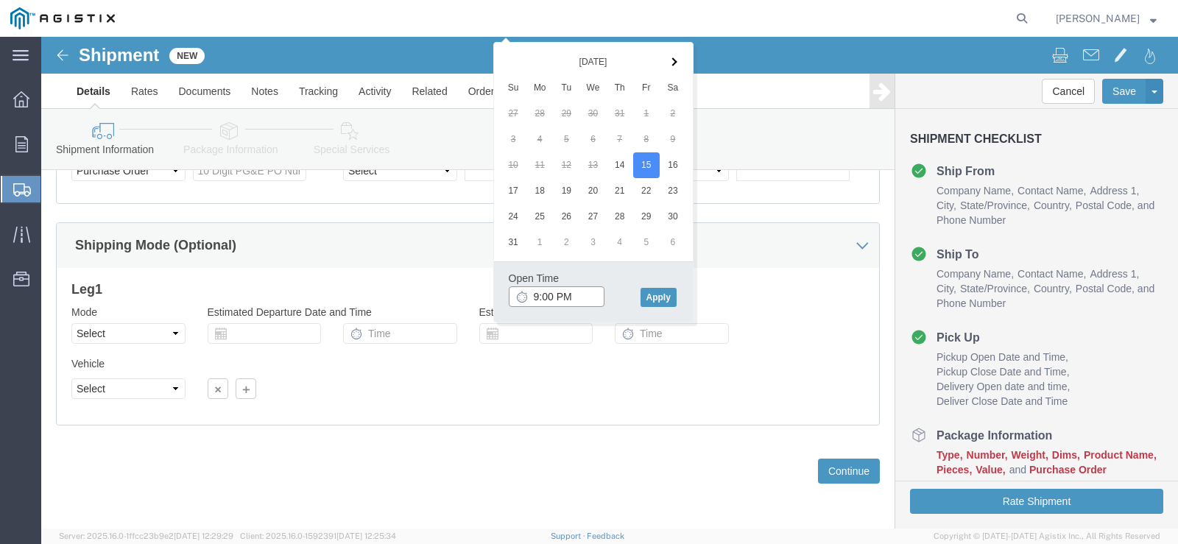
type input "9:00 AM"
click button "Apply"
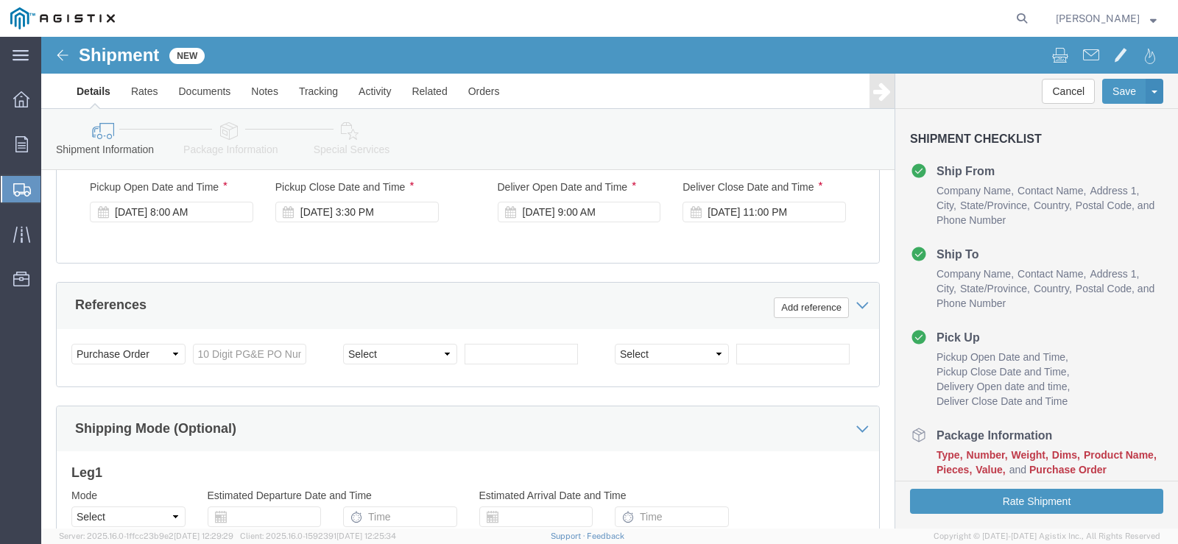
scroll to position [685, 0]
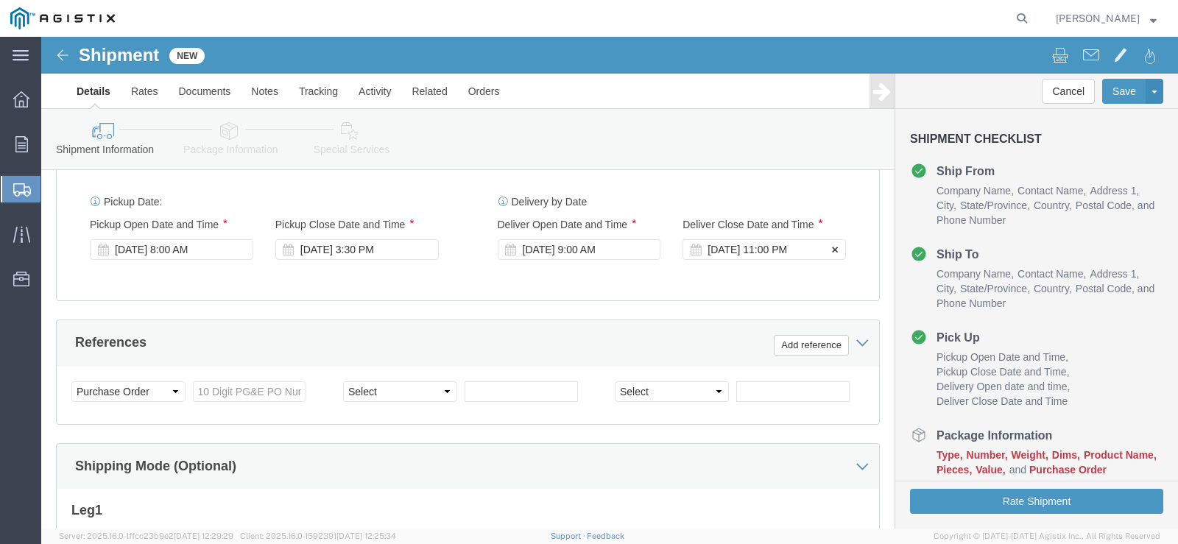
click div "[DATE] 11:00 PM"
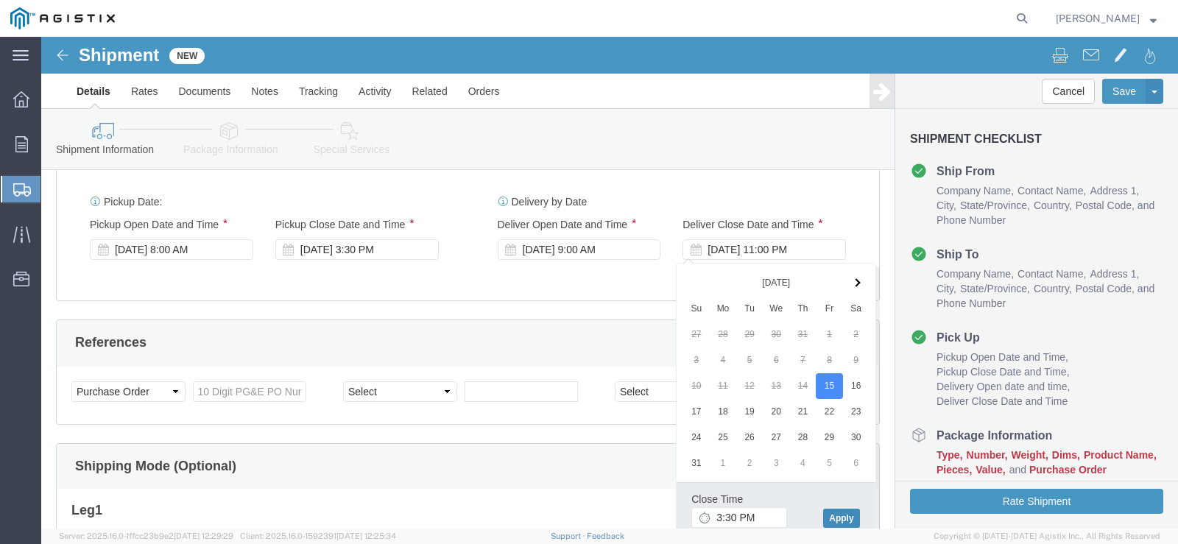
click button "Apply"
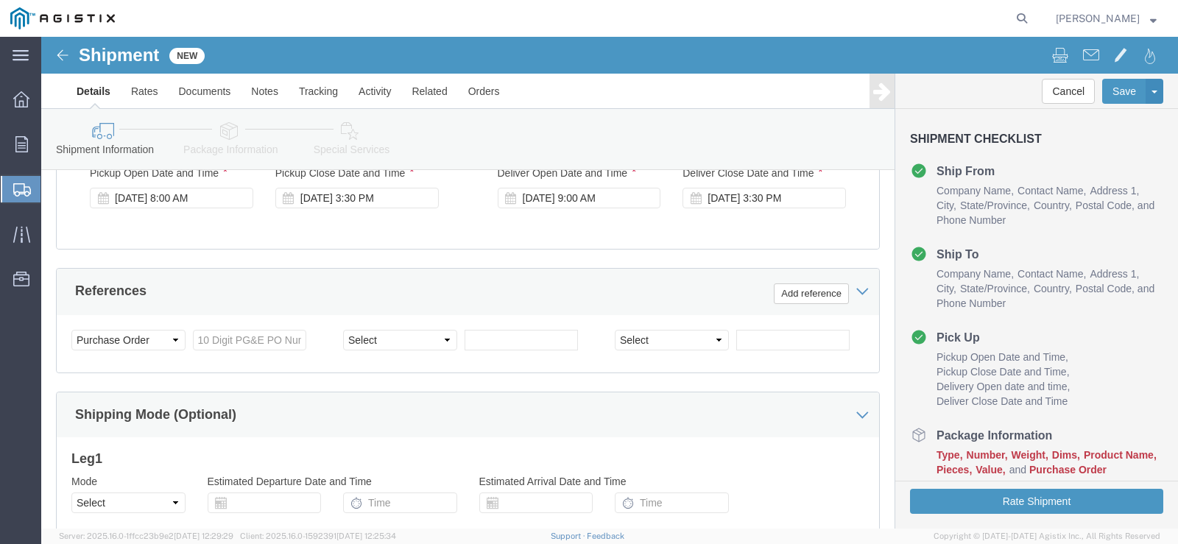
scroll to position [758, 0]
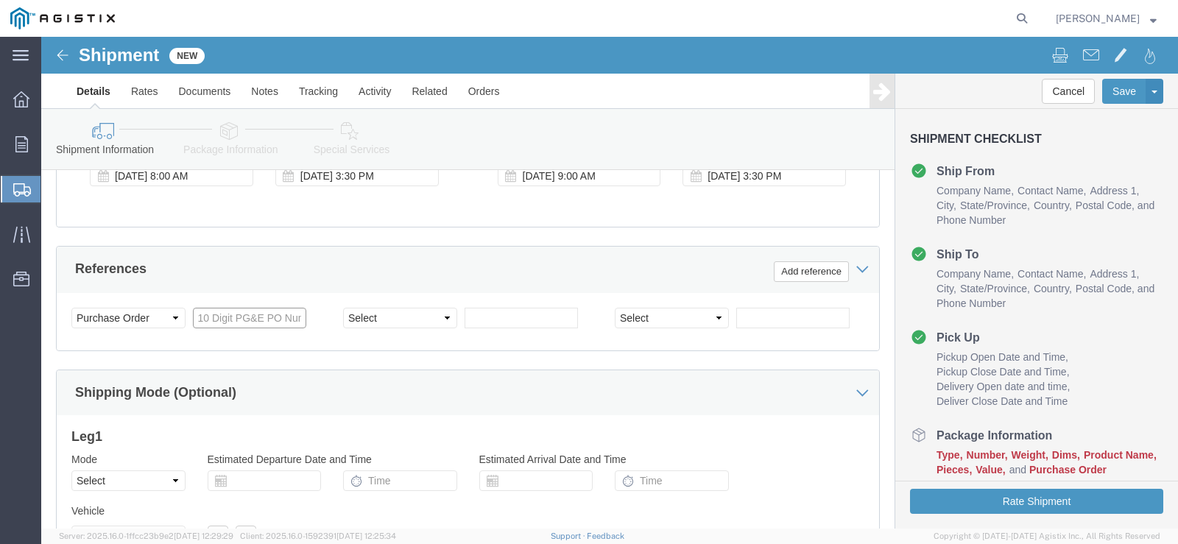
click input "text"
type input "3"
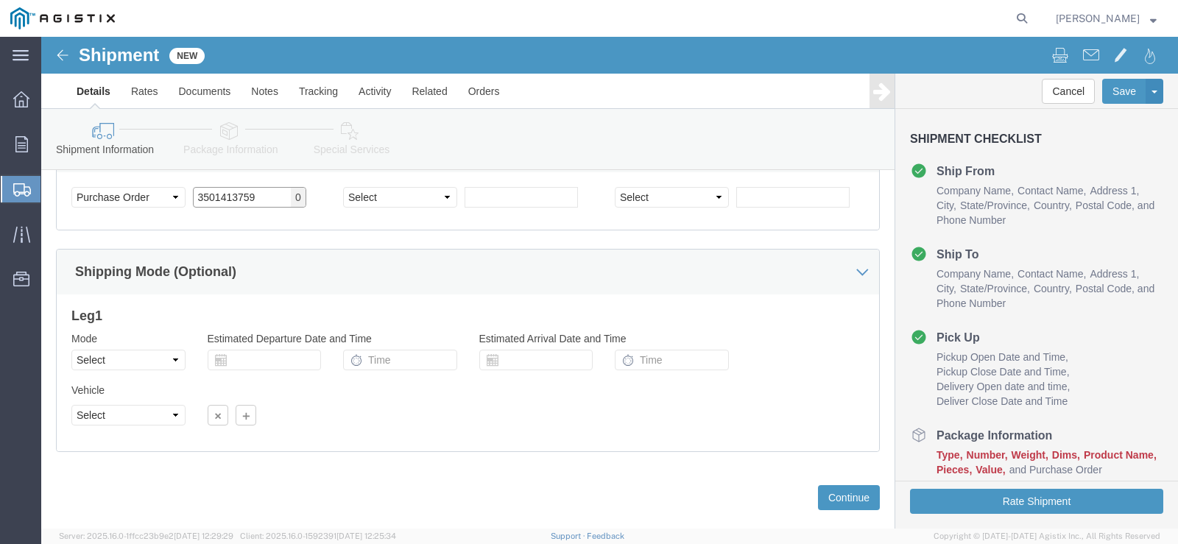
scroll to position [906, 0]
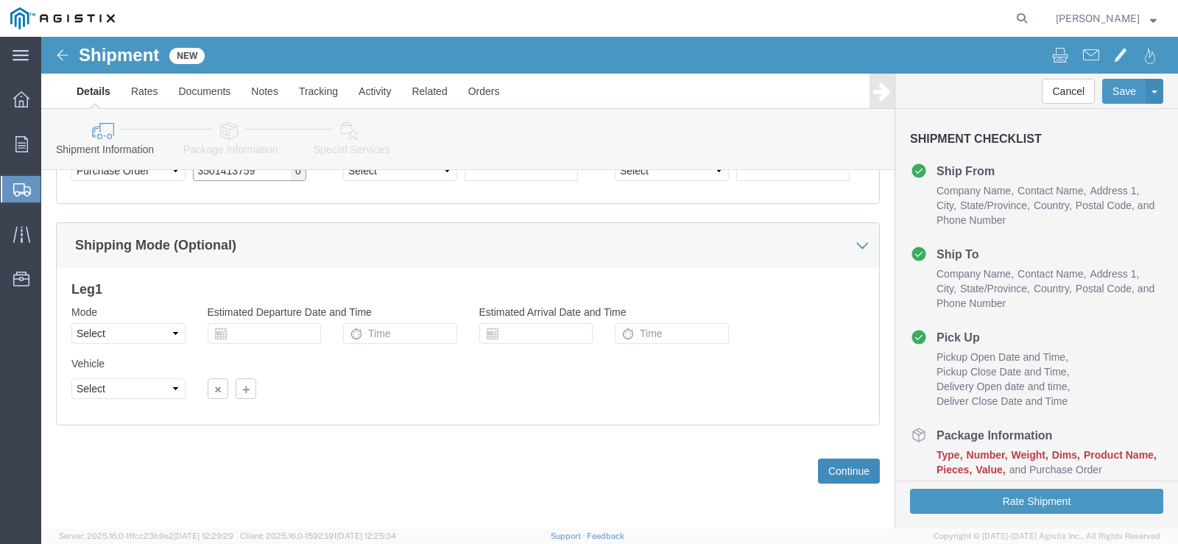
type input "3501413759"
click button "Continue"
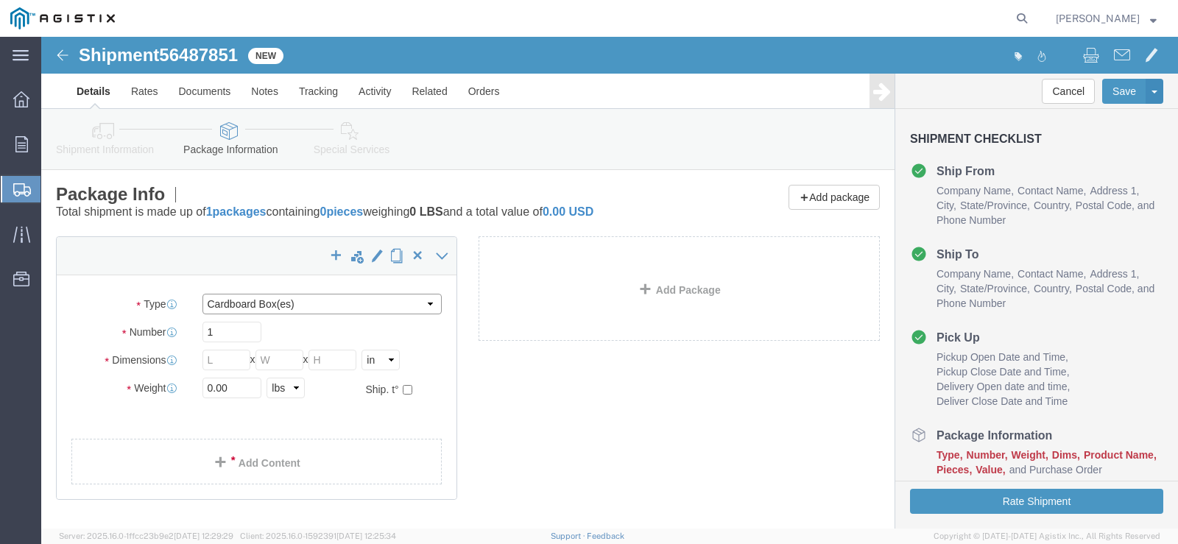
click select "Select Bulk Bundle(s) Cardboard Box(es) Carton(s) Crate(s) Drum(s) (Fiberboard)…"
select select "NKCR"
click select "Select Bulk Bundle(s) Cardboard Box(es) Carton(s) Crate(s) Drum(s) (Fiberboard)…"
click input "1"
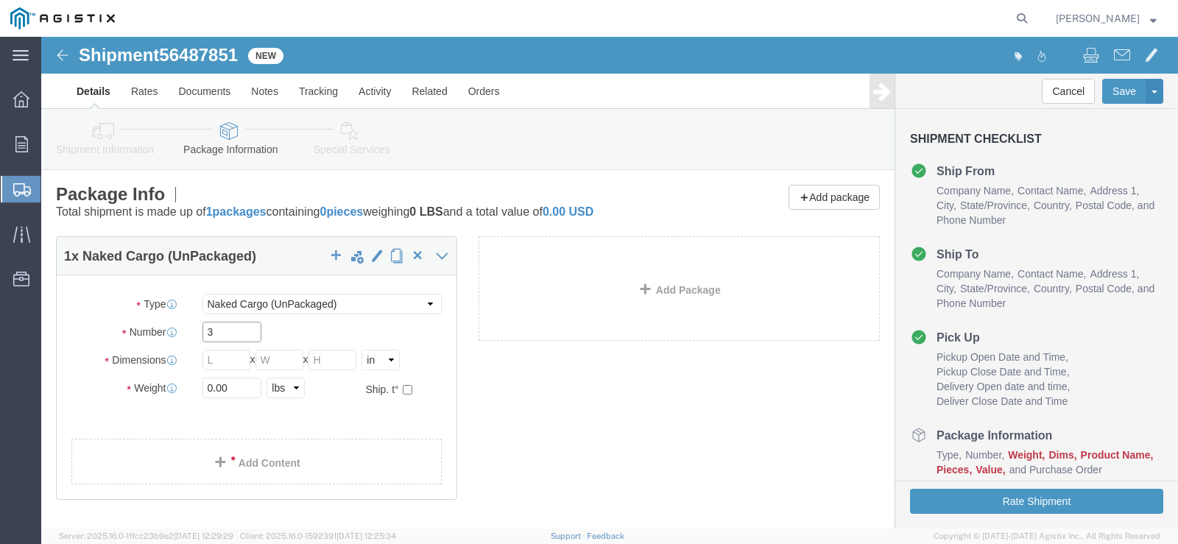
type input "3"
click input "text"
type input "40"
type input "36"
type input "32"
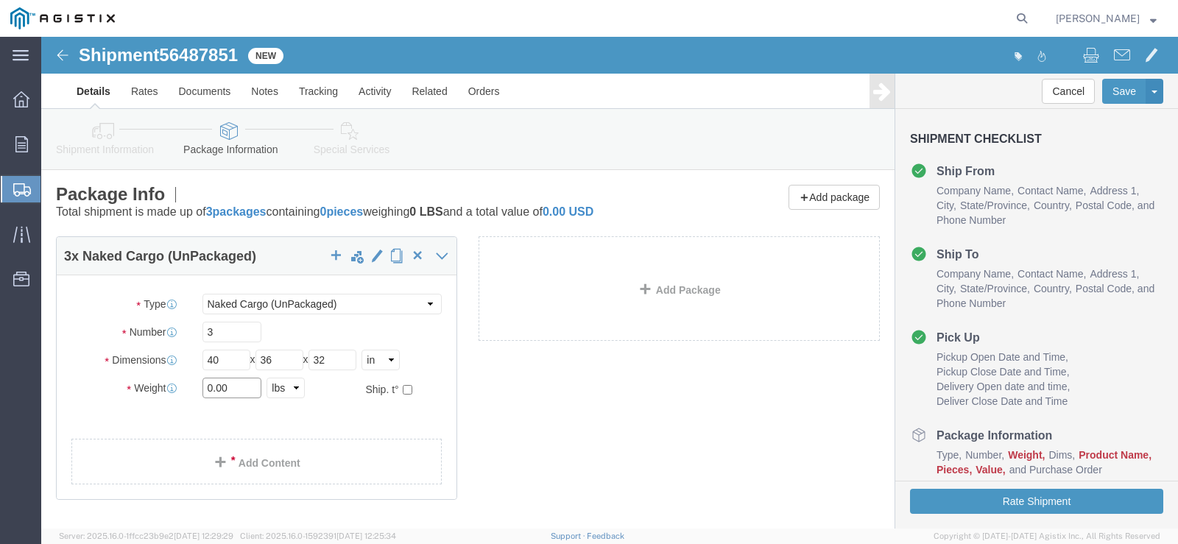
click input "0.00"
type input "2160"
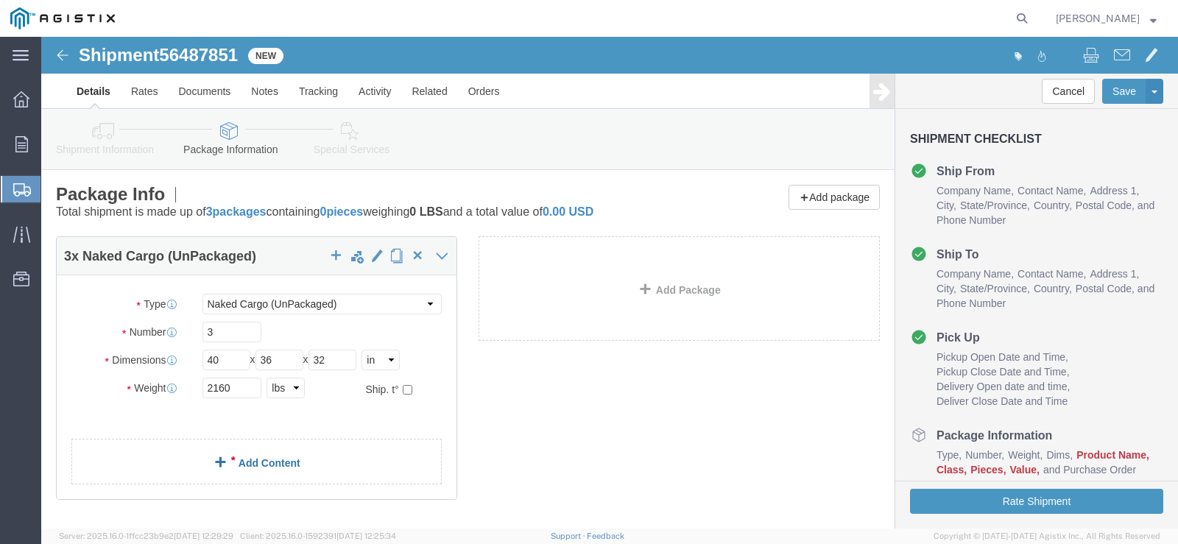
click link "Add Content"
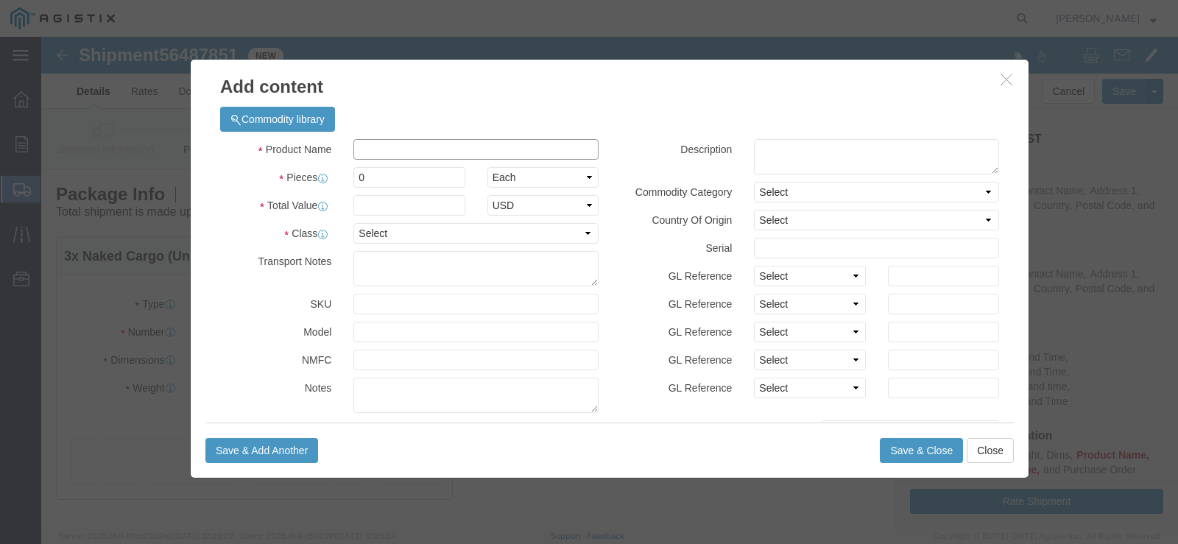
click input "text"
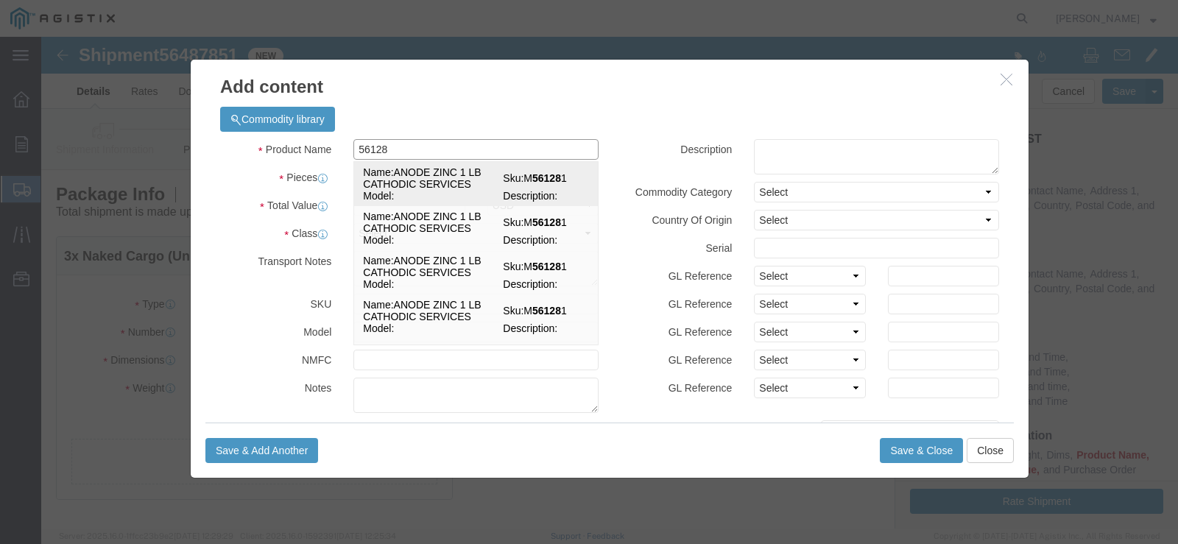
type input "561283"
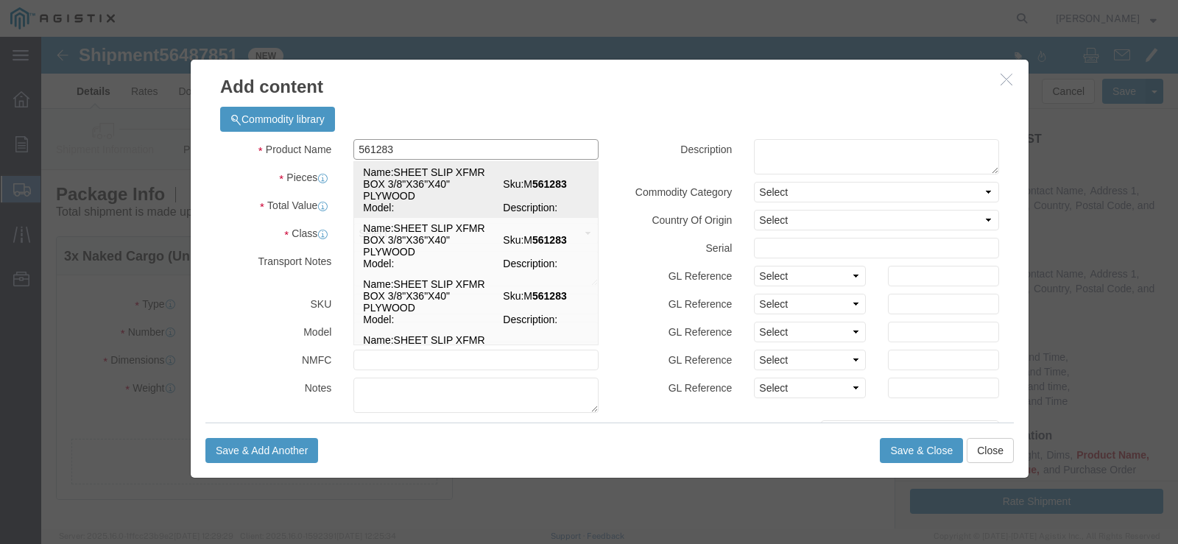
click td "Name: SHEET SLIP XFMR BOX 3/8"X36"X40" PLYWOOD"
select select
select select "USD"
type input "SHEET SLIP XFMR BOX 3/8"X36"X40" PLYWOOD"
type input "M561283"
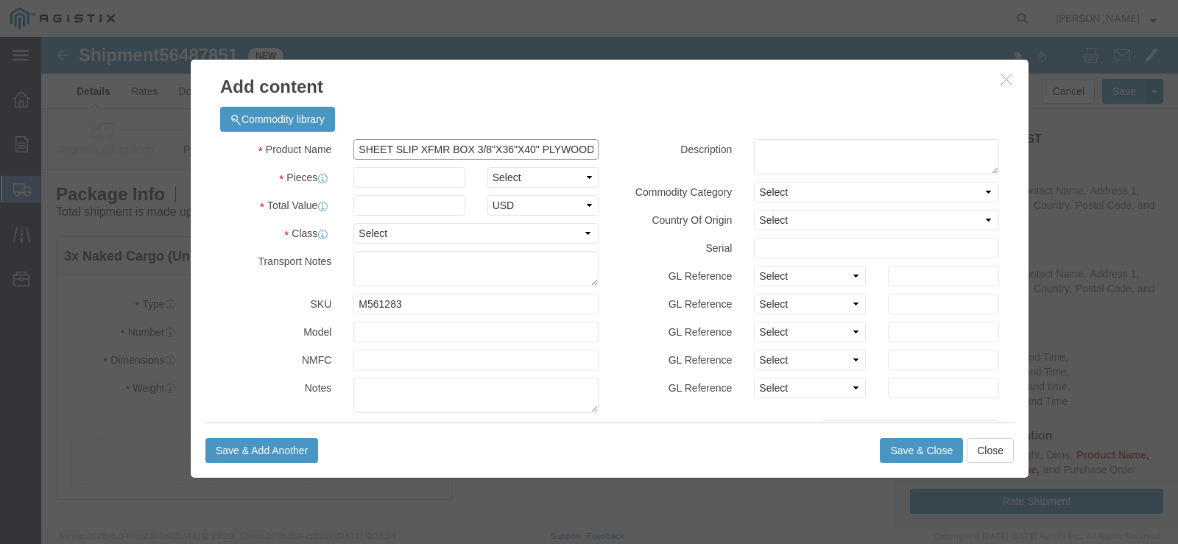
type input "SHEET SLIP XFMR BOX 3/8"X36"X40" PLYWOOD"
click input "text"
type input "270"
click select "Select Bag Barrels 100Board Feet Bottle Box Blister Pack Carats Can Capsule Car…"
select select "EA"
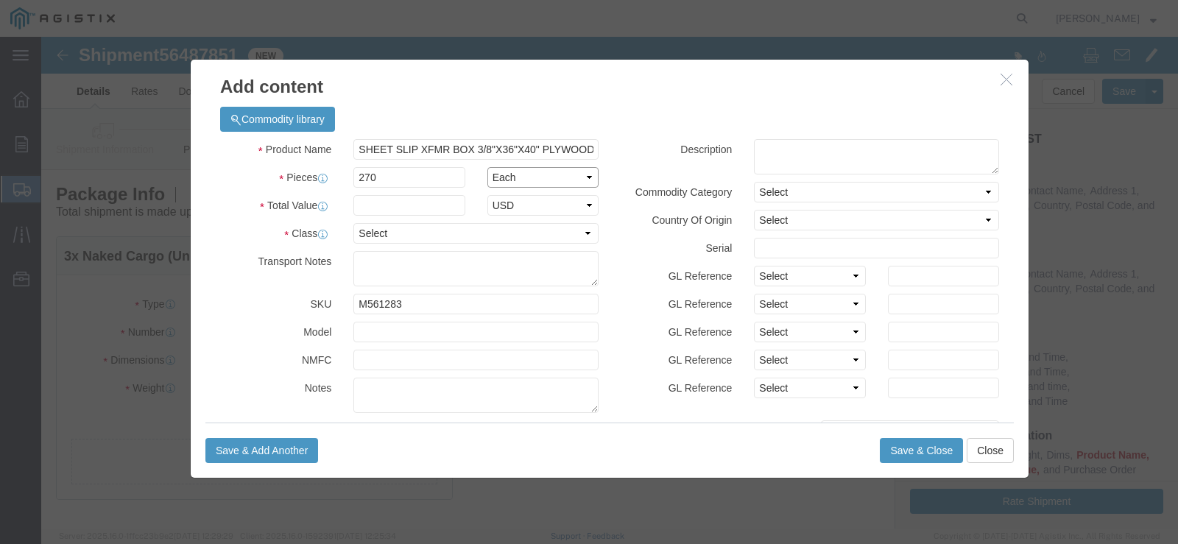
click select "Select Bag Barrels 100Board Feet Bottle Box Blister Pack Carats Can Capsule Car…"
click input "text"
type input "7716.60"
click select "Select 50 55 60 65 70 85 92.5 100 125 175 250 300 400"
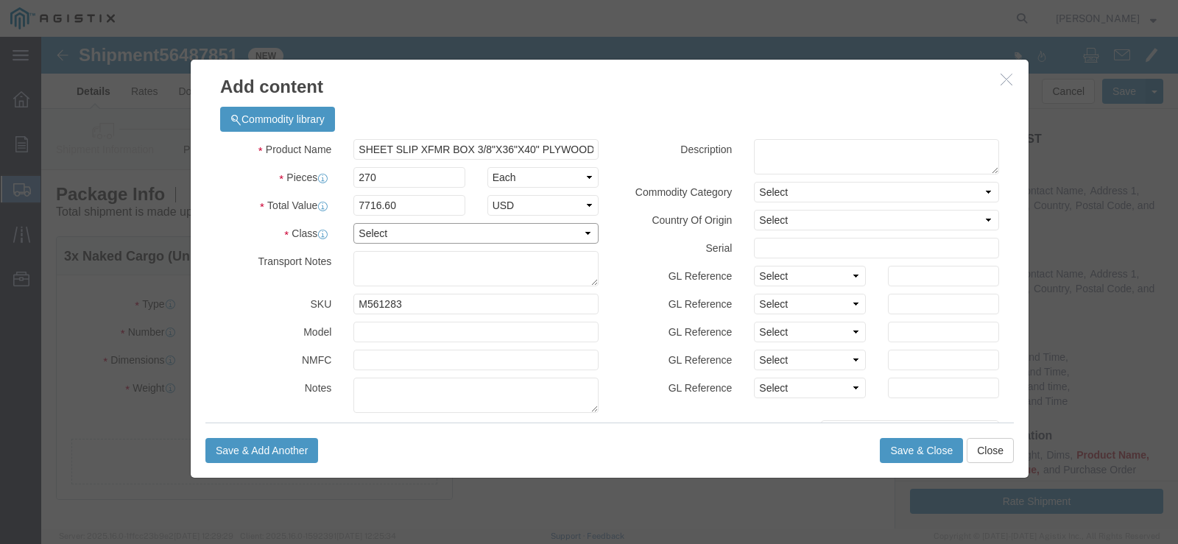
select select "65"
click select "Select 50 55 60 65 70 85 92.5 100 125 175 250 300 400"
click button "Save & Close"
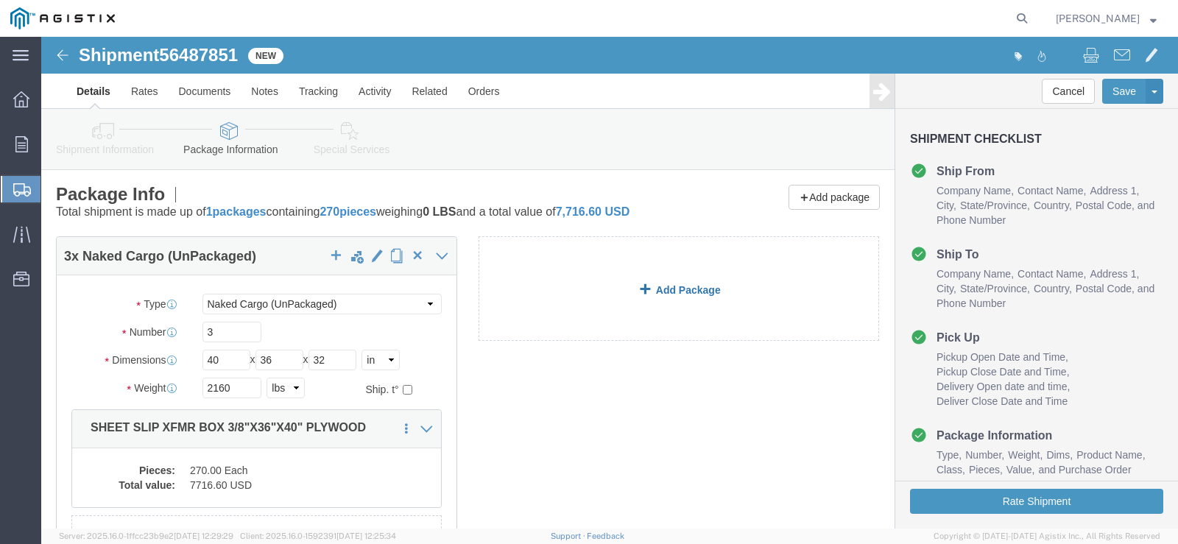
click link "Add Package"
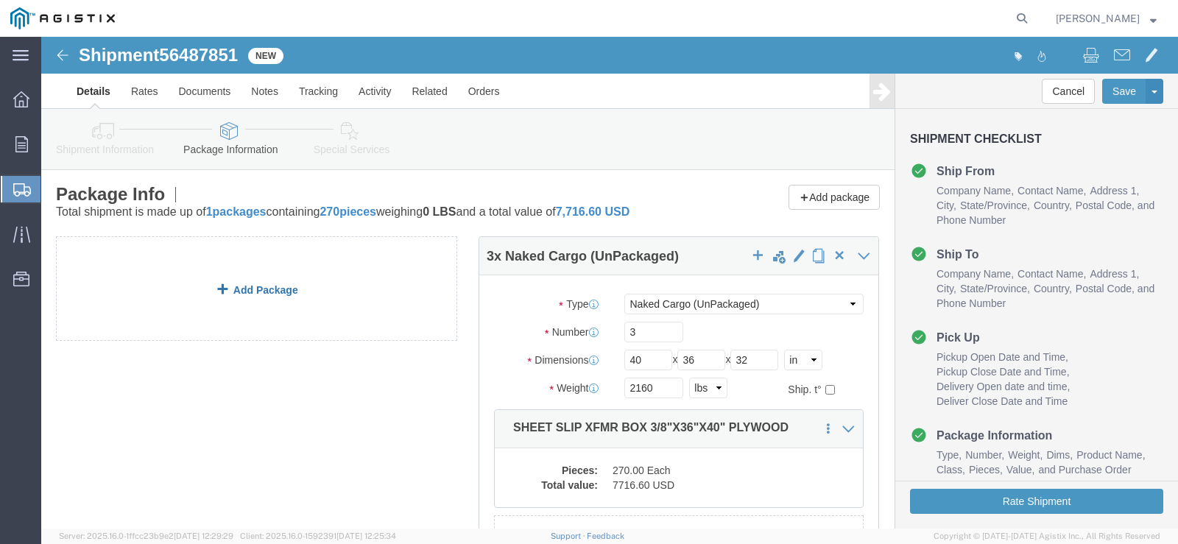
click link "Add Package"
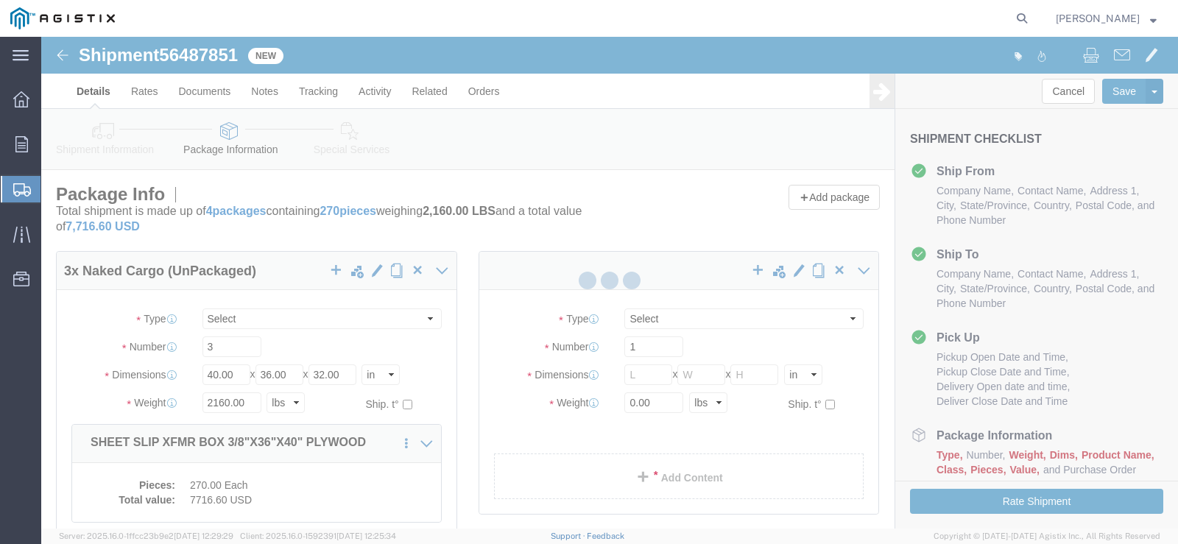
select select "NKCR"
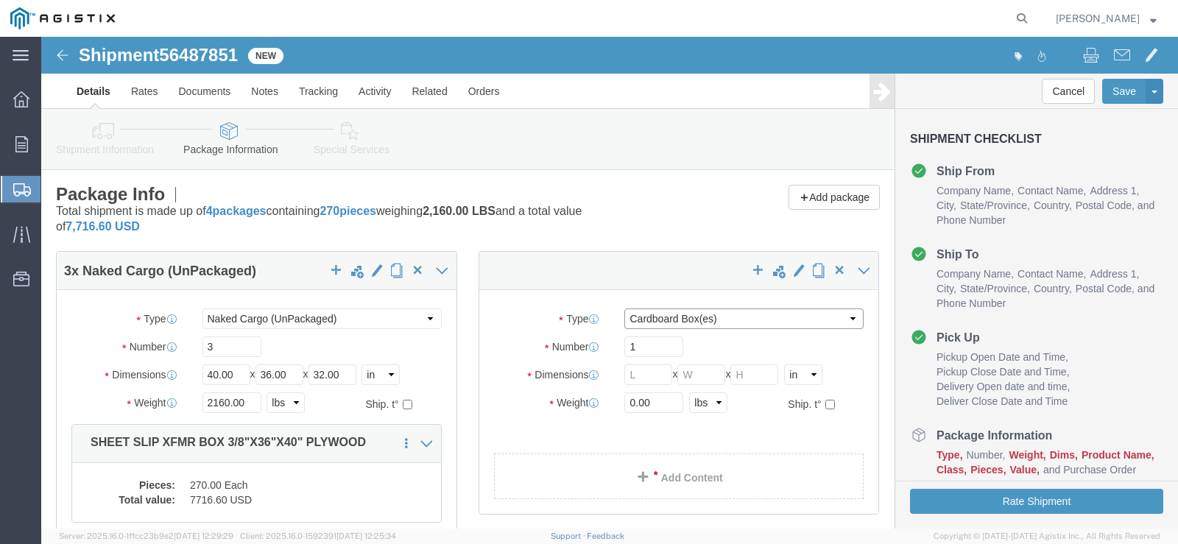
click select "Select Bulk Bundle(s) Cardboard Box(es) Carton(s) Crate(s) Drum(s) (Fiberboard)…"
select select "NKCR"
click select "Select Bulk Bundle(s) Cardboard Box(es) Carton(s) Crate(s) Drum(s) (Fiberboard)…"
click input "text"
type input "40"
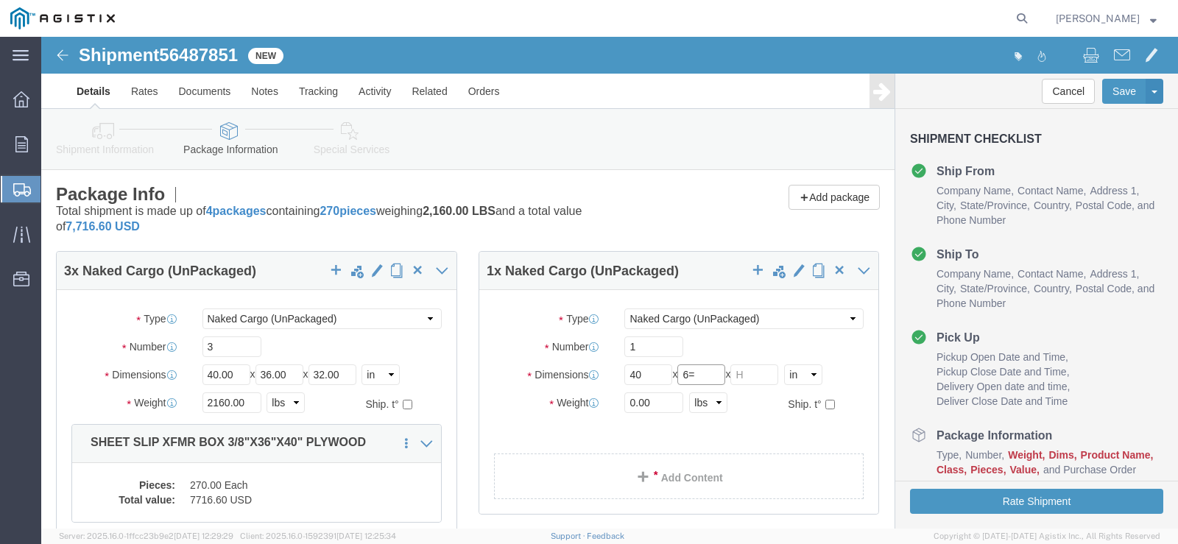
type input "6"
type input "36"
type input "23"
click input "0.00"
drag, startPoint x: 608, startPoint y: 362, endPoint x: 623, endPoint y: 364, distance: 14.9
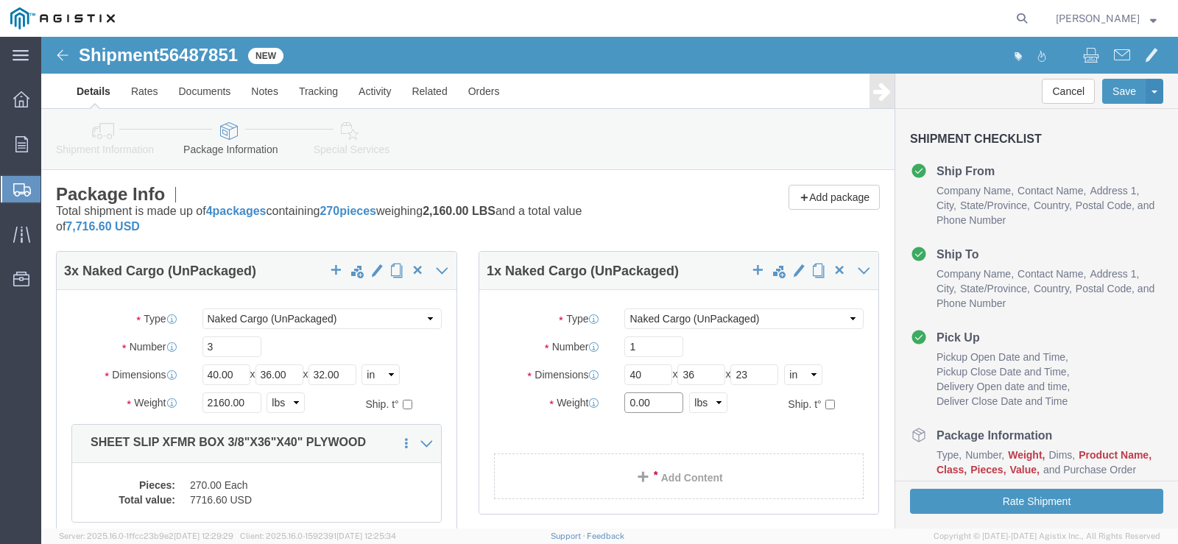
click input "0.00"
type input "400"
click link "Add Content"
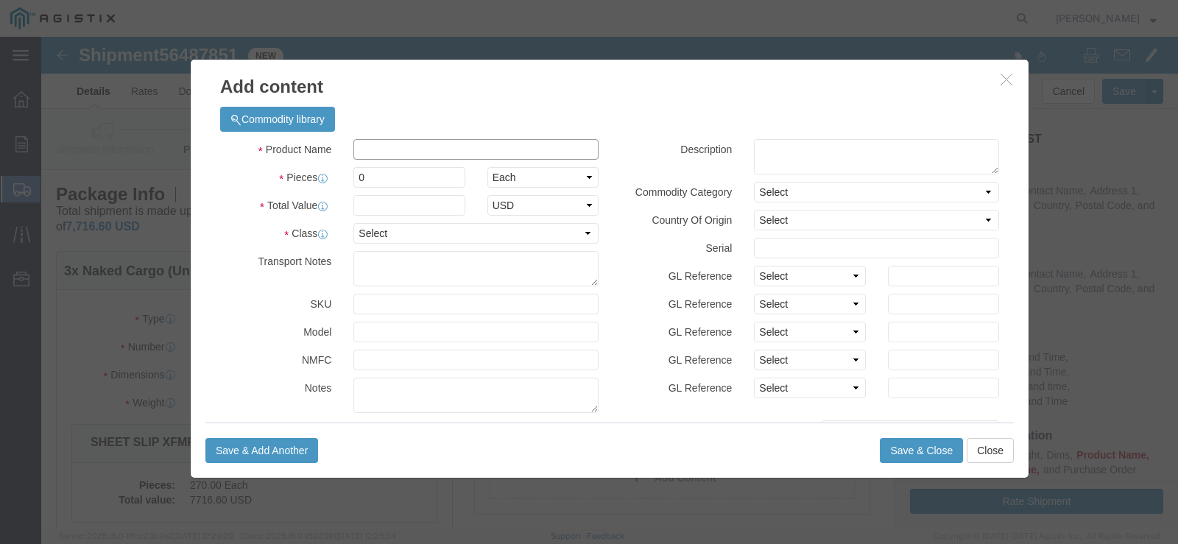
click input "text"
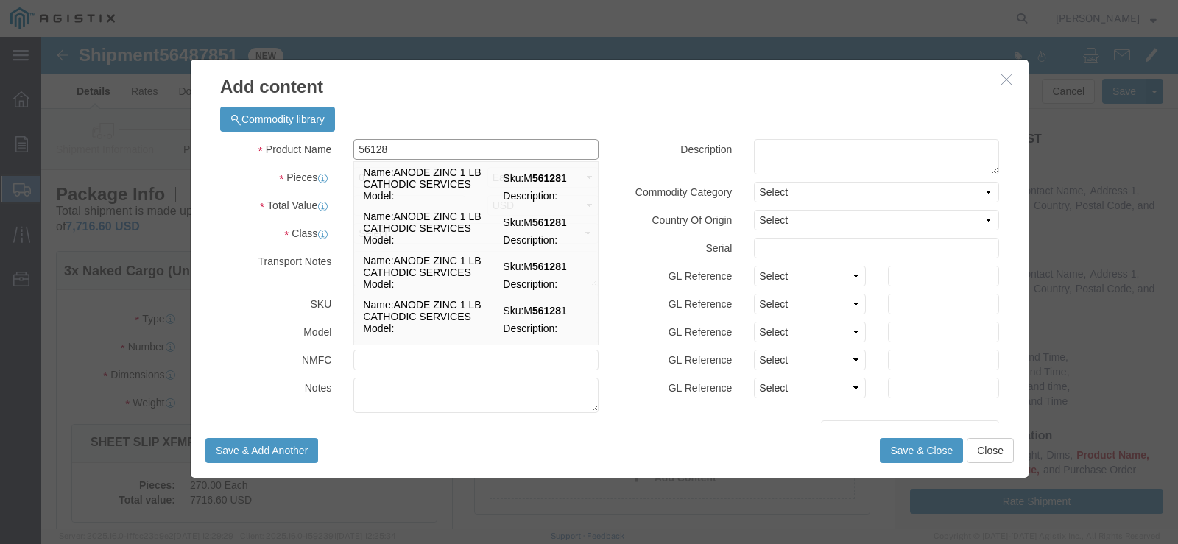
type input "561283"
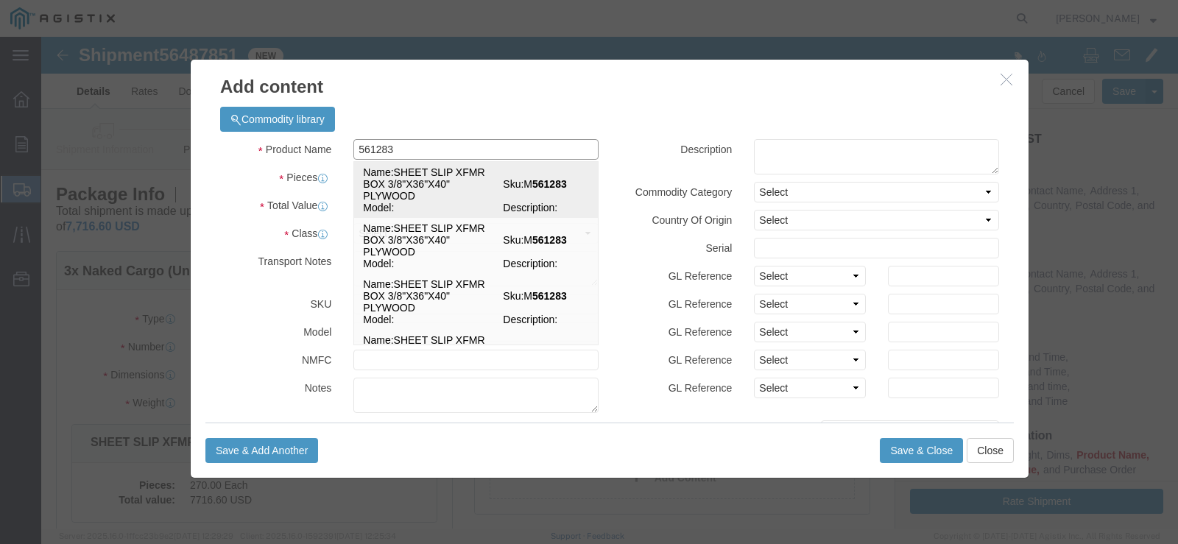
click td "Name: SHEET SLIP XFMR BOX 3/8"X36"X40" PLYWOOD"
select select
select select "USD"
type input "SHEET SLIP XFMR BOX 3/8"X36"X40" PLYWOOD"
type input "M561283"
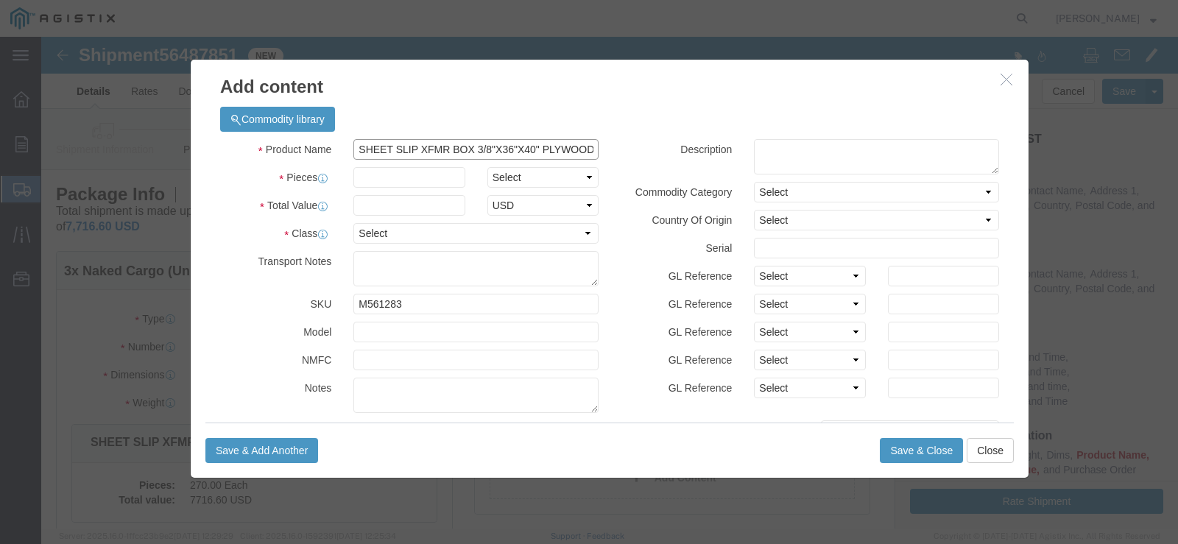
type input "SHEET SLIP XFMR BOX 3/8"X36"X40" PLYWOOD"
click input "text"
type input "50"
click select "Select Bag Barrels 100Board Feet Bottle Box Blister Pack Carats Can Capsule Car…"
select select "EA"
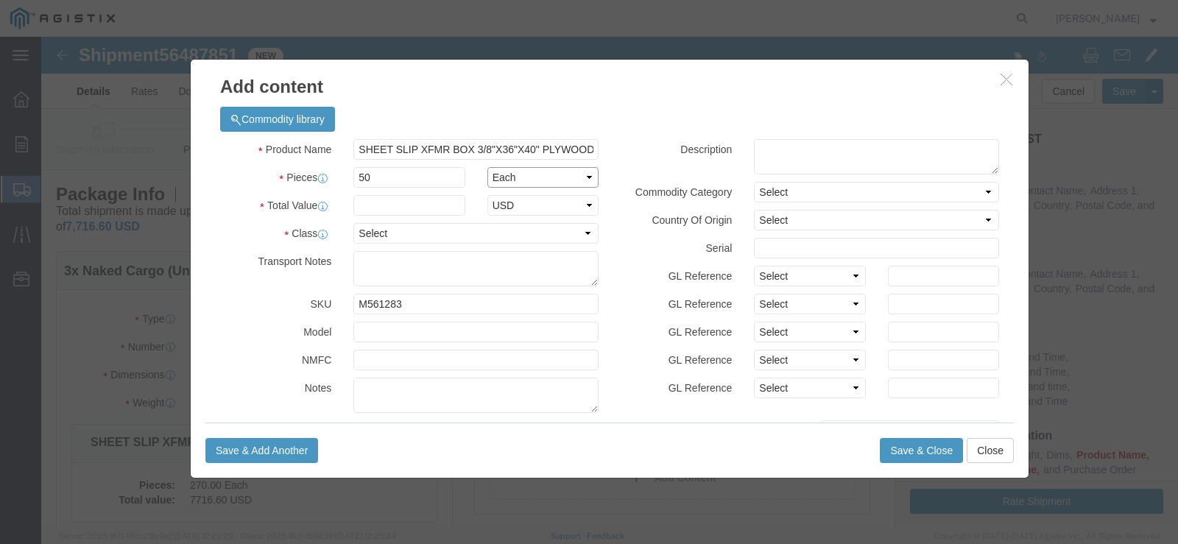
click select "Select Bag Barrels 100Board Feet Bottle Box Blister Pack Carats Can Capsule Car…"
click input "text"
type input "1429"
click select "Select 50 55 60 65 70 85 92.5 100 125 175 250 300 400"
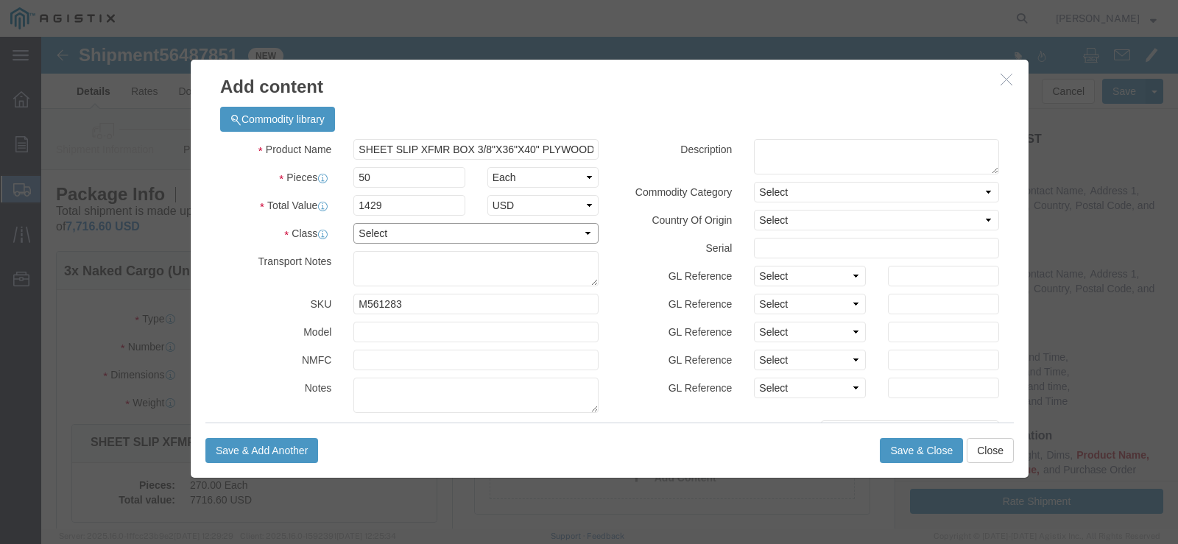
select select "65"
click select "Select 50 55 60 65 70 85 92.5 100 125 175 250 300 400"
click button "Save & Close"
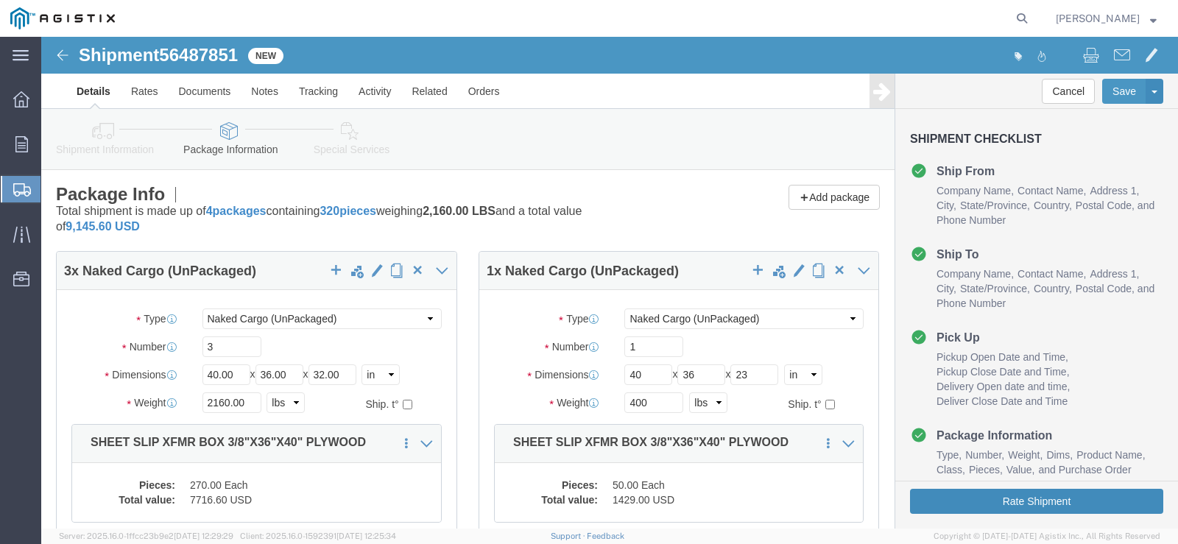
click button "Rate Shipment"
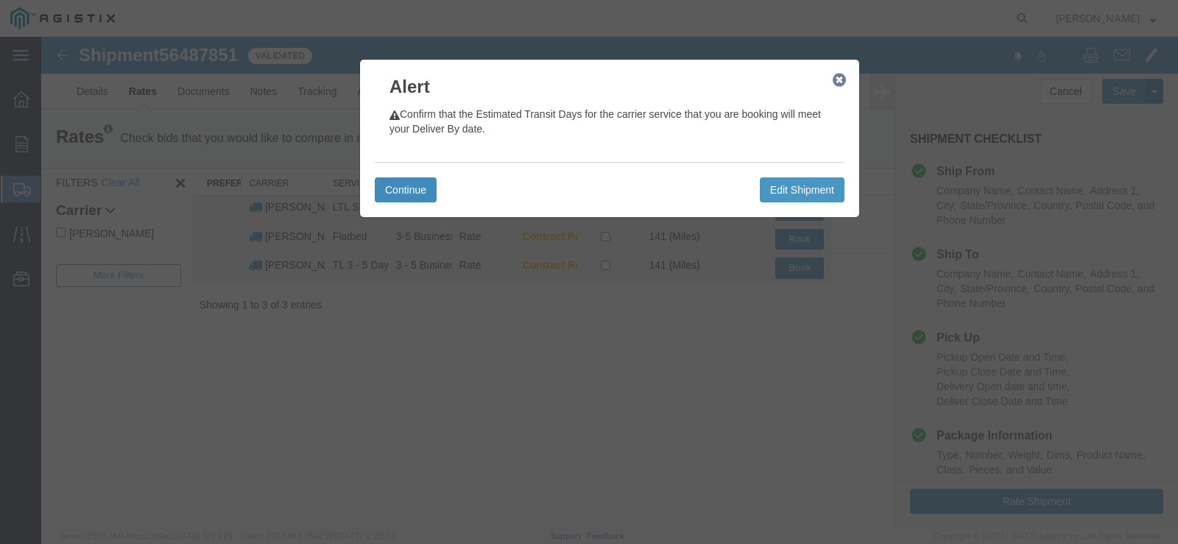
click at [431, 187] on button "Continue" at bounding box center [406, 189] width 62 height 25
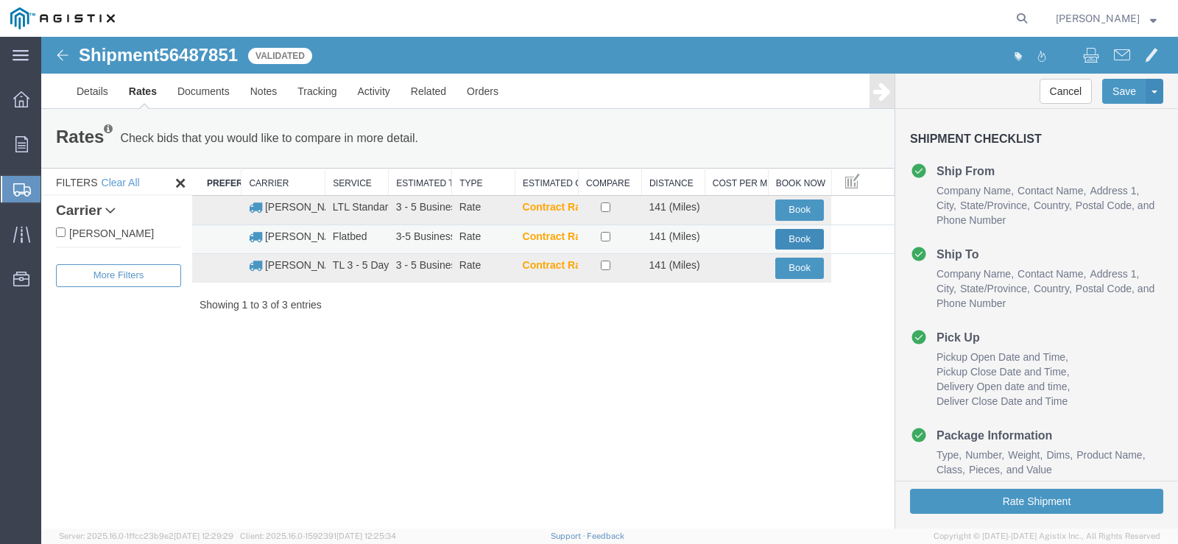
click at [788, 234] on button "Book" at bounding box center [799, 239] width 49 height 21
